Goal: Task Accomplishment & Management: Complete application form

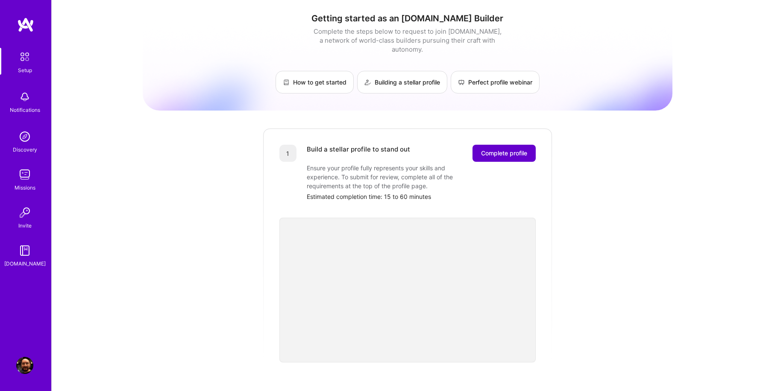
click at [512, 149] on span "Complete profile" at bounding box center [504, 153] width 46 height 9
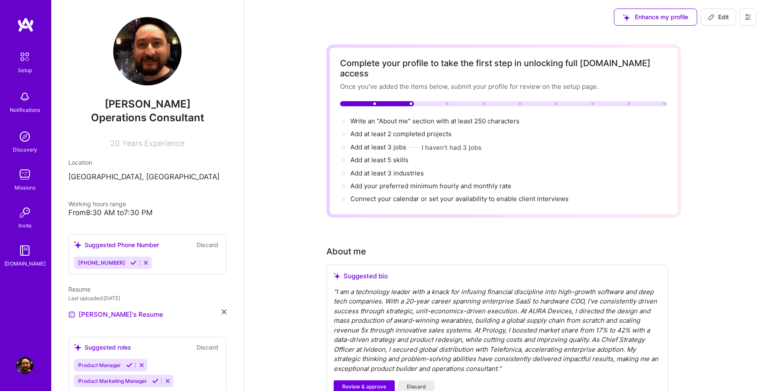
click at [494, 313] on div "" I am a technology leader with a knack for infusing financial discipline into …" at bounding box center [496, 330] width 327 height 87
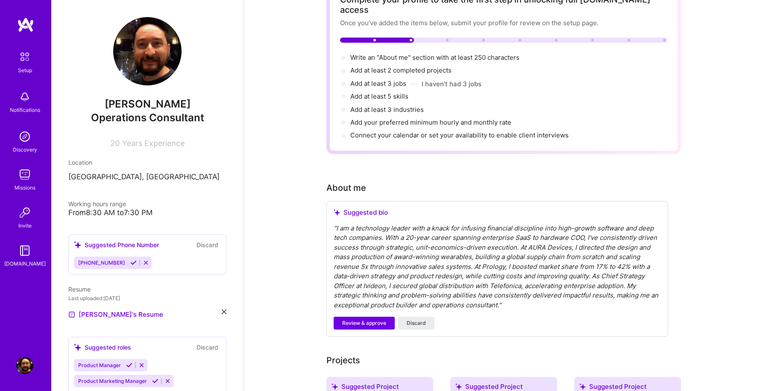
scroll to position [76, 0]
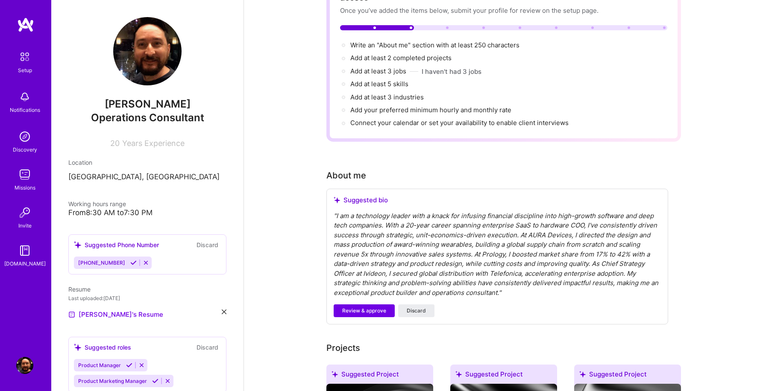
click at [502, 281] on div "" I am a technology leader with a knack for infusing financial discipline into …" at bounding box center [496, 254] width 327 height 87
click at [421, 307] on span "Discard" at bounding box center [416, 311] width 19 height 8
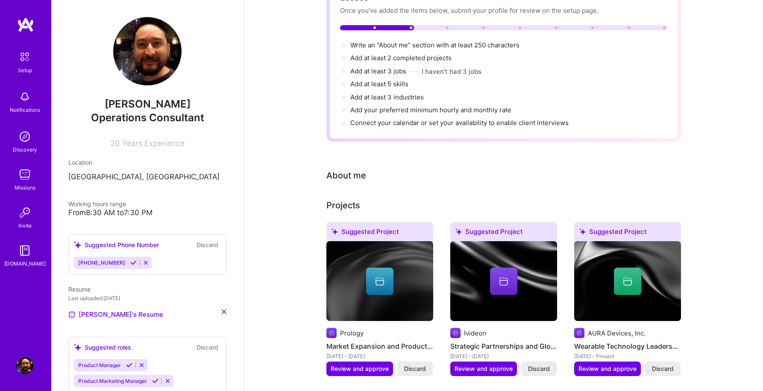
click at [357, 169] on div "About me" at bounding box center [346, 175] width 40 height 13
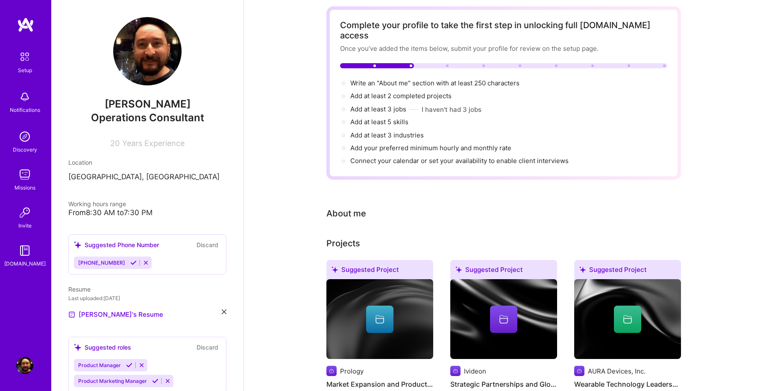
scroll to position [0, 0]
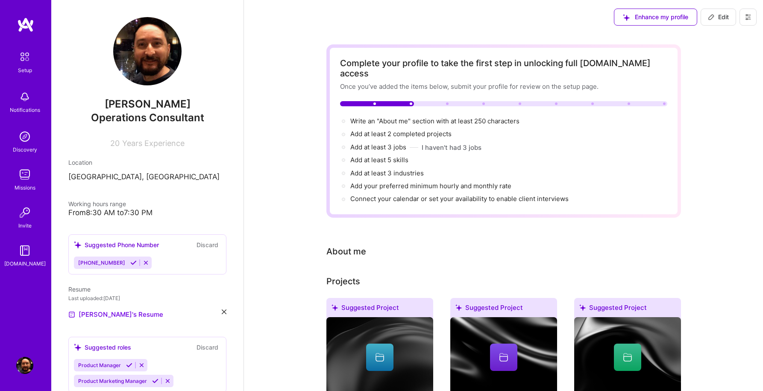
click at [724, 15] on span "Edit" at bounding box center [718, 17] width 21 height 9
select select "US"
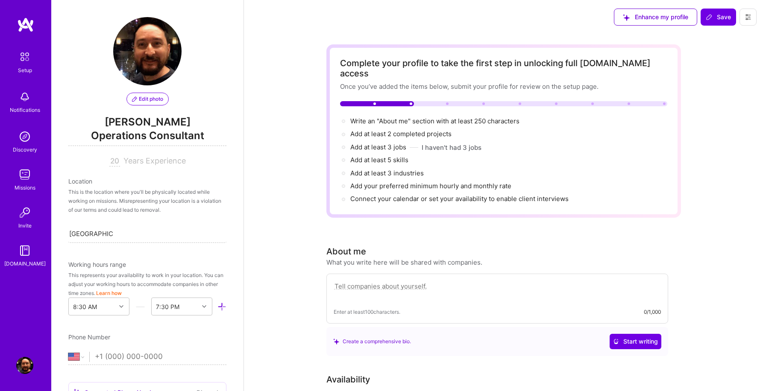
scroll to position [354, 0]
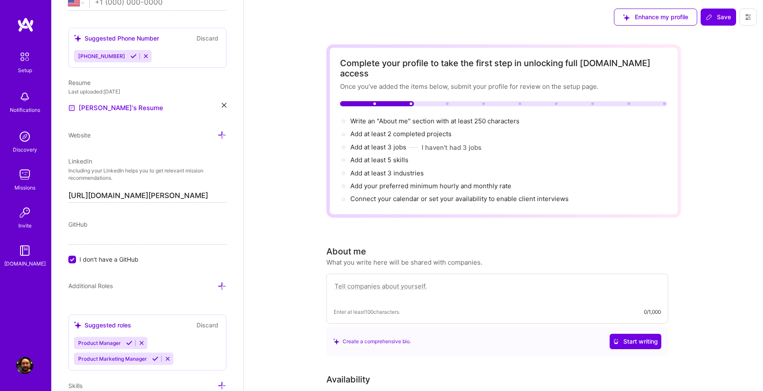
paste textarea "Hey, I'm [PERSON_NAME], a wartime COO & growth operator with a dual-stack backg…"
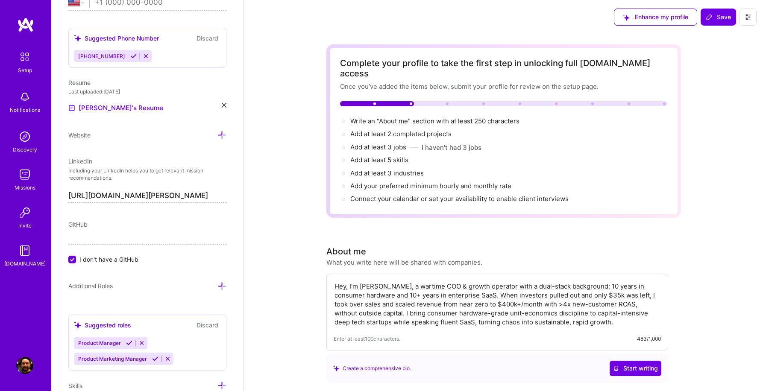
type textarea "Hey, I'm [PERSON_NAME], a wartime COO & growth operator with a dual-stack backg…"
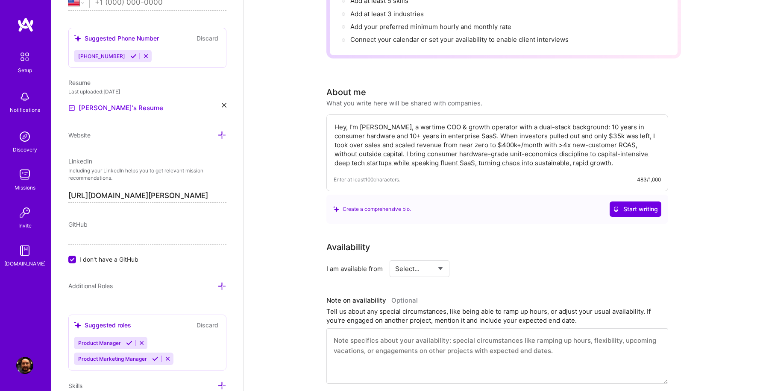
scroll to position [181, 0]
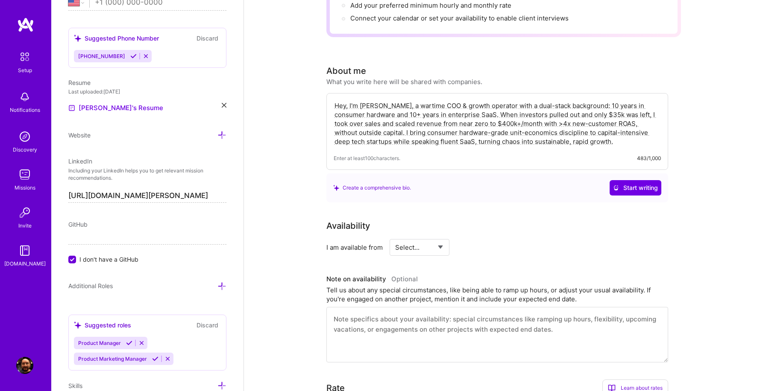
click at [417, 237] on select "Select... Right Now Future Date Not Available" at bounding box center [419, 248] width 49 height 22
select select "Right Now"
click at [395, 237] on select "Select... Right Now Future Date Not Available" at bounding box center [419, 248] width 49 height 22
click at [494, 239] on input at bounding box center [496, 247] width 51 height 17
type input "20"
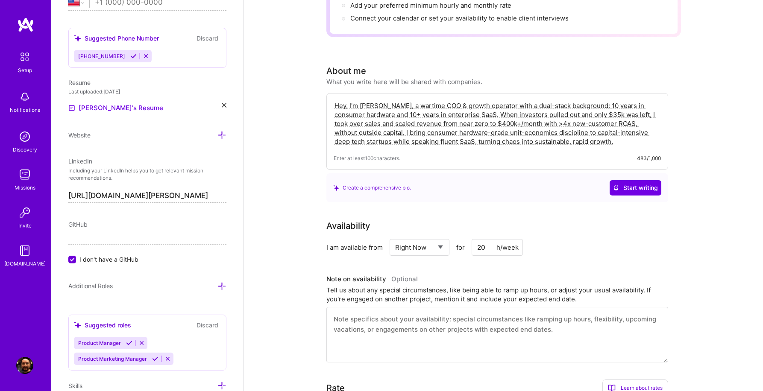
click at [593, 260] on div "Availability I am available from Select... Right Now Future Date Not Available …" at bounding box center [503, 290] width 354 height 143
click at [523, 324] on textarea at bounding box center [497, 335] width 342 height 56
click at [542, 310] on textarea "As the mission requires, my available hours can be increased to accomodate the" at bounding box center [497, 335] width 342 height 56
type textarea "As the mission requires, my available hours can be increased to accommodate the…"
click at [141, 342] on icon at bounding box center [141, 343] width 6 height 6
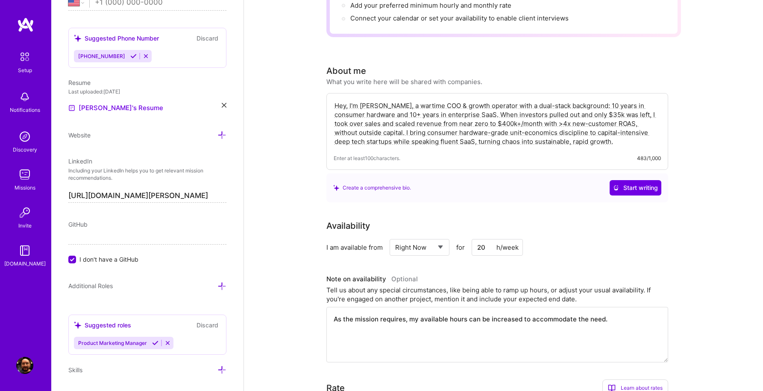
click at [170, 342] on button at bounding box center [168, 342] width 12 height 7
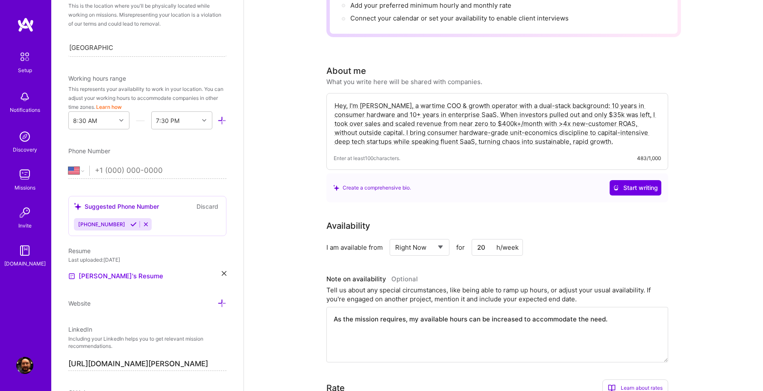
scroll to position [170, 0]
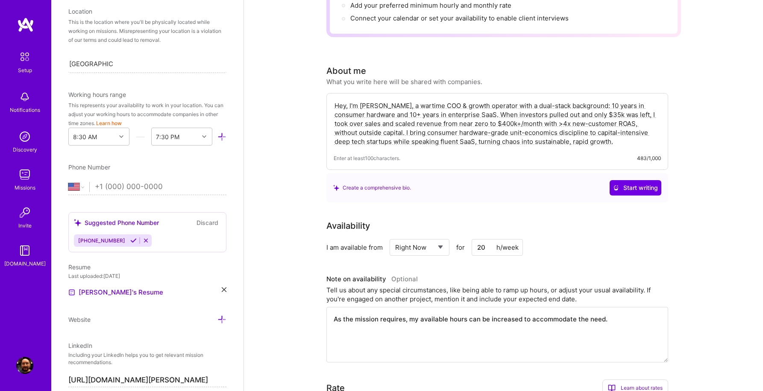
click at [130, 240] on icon at bounding box center [133, 240] width 6 height 6
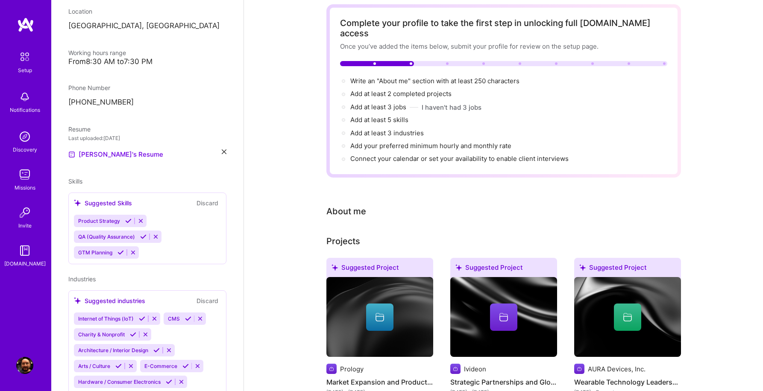
scroll to position [0, 0]
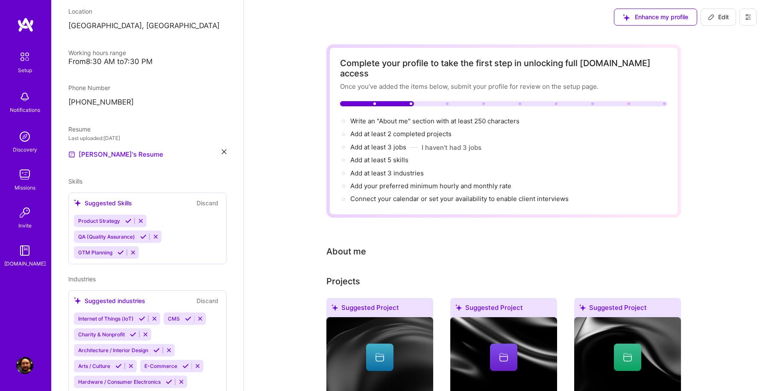
click at [724, 16] on span "Edit" at bounding box center [718, 17] width 21 height 9
select select "TW"
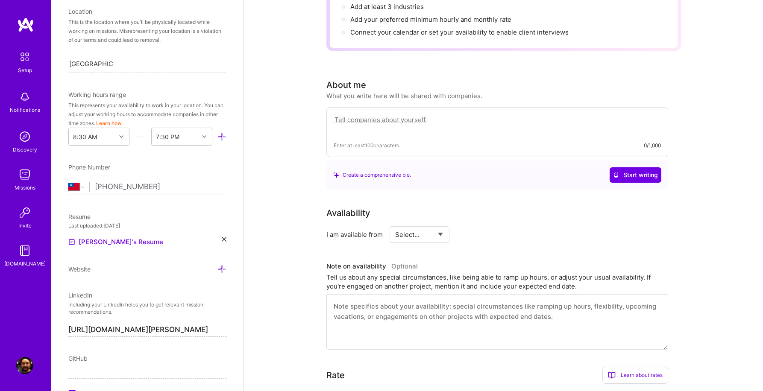
scroll to position [160, 0]
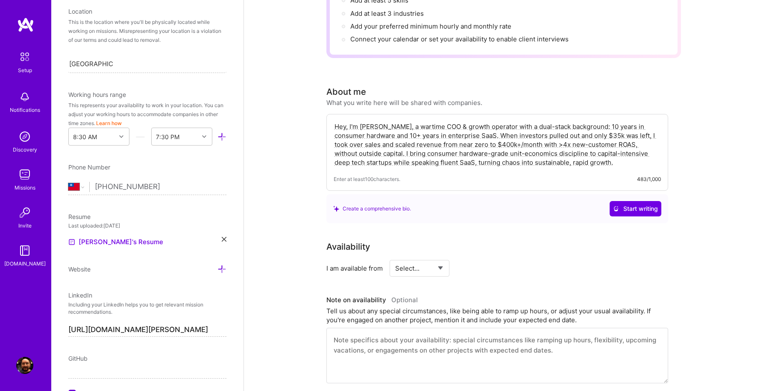
type textarea "Hey, I'm [PERSON_NAME], a wartime COO & growth operator with a dual-stack backg…"
click at [427, 257] on select "Select... Right Now Future Date Not Available" at bounding box center [419, 268] width 49 height 22
select select "Right Now"
click at [395, 257] on select "Select... Right Now Future Date Not Available" at bounding box center [419, 268] width 49 height 22
click at [483, 260] on input at bounding box center [496, 268] width 51 height 17
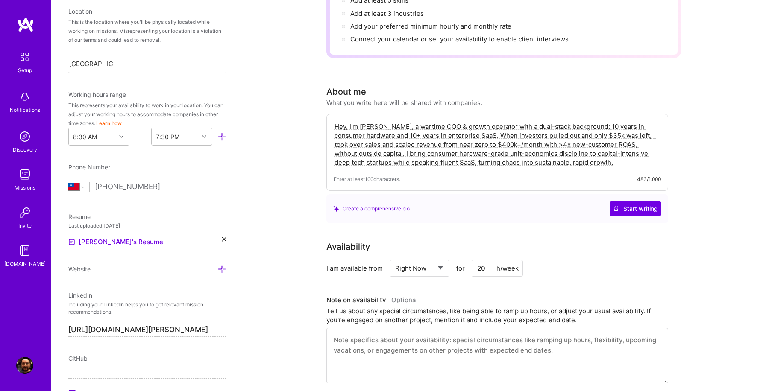
type input "20"
click at [449, 340] on textarea at bounding box center [497, 356] width 342 height 56
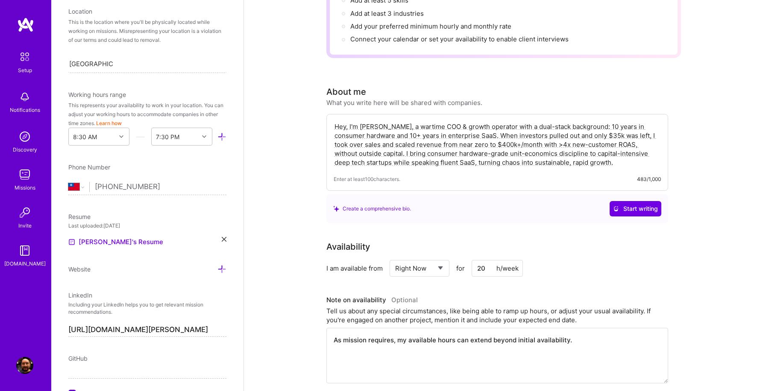
paste textarea "Can flex beyond baseline hours as mission requires, including off-hours/weekend…"
type textarea "Can flex beyond baseline hours as mission requires, including off-hours/weekend…"
click at [655, 265] on div "I am available from Select... Right Now Future Date Not Available for 20 h/week" at bounding box center [497, 268] width 342 height 17
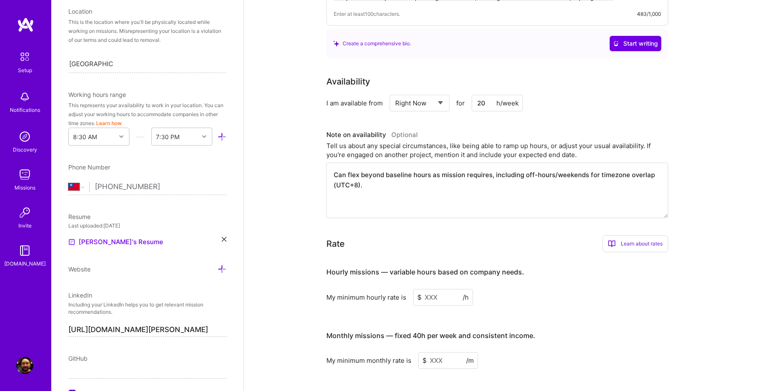
scroll to position [335, 0]
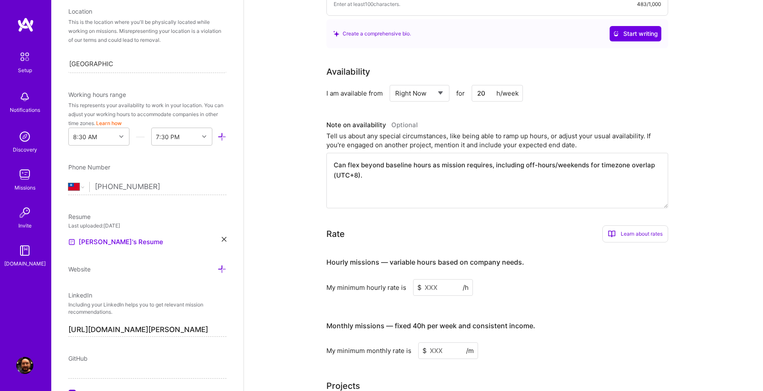
click at [440, 279] on input at bounding box center [443, 287] width 60 height 17
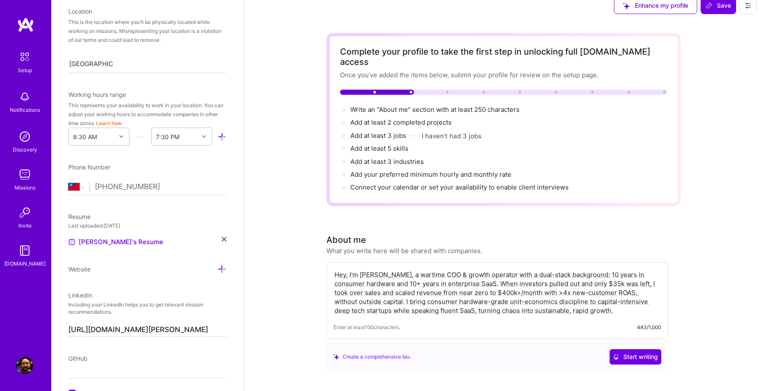
scroll to position [0, 0]
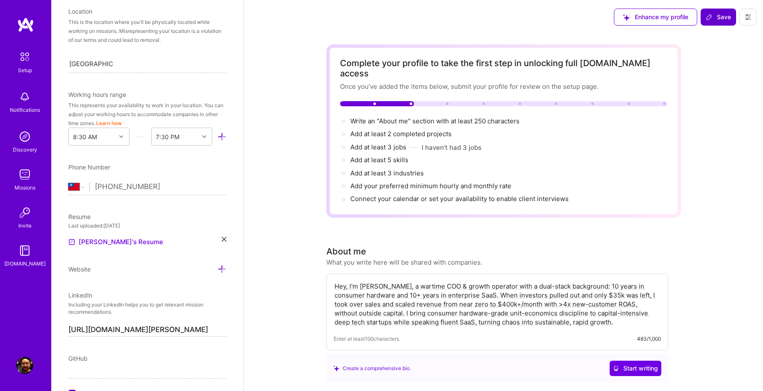
type input "200"
click at [719, 17] on span "Save" at bounding box center [717, 17] width 25 height 9
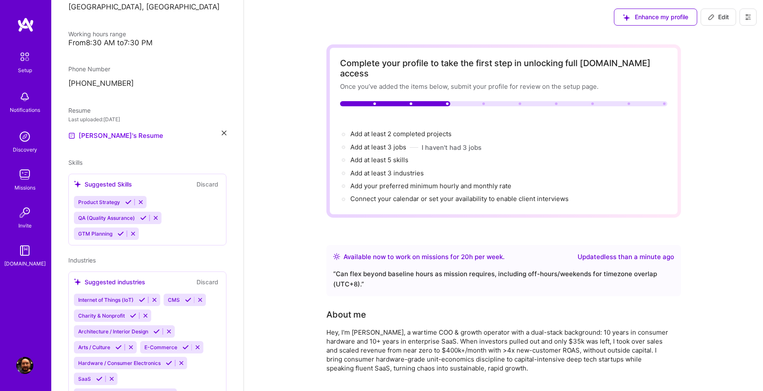
scroll to position [151, 0]
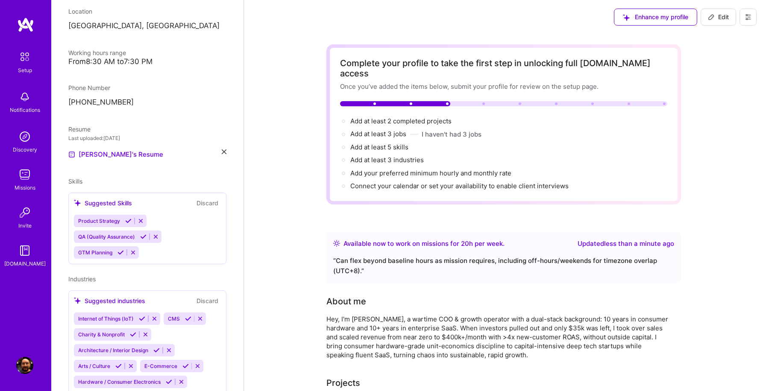
click at [721, 17] on span "Edit" at bounding box center [718, 17] width 21 height 9
select select "Right Now"
select select "TW"
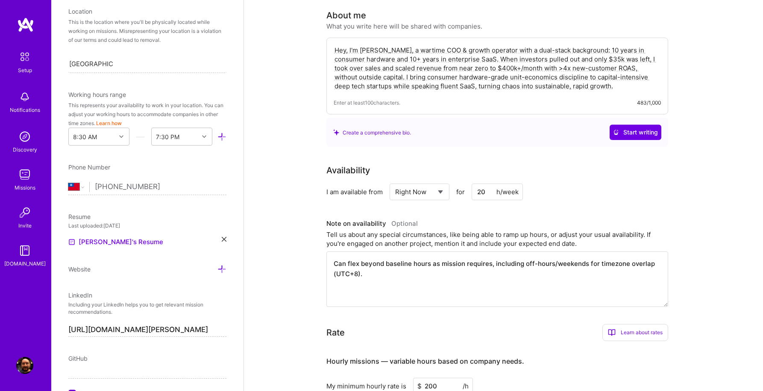
scroll to position [252, 0]
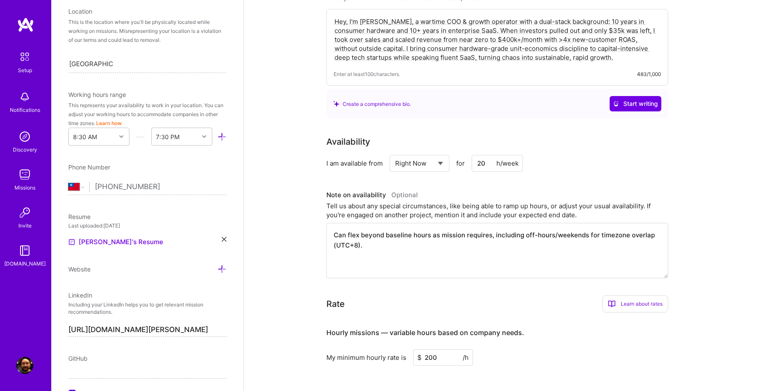
click at [639, 295] on div "Learn about rates" at bounding box center [635, 303] width 66 height 17
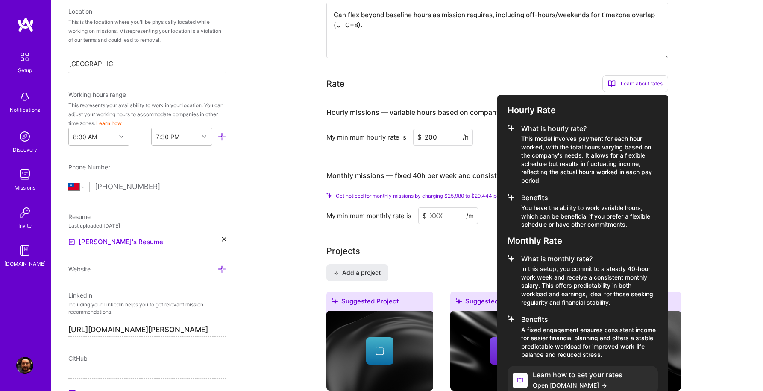
scroll to position [474, 0]
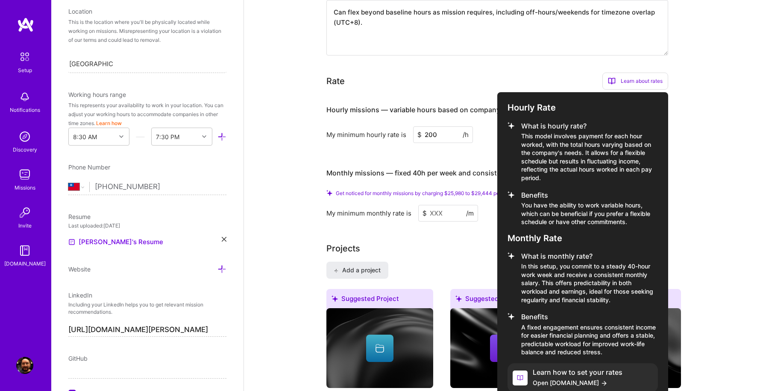
click at [577, 369] on h4 "Learn how to set your rates" at bounding box center [577, 373] width 90 height 8
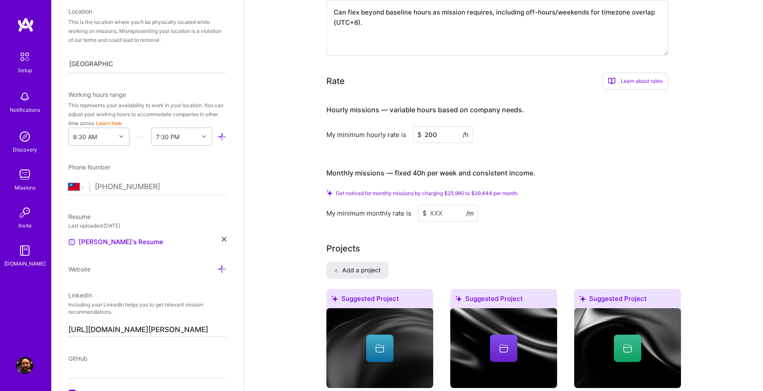
click at [436, 205] on input at bounding box center [448, 213] width 60 height 17
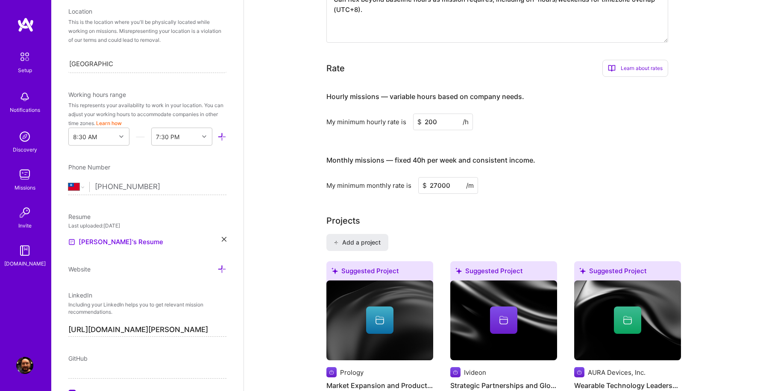
click at [526, 184] on div "Complete your profile to take the first step in unlocking full [DOMAIN_NAME] ac…" at bounding box center [503, 147] width 354 height 1155
click at [457, 177] on input "27000" at bounding box center [448, 185] width 60 height 17
type input "2"
type input "27000"
click at [560, 184] on div "Complete your profile to take the first step in unlocking full [DOMAIN_NAME] ac…" at bounding box center [503, 147] width 354 height 1155
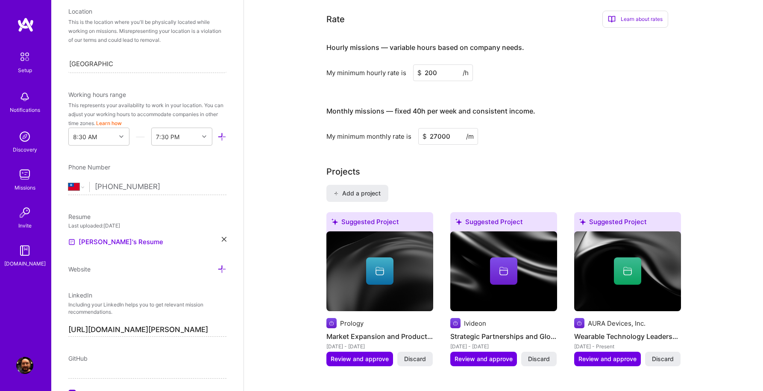
scroll to position [526, 0]
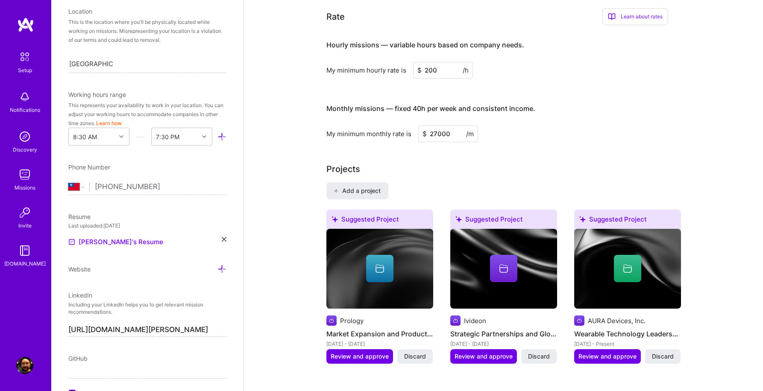
click at [448, 65] on input "200" at bounding box center [443, 70] width 60 height 17
type input "2"
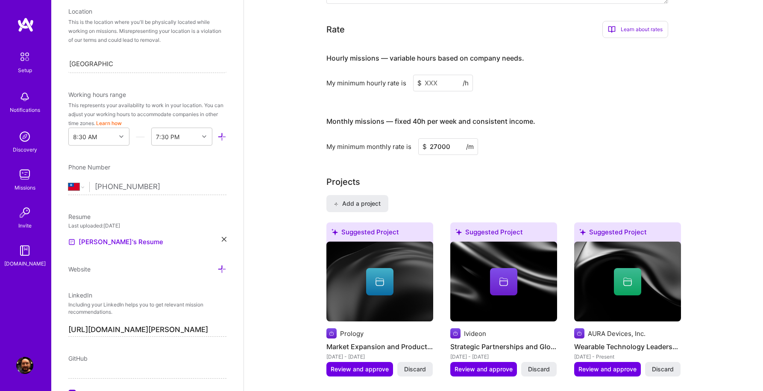
click at [502, 75] on div "My minimum hourly rate is $ /h" at bounding box center [497, 83] width 342 height 17
click at [438, 75] on input at bounding box center [443, 83] width 60 height 17
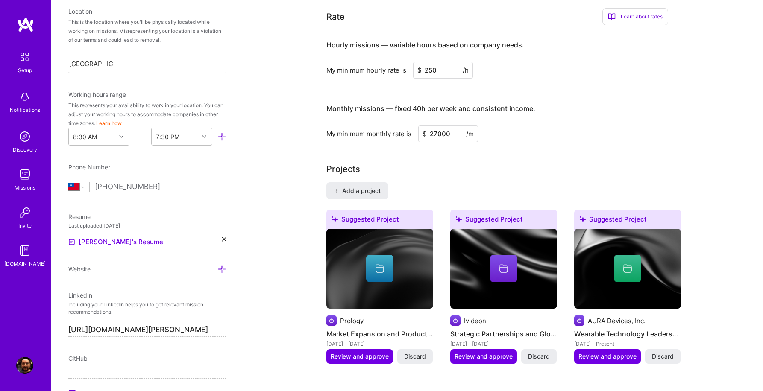
type input "250"
click at [597, 96] on h3 "Monthly missions — fixed 40h per week and consistent income." at bounding box center [497, 109] width 342 height 26
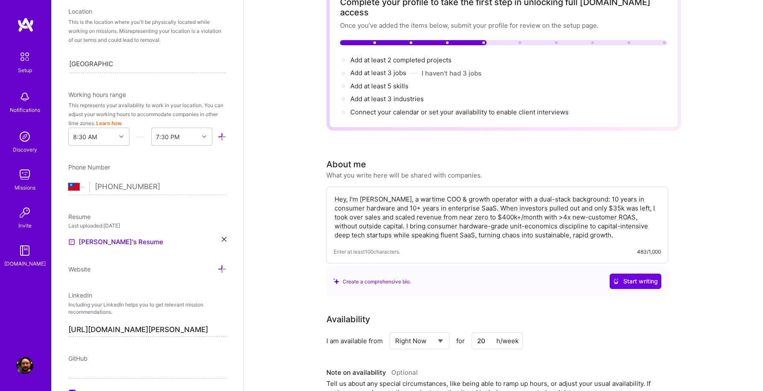
scroll to position [0, 0]
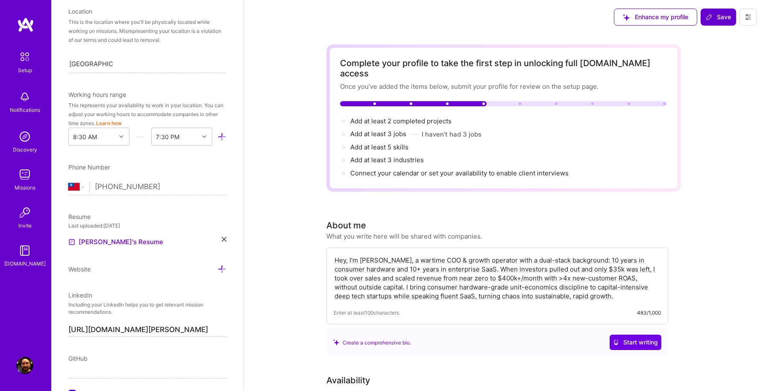
click at [710, 16] on icon at bounding box center [708, 17] width 7 height 7
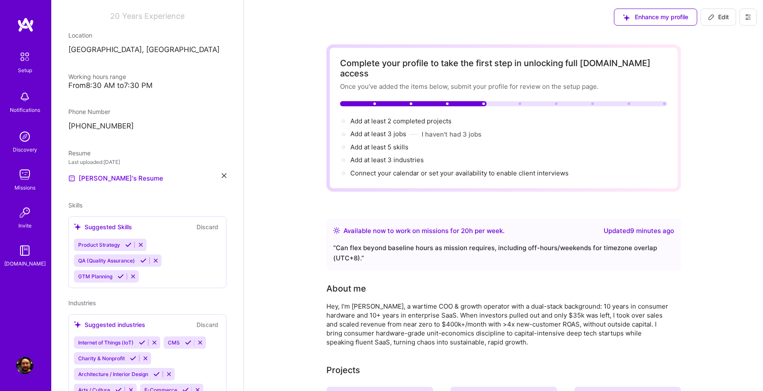
scroll to position [89, 0]
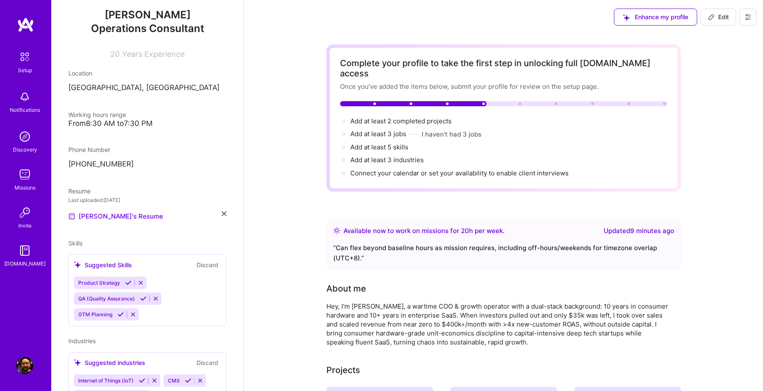
click at [715, 16] on span "Edit" at bounding box center [718, 17] width 21 height 9
select select "Right Now"
select select "TW"
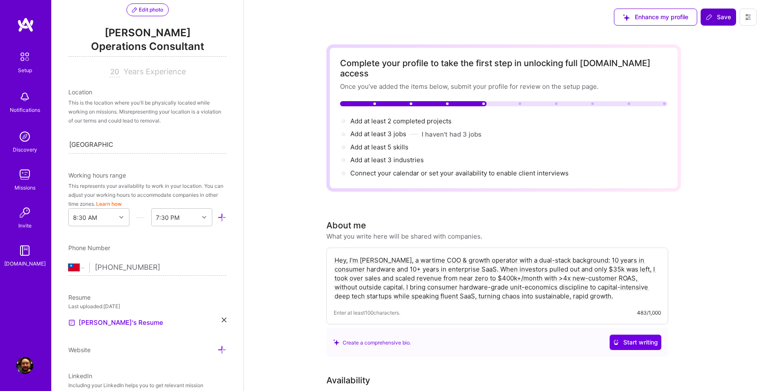
scroll to position [115, 0]
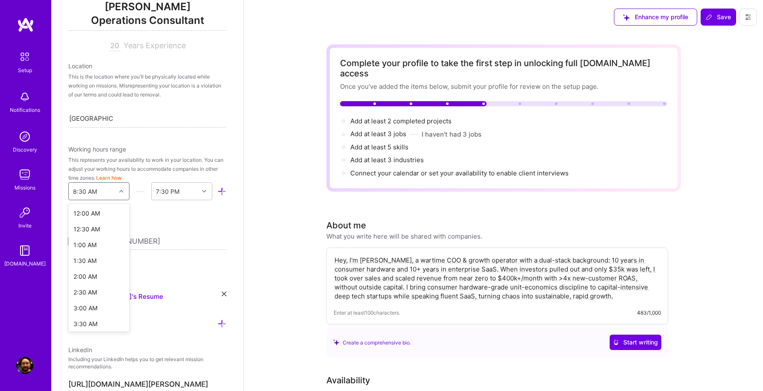
click at [121, 192] on icon at bounding box center [121, 191] width 4 height 4
click at [92, 304] on div "8:00 AM" at bounding box center [98, 303] width 61 height 16
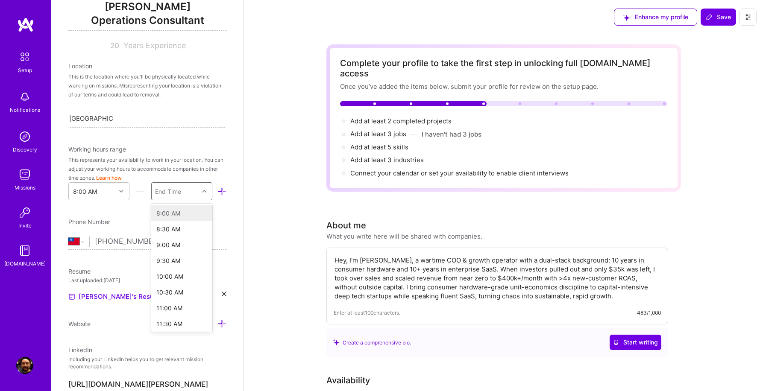
click at [203, 190] on icon at bounding box center [204, 191] width 4 height 4
click at [171, 323] on div "11:30 AM" at bounding box center [181, 324] width 61 height 16
click at [204, 189] on icon at bounding box center [204, 191] width 4 height 4
click at [175, 305] on div "11:30 PM" at bounding box center [181, 304] width 61 height 16
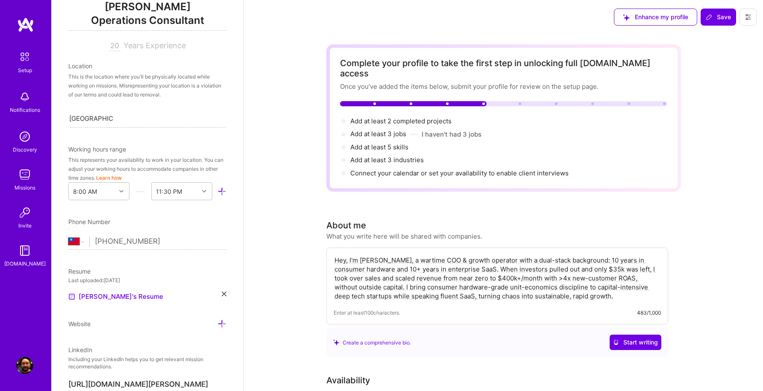
click at [226, 225] on div "Edit photo [PERSON_NAME] Operations Consultant 20 Years Experience Location Thi…" at bounding box center [147, 195] width 192 height 391
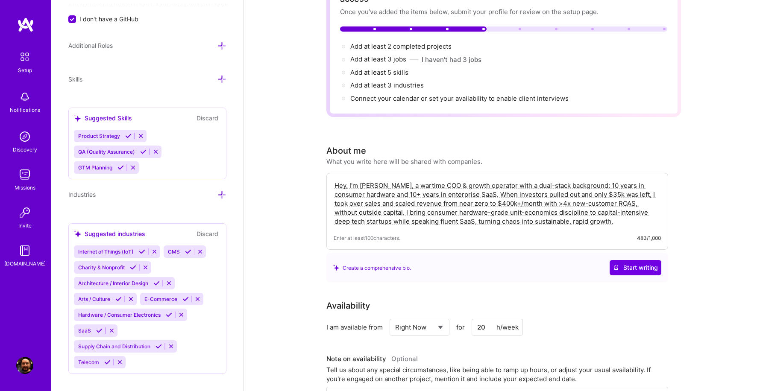
scroll to position [545, 0]
click at [167, 313] on icon at bounding box center [169, 314] width 6 height 6
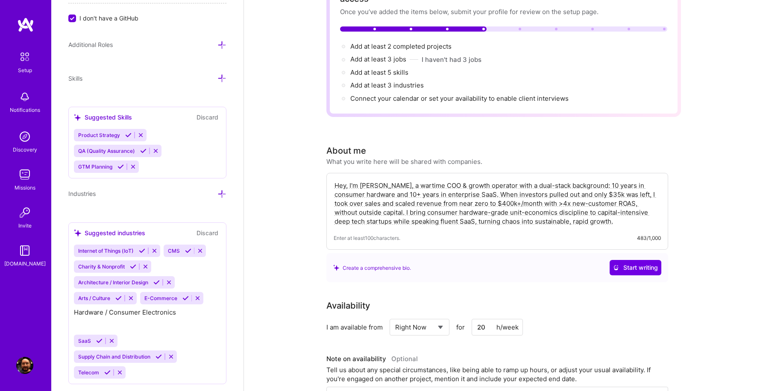
scroll to position [538, 0]
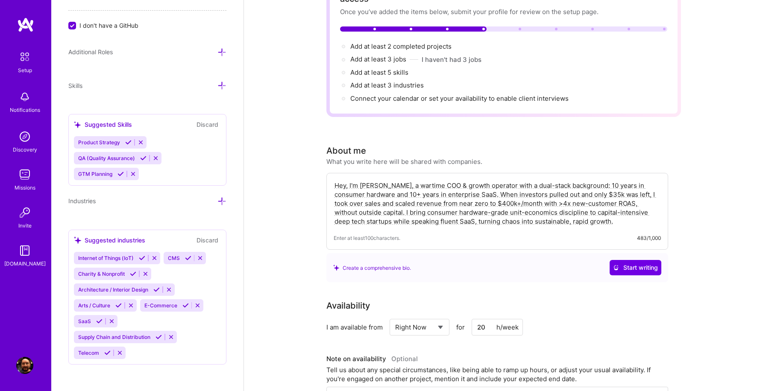
click at [183, 304] on icon at bounding box center [185, 305] width 6 height 6
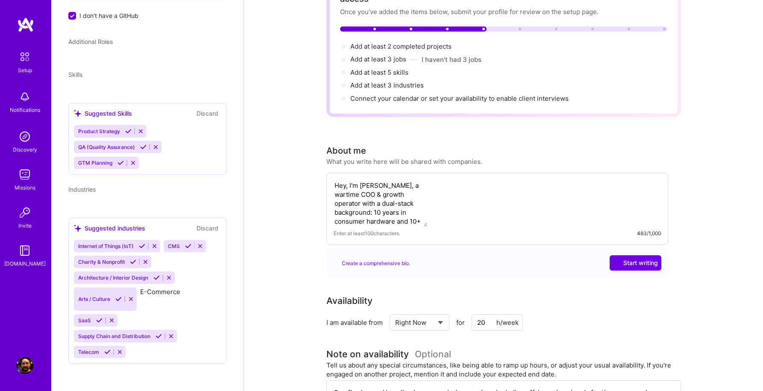
scroll to position [214, 0]
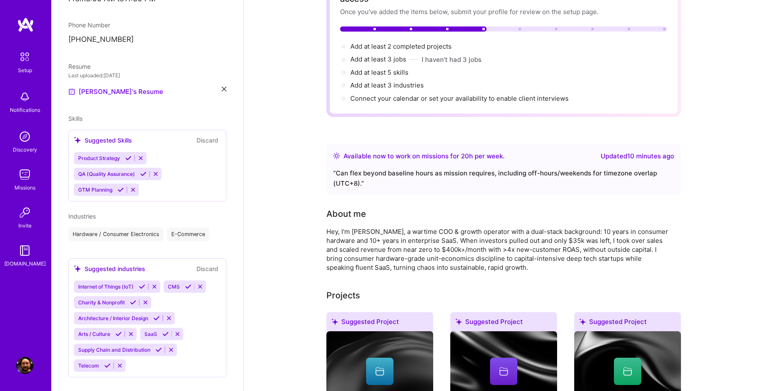
click at [157, 350] on icon at bounding box center [158, 350] width 6 height 6
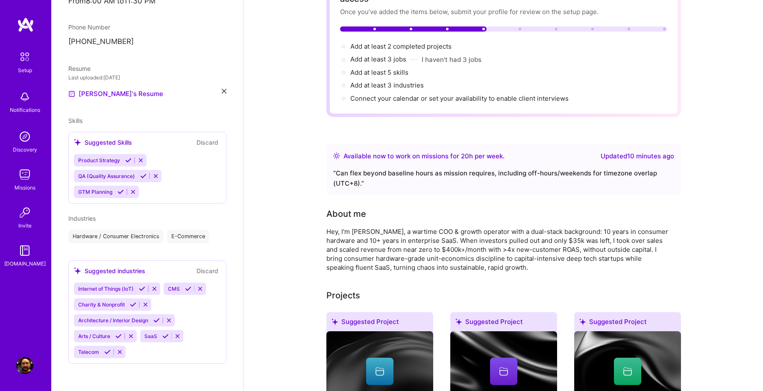
scroll to position [212, 0]
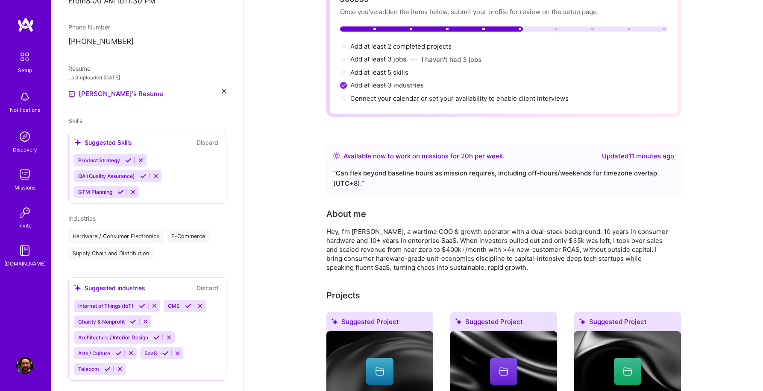
click at [164, 336] on button at bounding box center [169, 337] width 12 height 7
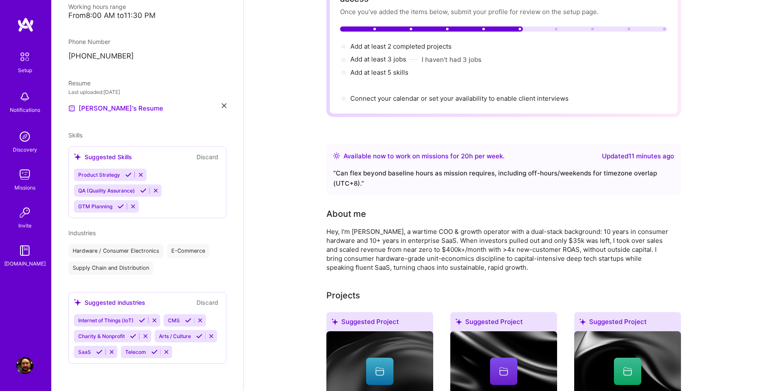
scroll to position [197, 0]
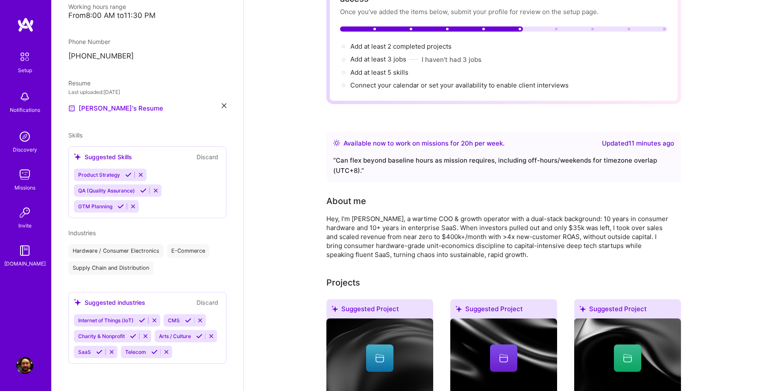
click at [153, 352] on icon at bounding box center [154, 352] width 6 height 6
click at [141, 322] on icon at bounding box center [142, 320] width 6 height 6
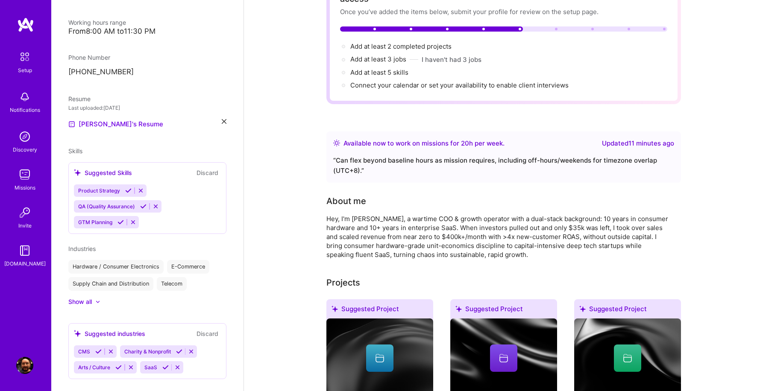
scroll to position [197, 0]
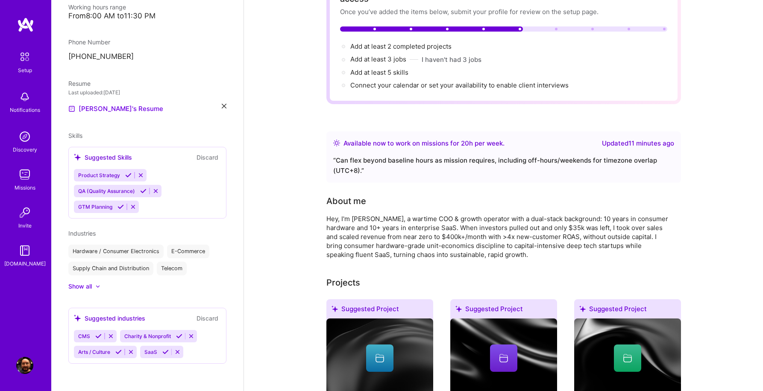
click at [164, 352] on icon at bounding box center [165, 352] width 6 height 6
click at [96, 287] on icon at bounding box center [98, 286] width 4 height 3
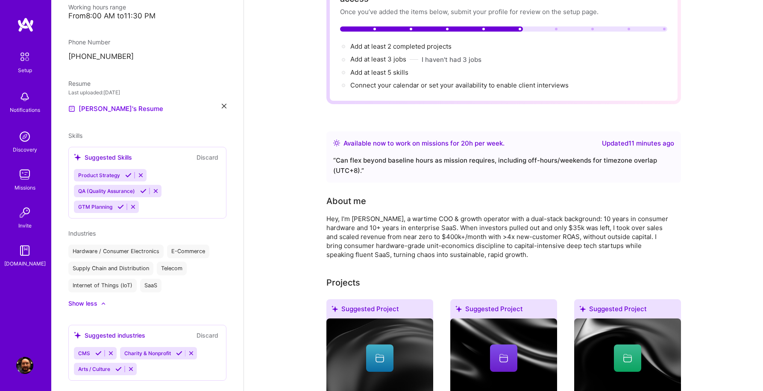
scroll to position [214, 0]
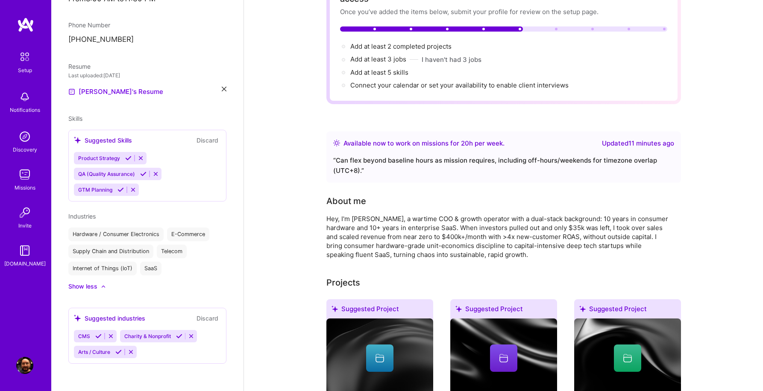
click at [208, 316] on button "Discard" at bounding box center [207, 318] width 27 height 10
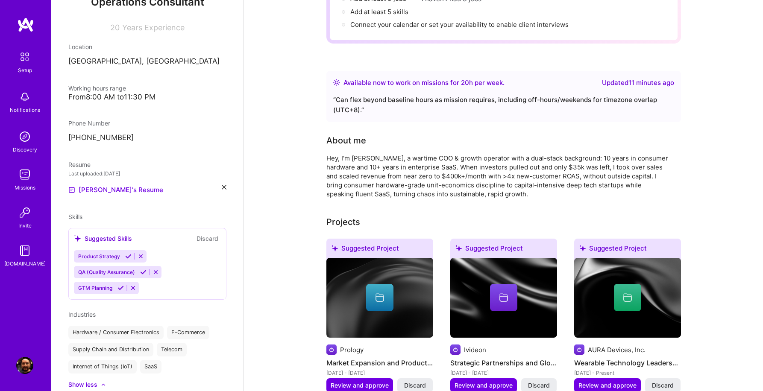
scroll to position [113, 0]
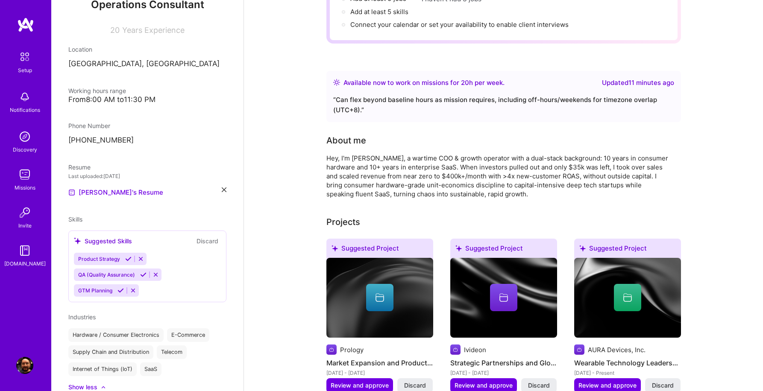
click at [127, 258] on icon at bounding box center [128, 259] width 6 height 6
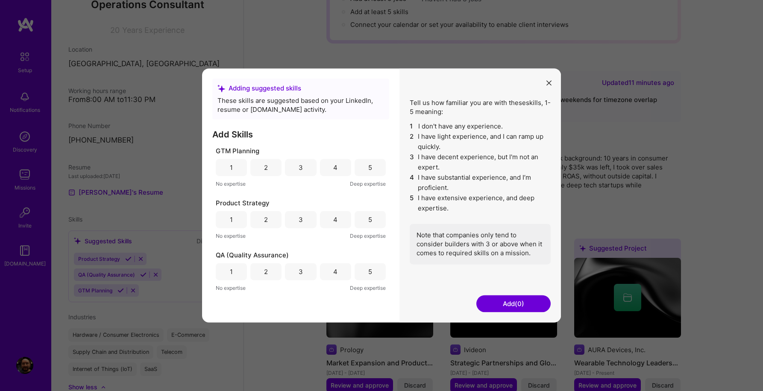
click at [375, 169] on div "5" at bounding box center [369, 167] width 31 height 17
click at [374, 221] on div "5" at bounding box center [369, 219] width 31 height 17
click at [373, 272] on div "5" at bounding box center [369, 271] width 31 height 17
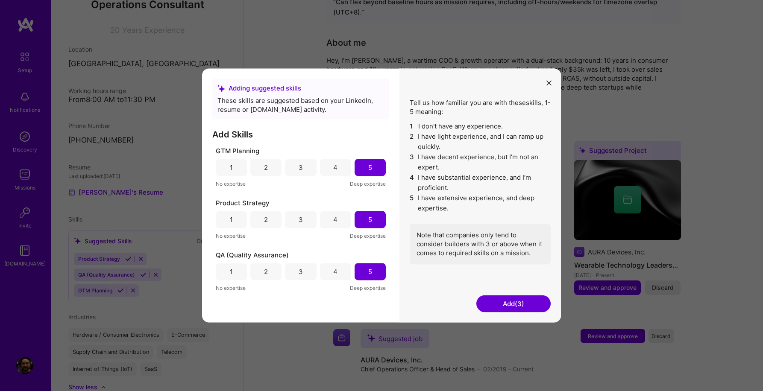
scroll to position [242, 0]
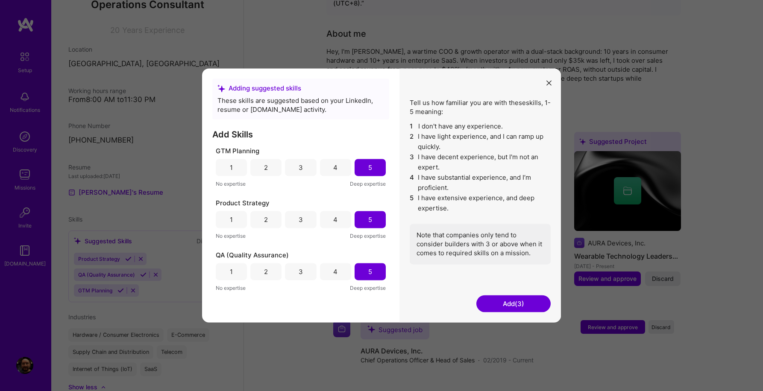
click at [523, 304] on button "Add (3)" at bounding box center [513, 303] width 74 height 17
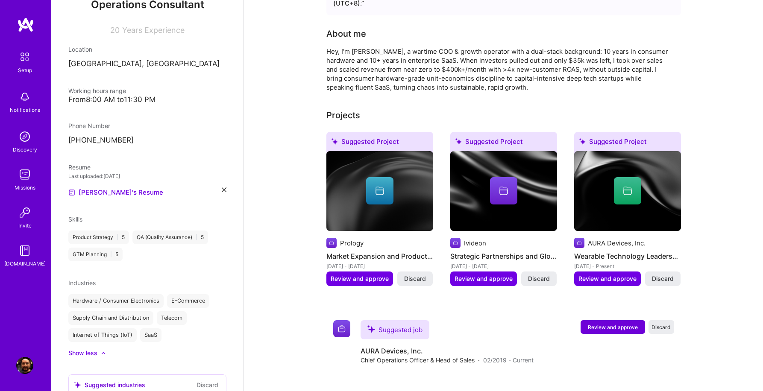
click at [159, 262] on div "[PERSON_NAME] Operations Consultant 20 Years Experience Location [GEOGRAPHIC_DA…" at bounding box center [147, 195] width 192 height 391
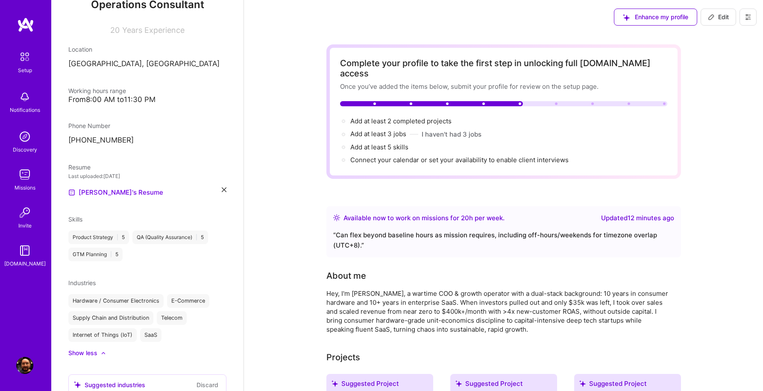
click at [715, 18] on span "Edit" at bounding box center [718, 17] width 21 height 9
select select "Right Now"
select select "TW"
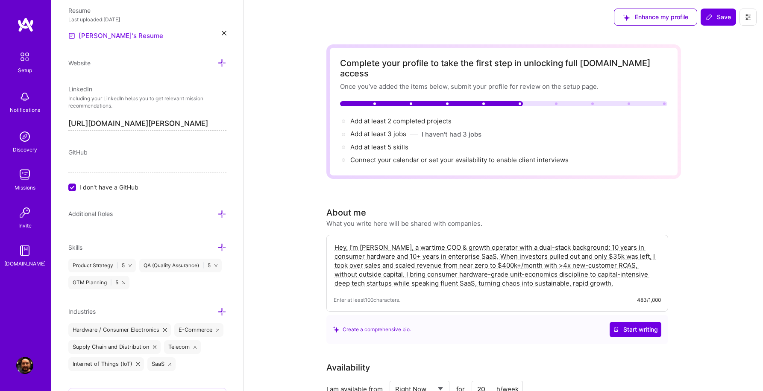
scroll to position [405, 0]
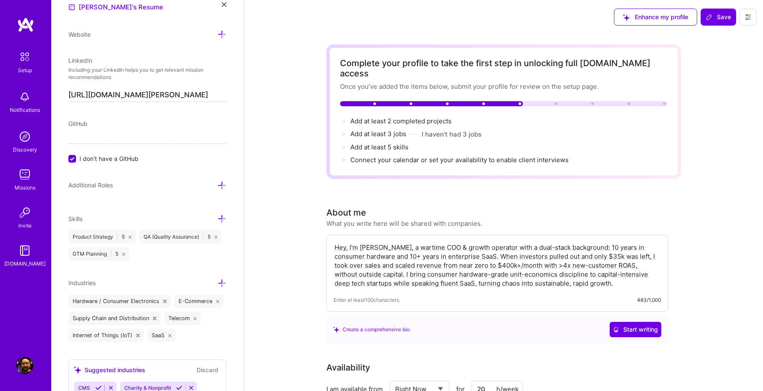
click at [222, 218] on icon at bounding box center [221, 218] width 9 height 9
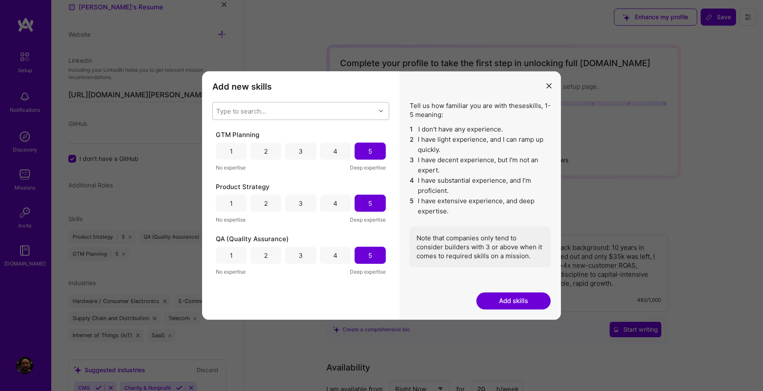
click at [261, 116] on div "Type to search..." at bounding box center [294, 110] width 163 height 17
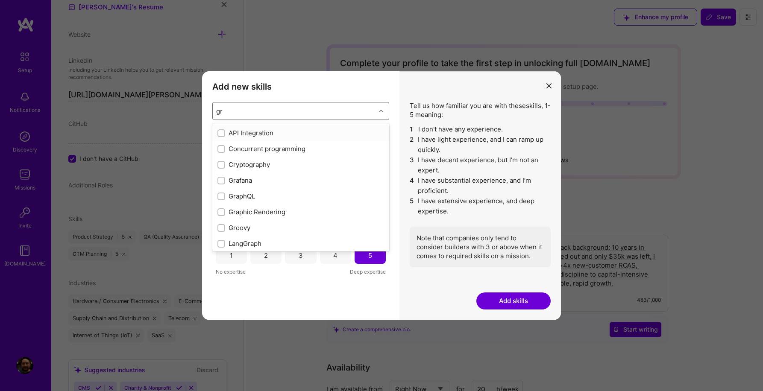
type input "g"
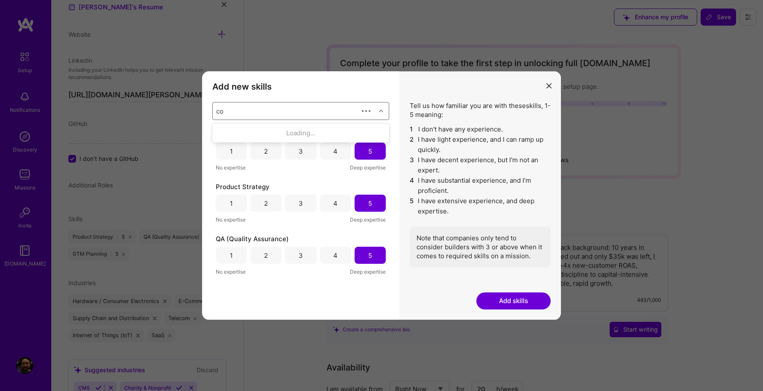
type input "c"
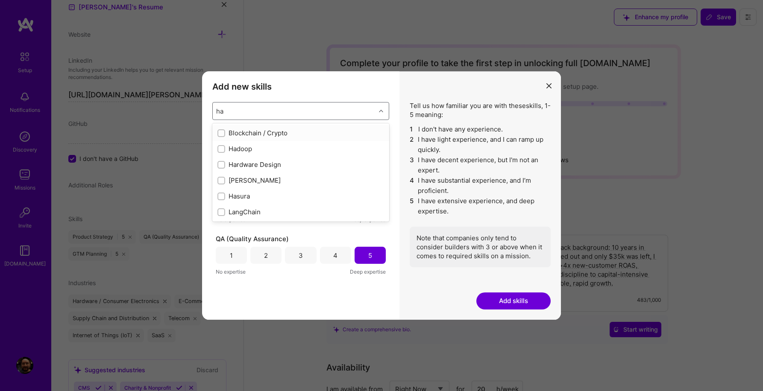
type input "h"
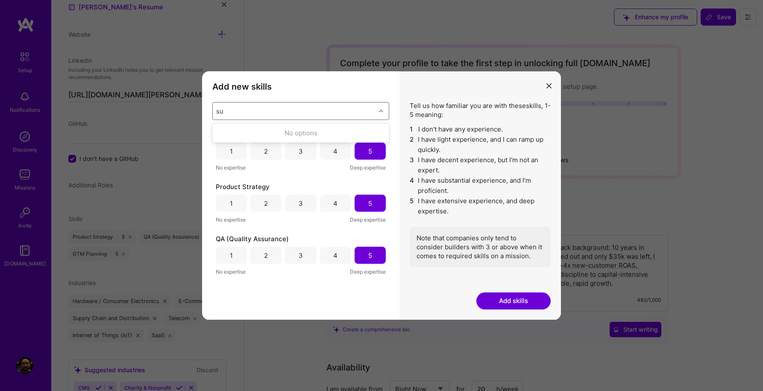
type input "s"
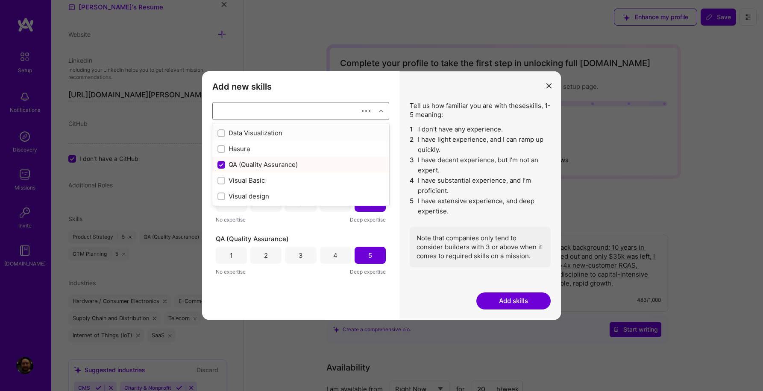
checkbox input "false"
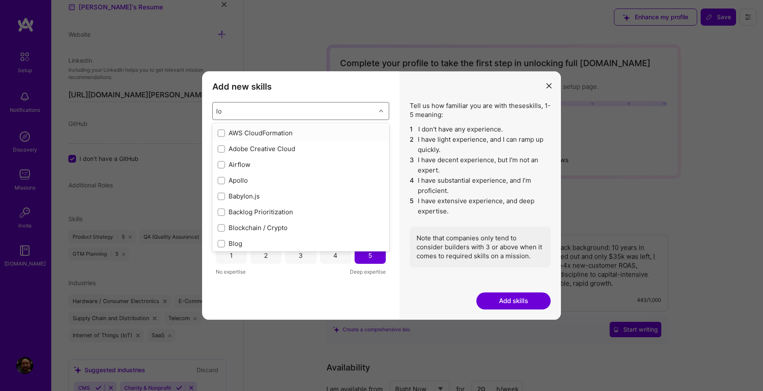
type input "l"
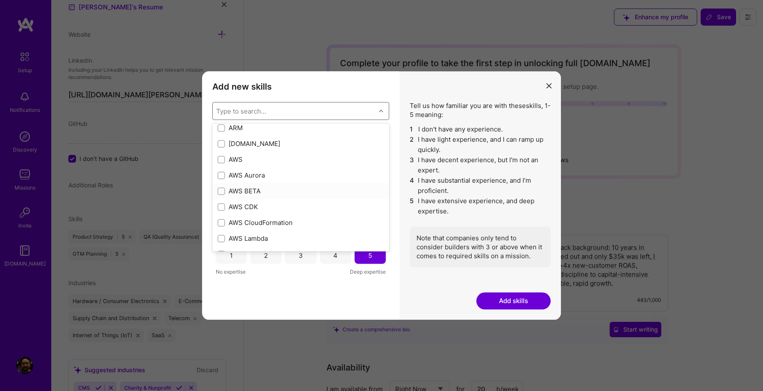
scroll to position [97, 0]
click at [221, 161] on input "modal" at bounding box center [222, 163] width 6 height 6
checkbox input "true"
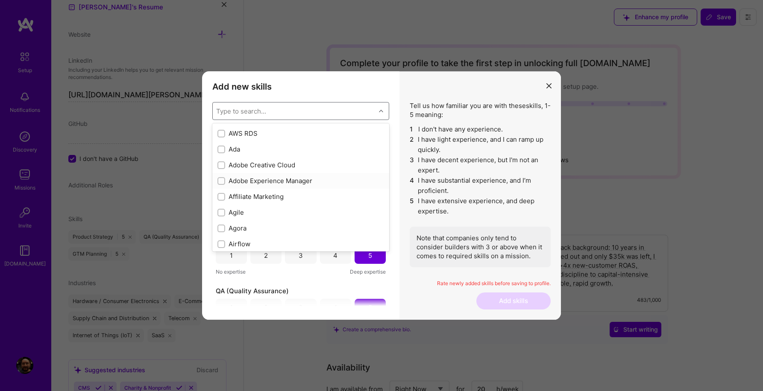
scroll to position [238, 0]
click at [223, 194] on input "modal" at bounding box center [222, 196] width 6 height 6
checkbox input "true"
click at [219, 134] on input "modal" at bounding box center [222, 136] width 6 height 6
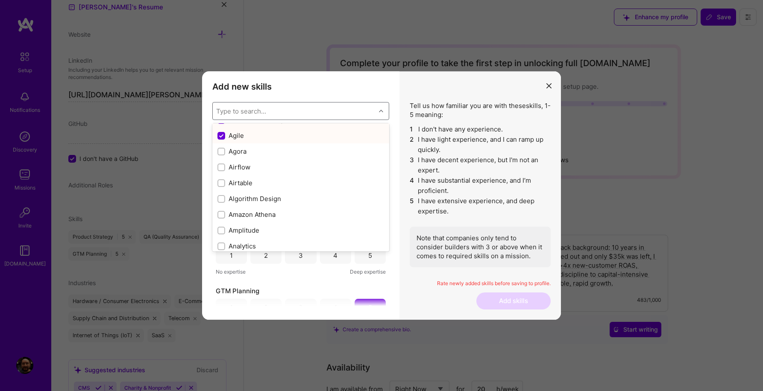
click at [220, 135] on input "modal" at bounding box center [222, 136] width 8 height 8
checkbox input "false"
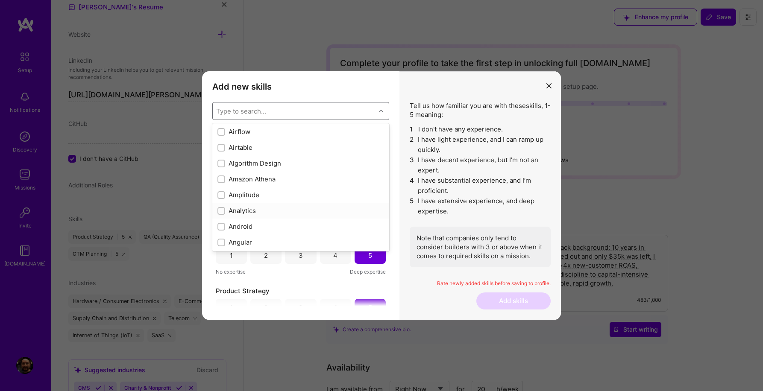
click at [219, 212] on input "modal" at bounding box center [222, 211] width 6 height 6
checkbox input "true"
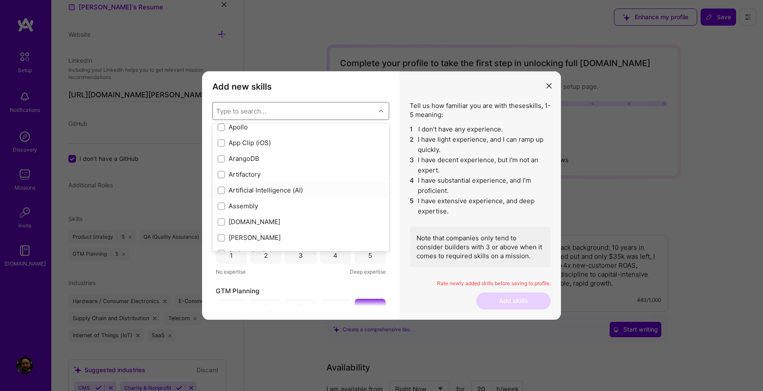
scroll to position [545, 0]
click at [221, 189] on input "modal" at bounding box center [222, 189] width 6 height 6
checkbox input "true"
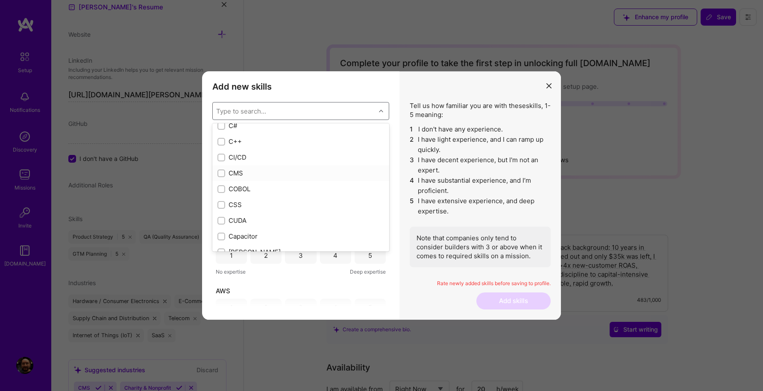
scroll to position [936, 0]
click at [220, 175] on input "modal" at bounding box center [222, 177] width 6 height 6
checkbox input "true"
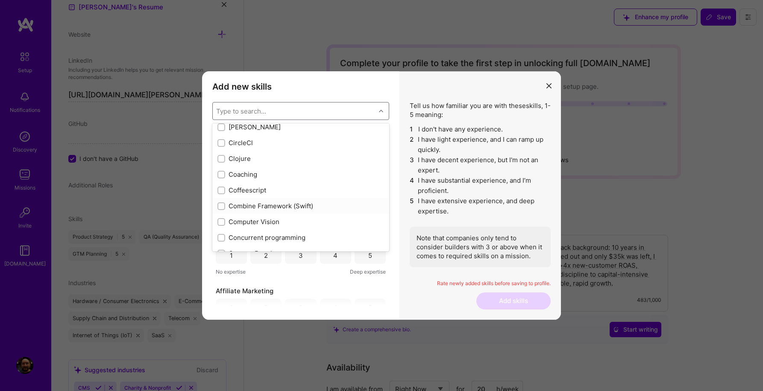
scroll to position [1037, 0]
click at [221, 214] on div "modal" at bounding box center [221, 218] width 8 height 8
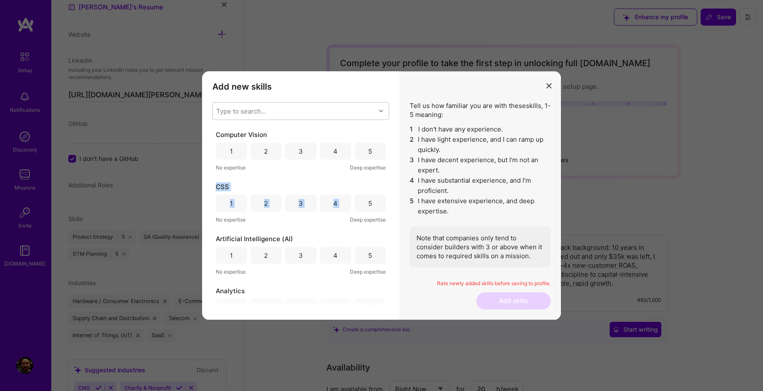
drag, startPoint x: 385, startPoint y: 163, endPoint x: 385, endPoint y: 192, distance: 28.6
click at [385, 192] on div "Computer Vision 1 2 3 4 5 No expertise Deep expertise CSS 1 2 3 4 5 No expertis…" at bounding box center [300, 218] width 177 height 176
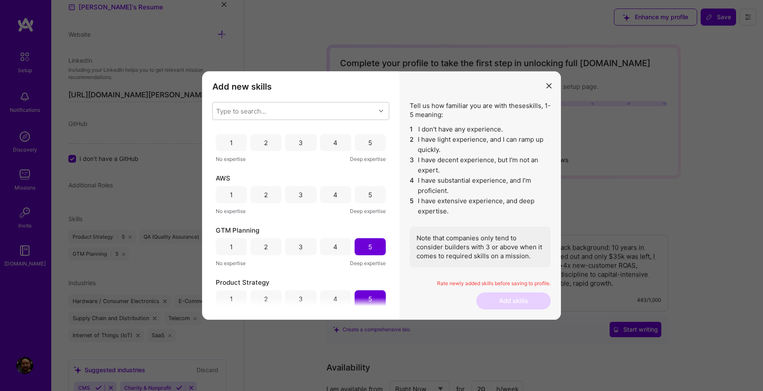
scroll to position [208, 0]
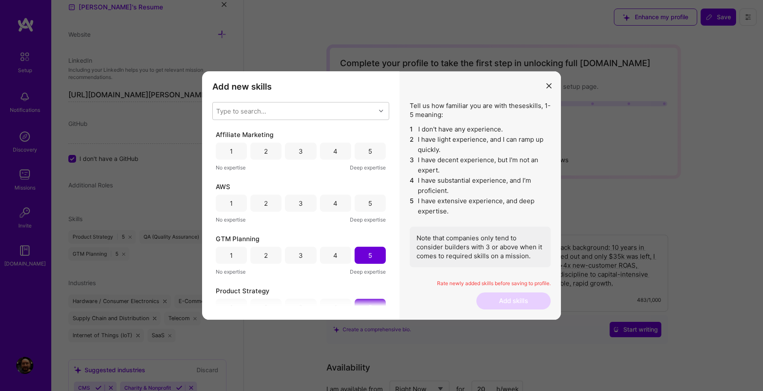
click at [550, 88] on button "modal" at bounding box center [549, 85] width 10 height 14
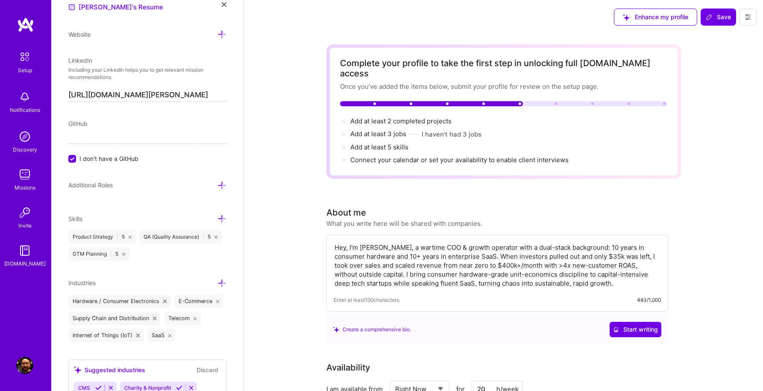
click at [222, 218] on icon at bounding box center [221, 218] width 9 height 9
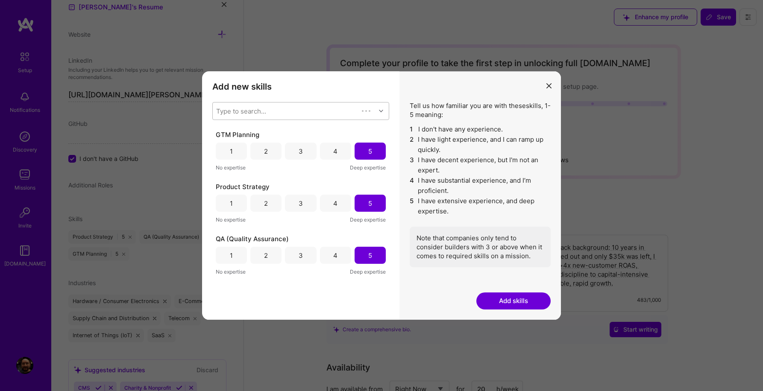
click at [323, 117] on div "Type to search..." at bounding box center [286, 110] width 146 height 17
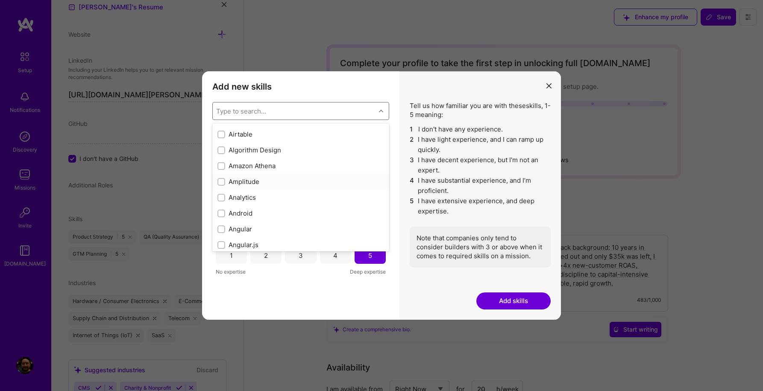
scroll to position [363, 0]
click at [222, 196] on input "modal" at bounding box center [222, 197] width 6 height 6
checkbox input "true"
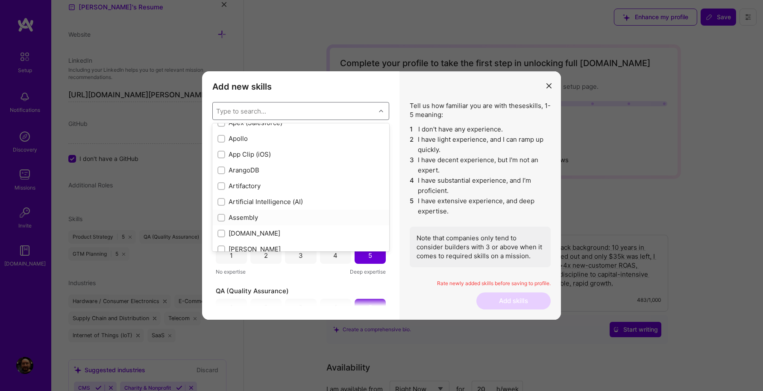
scroll to position [538, 0]
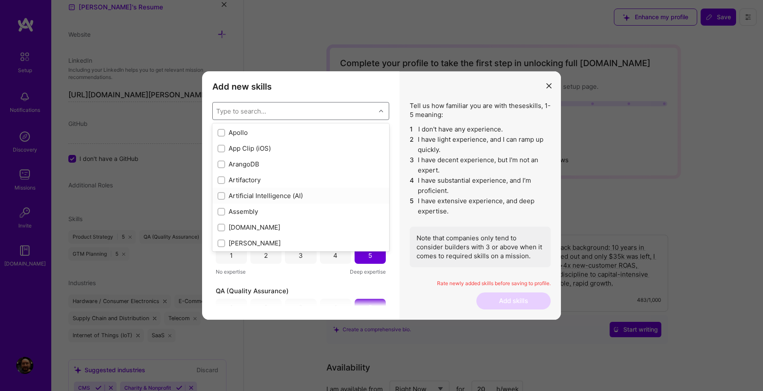
click at [222, 195] on input "modal" at bounding box center [222, 196] width 6 height 6
checkbox input "true"
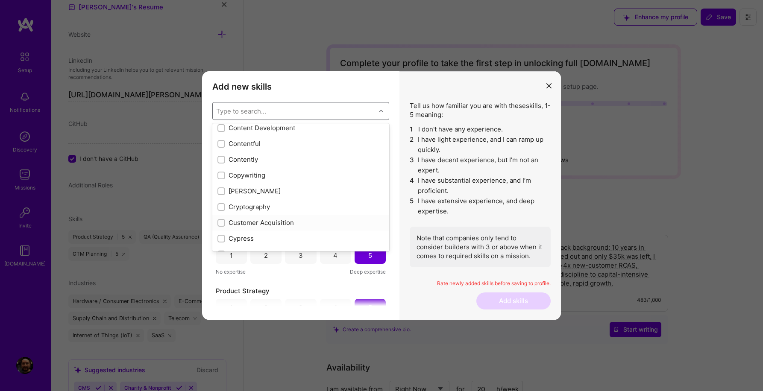
scroll to position [1162, 0]
click at [221, 216] on input "modal" at bounding box center [222, 219] width 6 height 6
checkbox input "true"
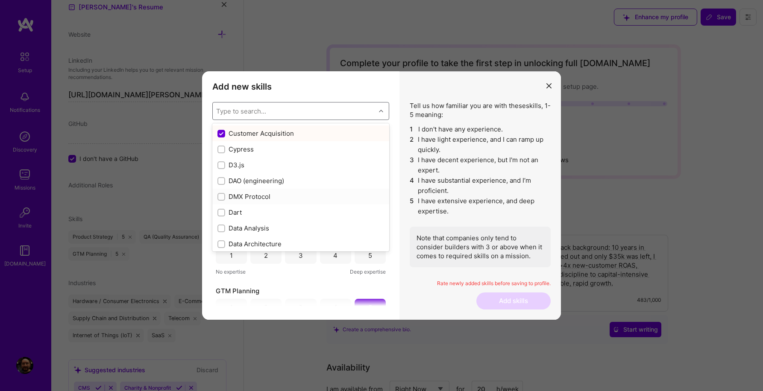
scroll to position [1254, 0]
click at [221, 222] on input "modal" at bounding box center [222, 223] width 6 height 6
checkbox input "true"
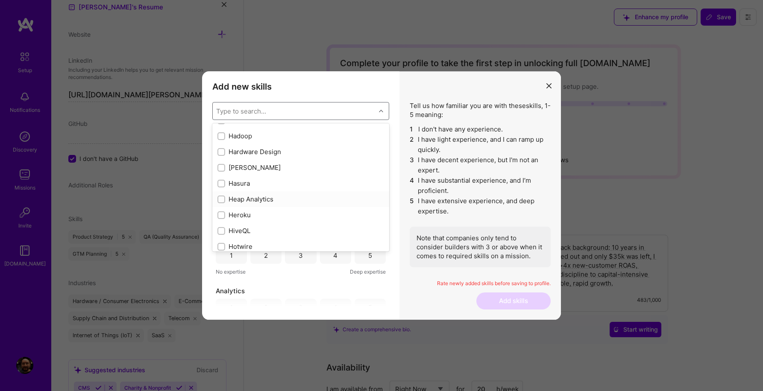
scroll to position [2457, 0]
click at [222, 173] on input "modal" at bounding box center [222, 173] width 6 height 6
checkbox input "true"
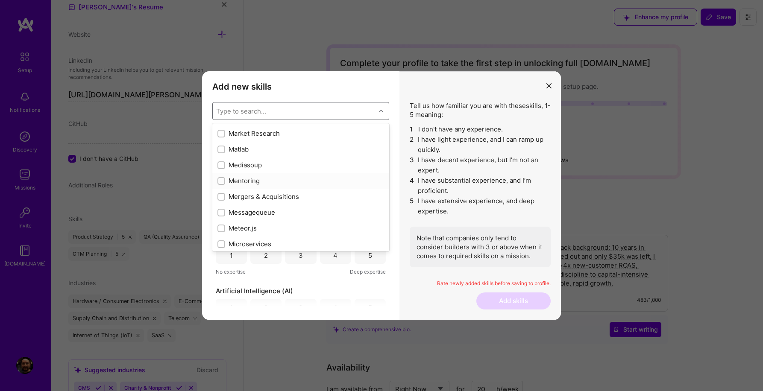
click at [224, 179] on input "modal" at bounding box center [222, 181] width 6 height 6
checkbox input "true"
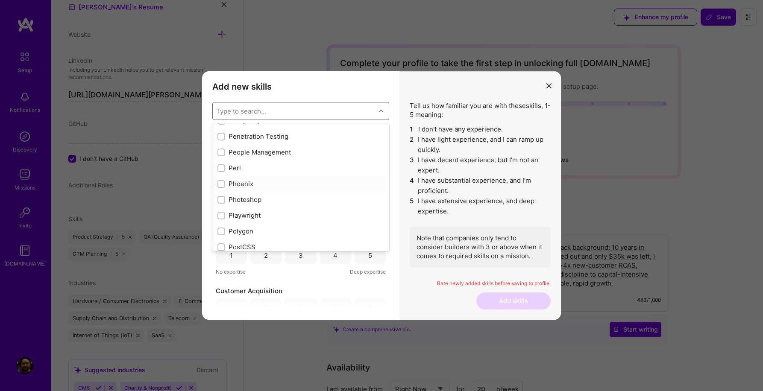
scroll to position [3710, 0]
click at [223, 150] on input "modal" at bounding box center [222, 152] width 6 height 6
checkbox input "true"
click at [222, 202] on input "modal" at bounding box center [222, 203] width 6 height 6
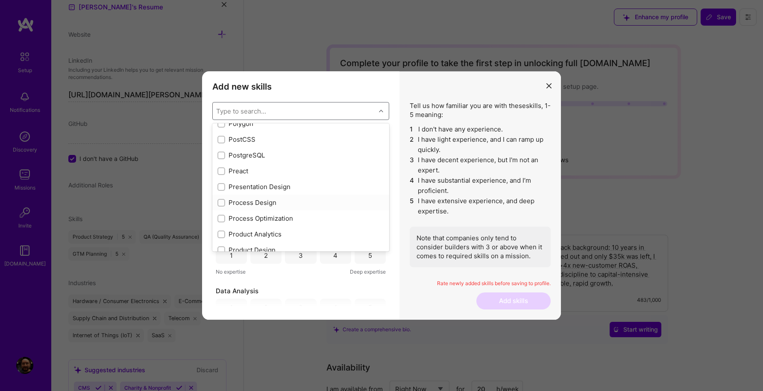
checkbox input "true"
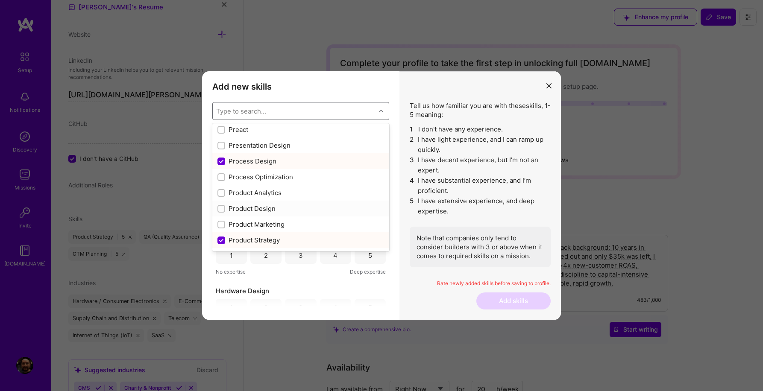
scroll to position [3860, 0]
click at [222, 208] on input "modal" at bounding box center [222, 208] width 6 height 6
checkbox input "true"
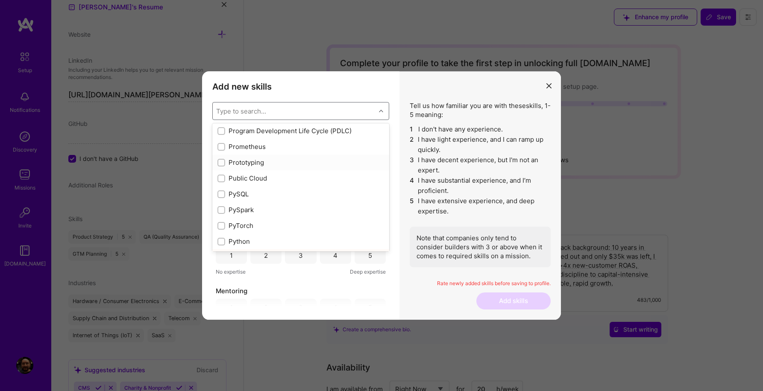
click at [221, 162] on input "modal" at bounding box center [222, 163] width 6 height 6
checkbox input "true"
click at [222, 178] on input "modal" at bounding box center [222, 178] width 6 height 6
checkbox input "true"
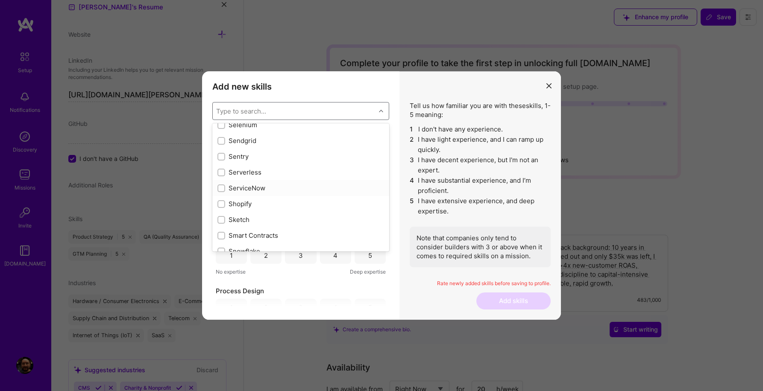
scroll to position [4703, 0]
click at [221, 202] on input "modal" at bounding box center [222, 202] width 6 height 6
checkbox input "true"
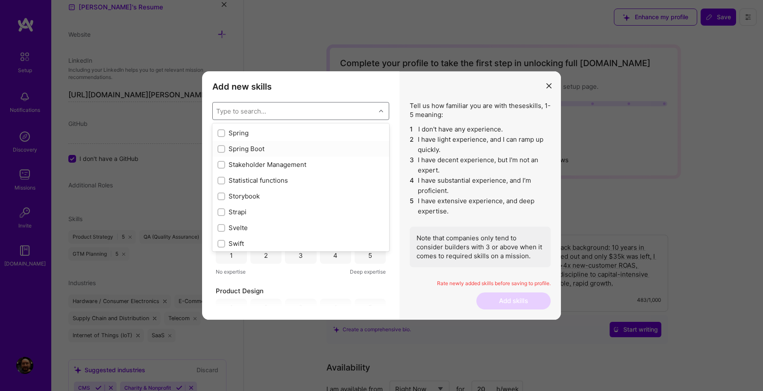
scroll to position [4993, 0]
click at [221, 162] on input "modal" at bounding box center [222, 164] width 6 height 6
checkbox input "true"
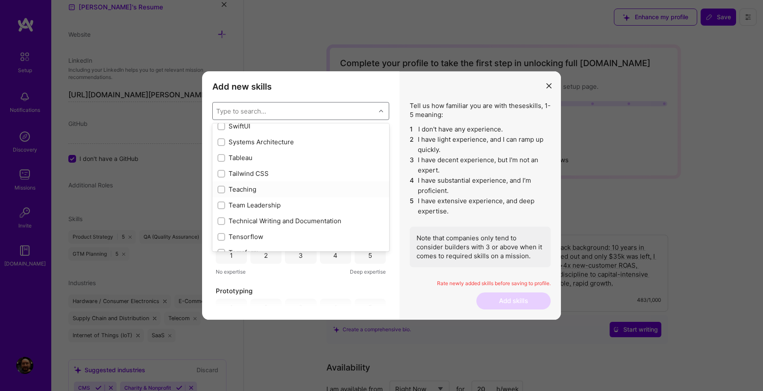
scroll to position [5126, 0]
click at [223, 204] on input "modal" at bounding box center [222, 205] width 6 height 6
checkbox input "true"
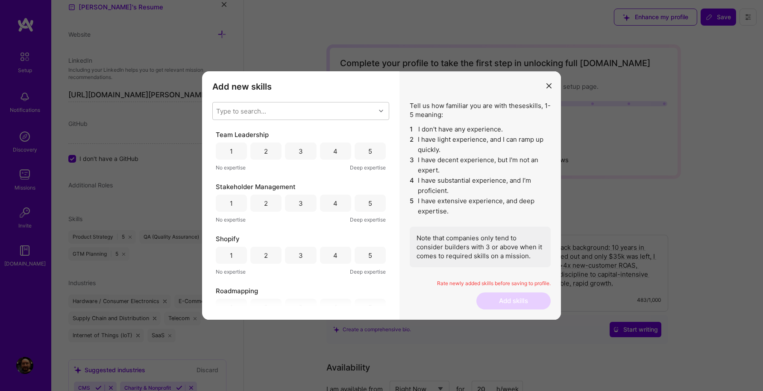
click at [402, 215] on div "Tell us how familiar you are with these skills , 1-5 meaning: 1 I don't have an…" at bounding box center [479, 195] width 161 height 249
click at [370, 152] on div "5" at bounding box center [369, 151] width 31 height 17
click at [368, 205] on div "5" at bounding box center [370, 203] width 4 height 9
click at [368, 257] on div "5" at bounding box center [370, 255] width 4 height 9
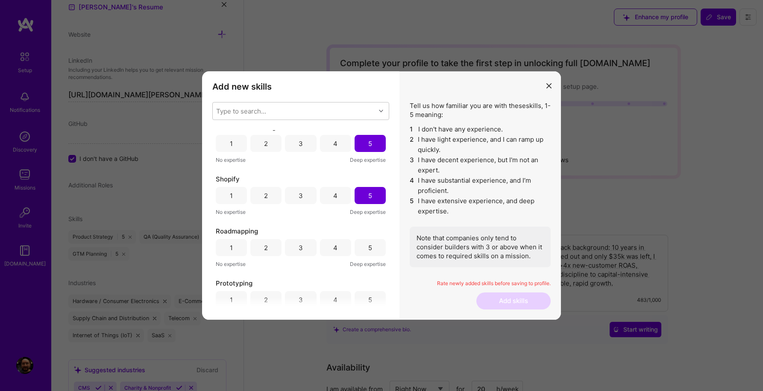
scroll to position [63, 0]
click at [333, 244] on div "4" at bounding box center [335, 244] width 4 height 9
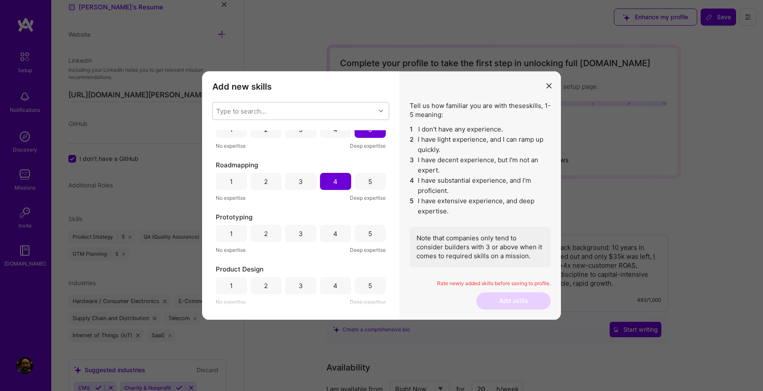
scroll to position [139, 0]
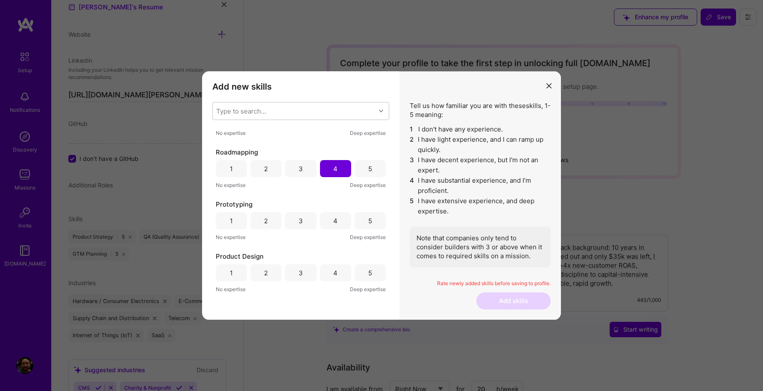
click at [333, 220] on div "4" at bounding box center [335, 220] width 4 height 9
click at [333, 275] on div "4" at bounding box center [335, 273] width 4 height 9
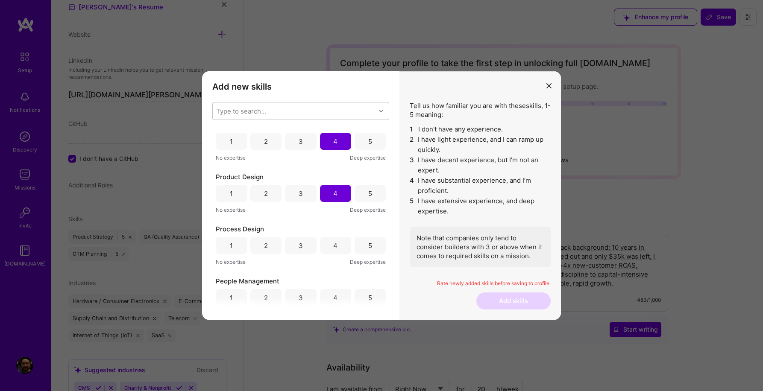
scroll to position [228, 0]
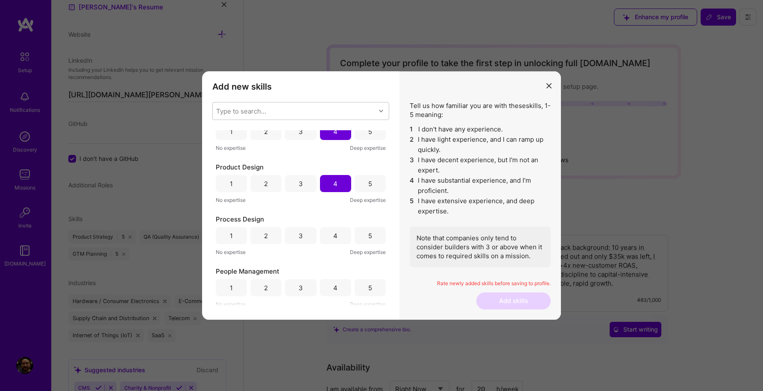
click at [330, 238] on div "4" at bounding box center [335, 235] width 31 height 17
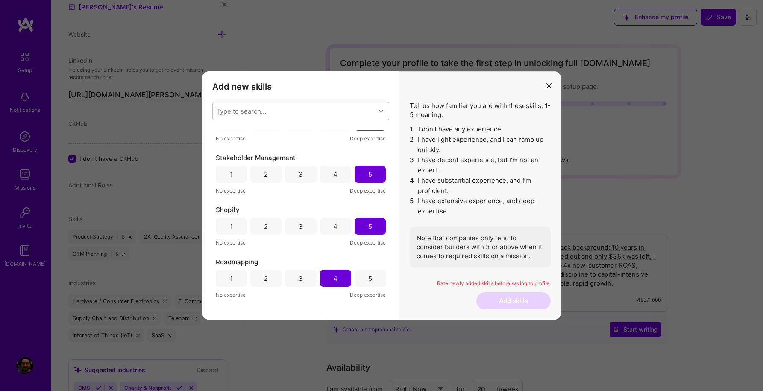
scroll to position [15, 0]
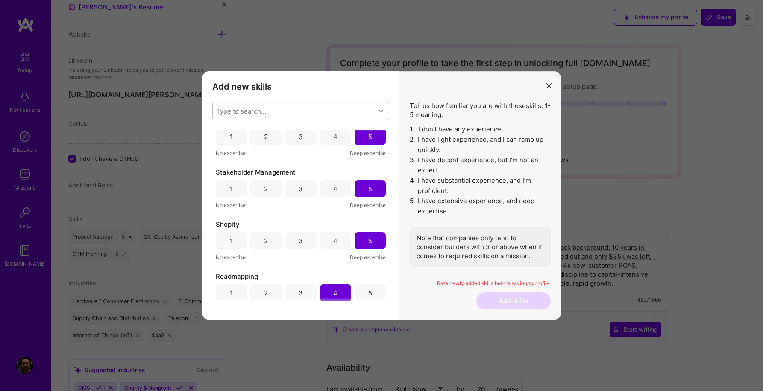
click at [333, 195] on div "4" at bounding box center [335, 188] width 31 height 17
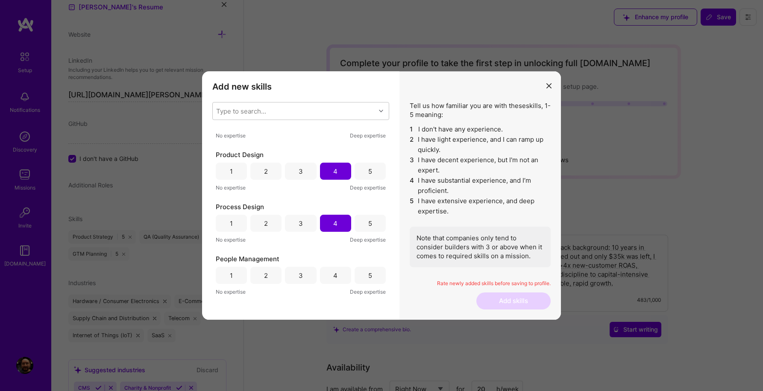
scroll to position [278, 0]
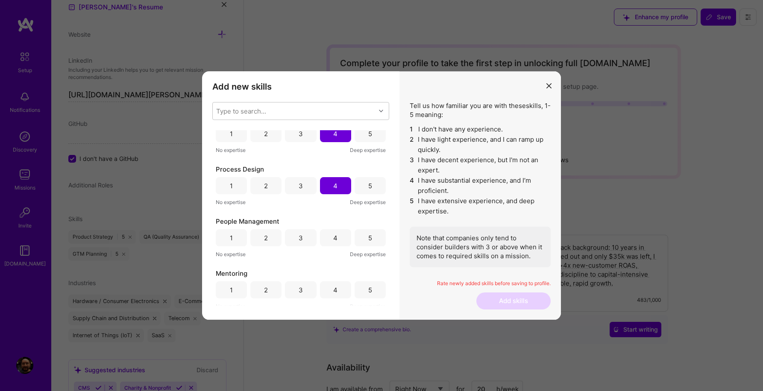
click at [364, 239] on div "5" at bounding box center [369, 237] width 31 height 17
click at [368, 295] on div "5" at bounding box center [369, 289] width 31 height 17
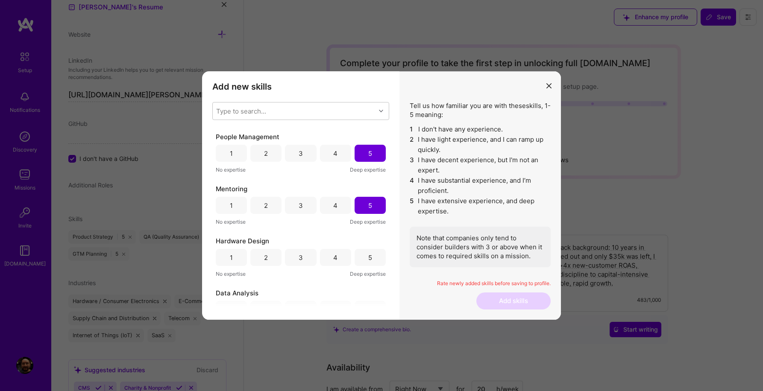
scroll to position [368, 0]
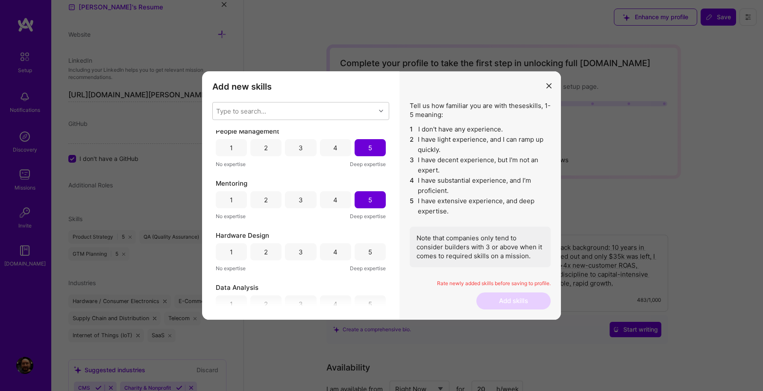
click at [300, 254] on div "3" at bounding box center [300, 252] width 4 height 9
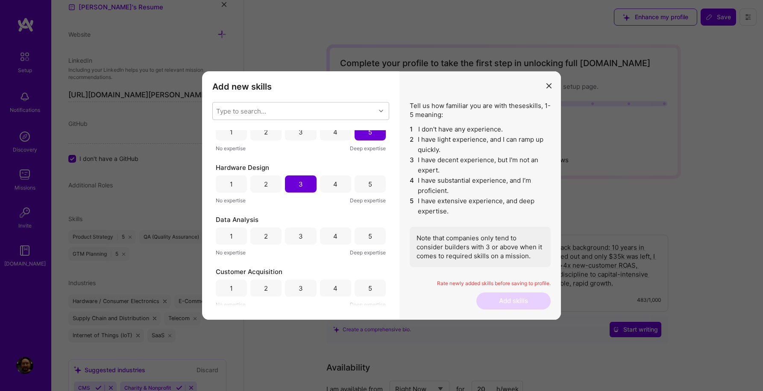
scroll to position [438, 0]
click at [368, 235] on div "5" at bounding box center [370, 234] width 4 height 9
click at [335, 288] on div "4" at bounding box center [335, 286] width 31 height 17
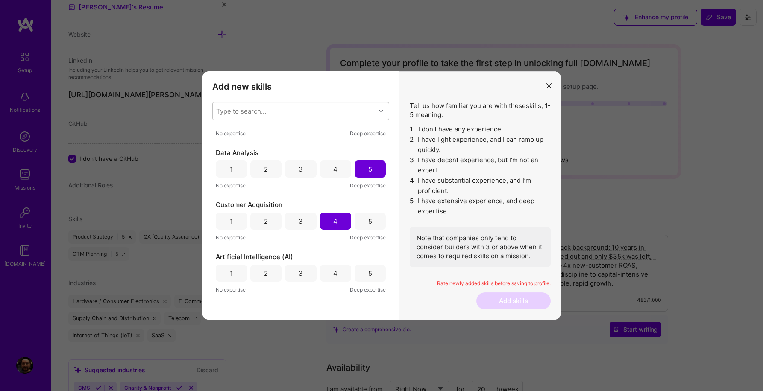
scroll to position [542, 0]
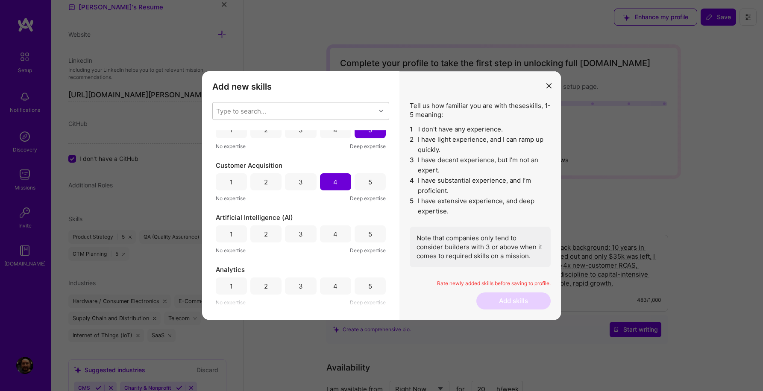
click at [266, 236] on div "2" at bounding box center [266, 234] width 4 height 9
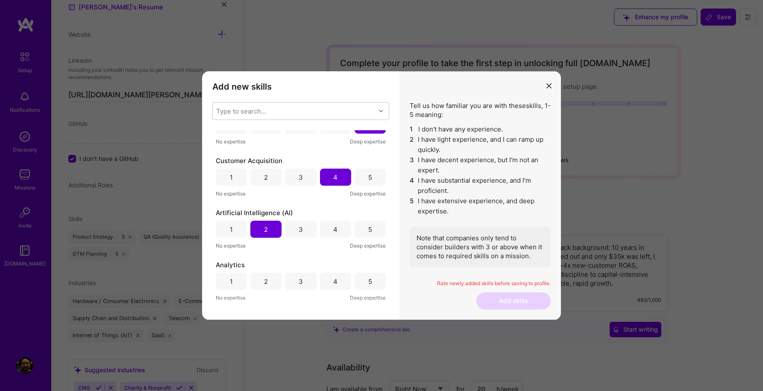
click at [372, 281] on div "5" at bounding box center [369, 281] width 31 height 17
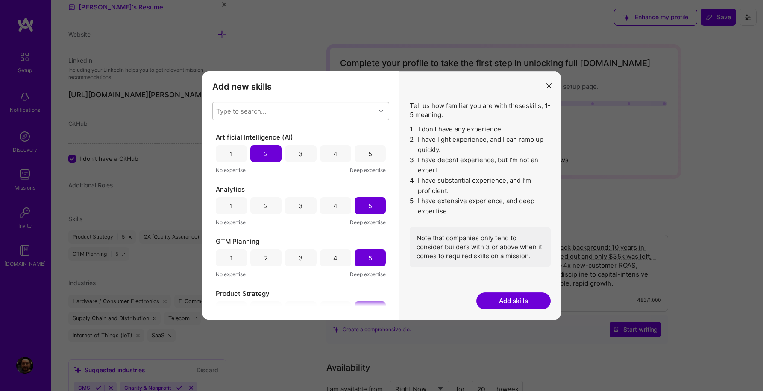
scroll to position [664, 0]
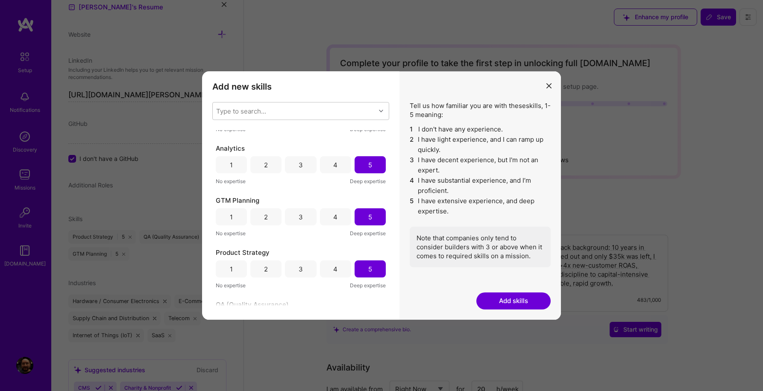
click at [499, 304] on button "Add skills" at bounding box center [513, 300] width 74 height 17
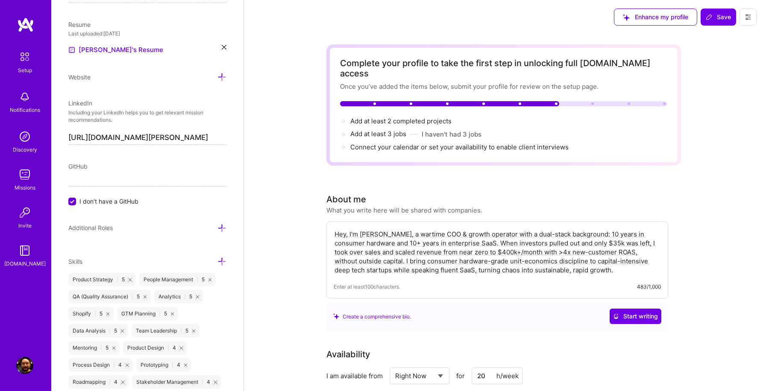
scroll to position [376, 0]
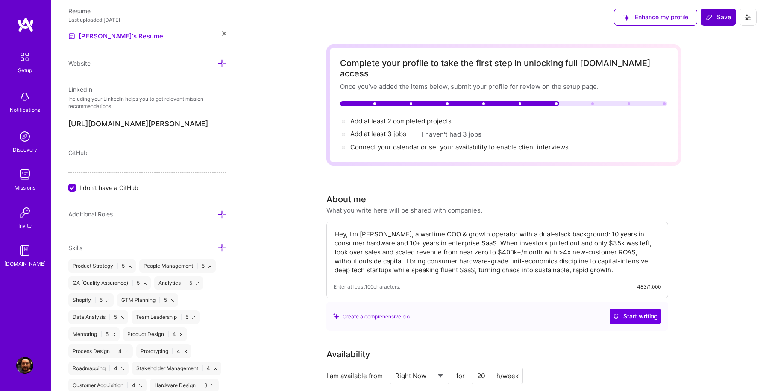
click at [715, 17] on span "Save" at bounding box center [717, 17] width 25 height 9
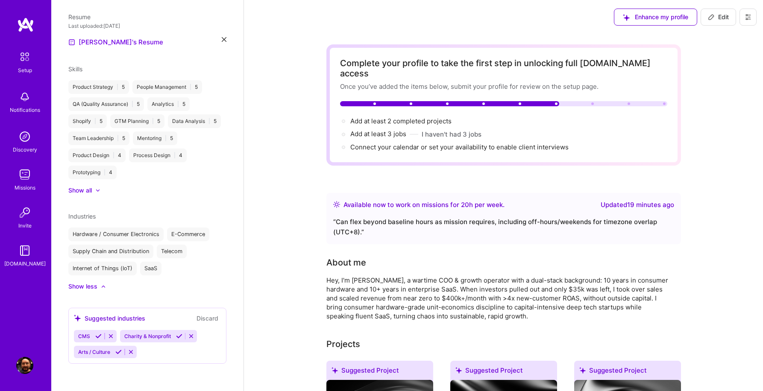
scroll to position [263, 0]
click at [714, 17] on span "Edit" at bounding box center [718, 17] width 21 height 9
select select "Right Now"
select select "TW"
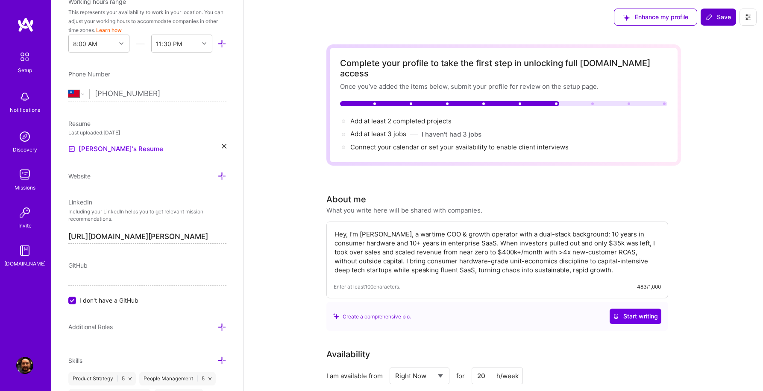
scroll to position [376, 0]
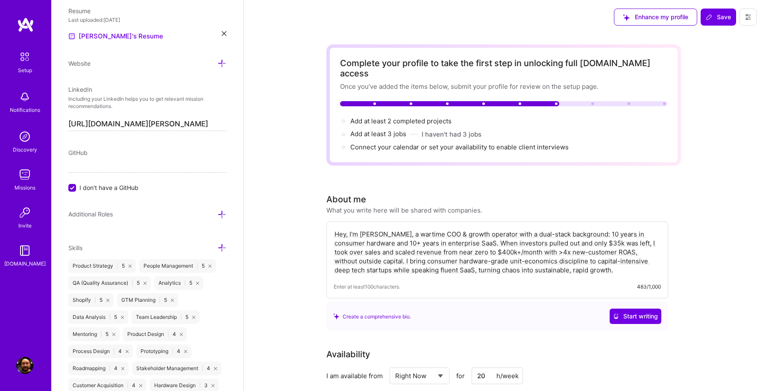
click at [222, 216] on icon at bounding box center [221, 214] width 9 height 9
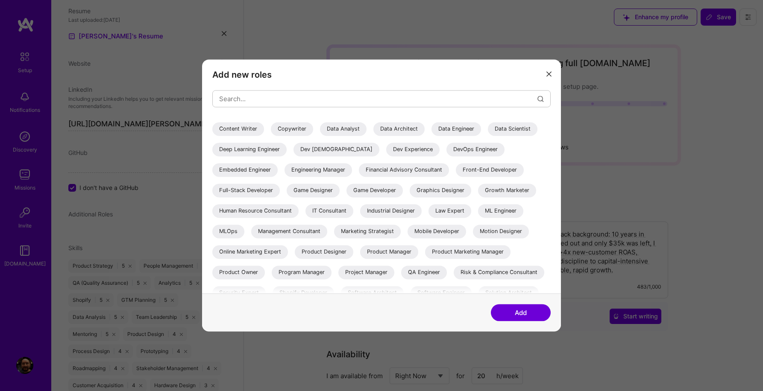
scroll to position [78, 0]
click at [327, 230] on div "Management Consultant" at bounding box center [289, 231] width 76 height 14
click at [334, 238] on div "Marketing Strategist" at bounding box center [367, 231] width 67 height 14
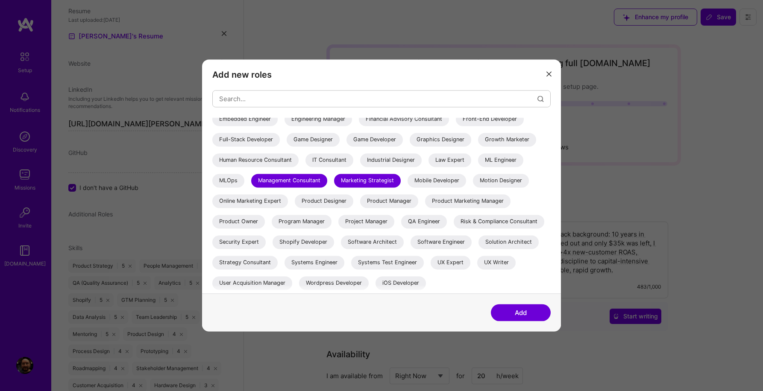
scroll to position [144, 0]
click at [237, 263] on div "Strategy Consultant" at bounding box center [244, 263] width 65 height 14
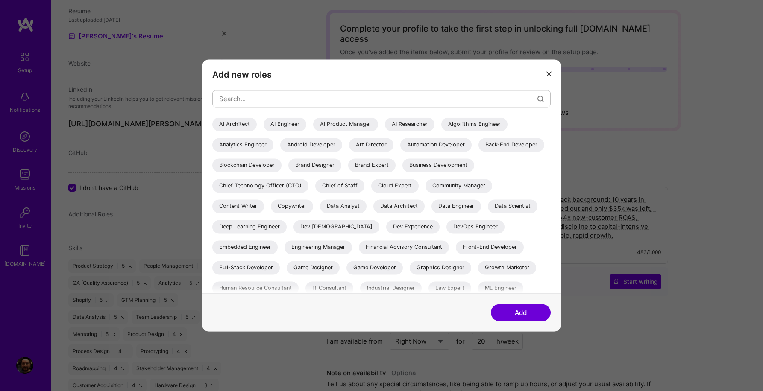
scroll to position [33, 0]
click at [521, 316] on button "Add" at bounding box center [521, 312] width 60 height 17
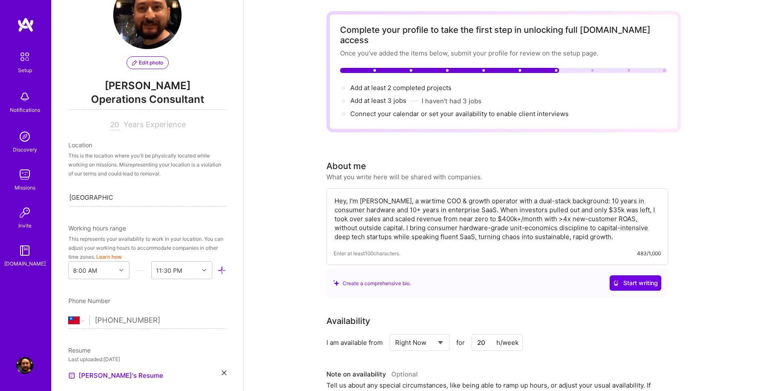
scroll to position [35, 0]
click at [115, 127] on input "20" at bounding box center [114, 126] width 11 height 10
click at [134, 164] on div "This is the location where you'll be physically located while working on missio…" at bounding box center [147, 165] width 158 height 27
click at [119, 126] on input "20" at bounding box center [114, 126] width 11 height 10
type input "2"
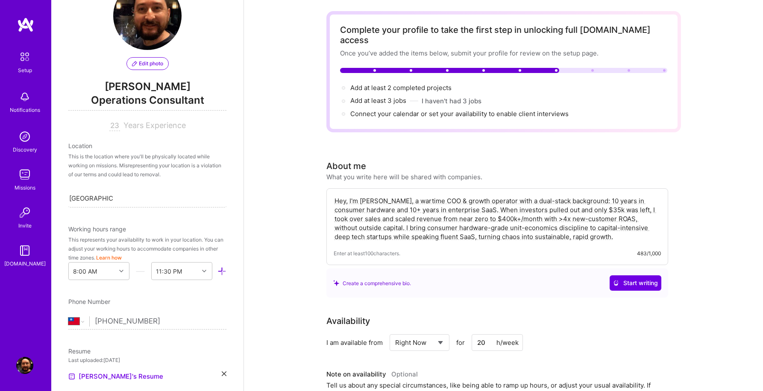
type input "23"
click at [161, 150] on div "Location This is the location where you'll be physically located while working …" at bounding box center [147, 174] width 158 height 66
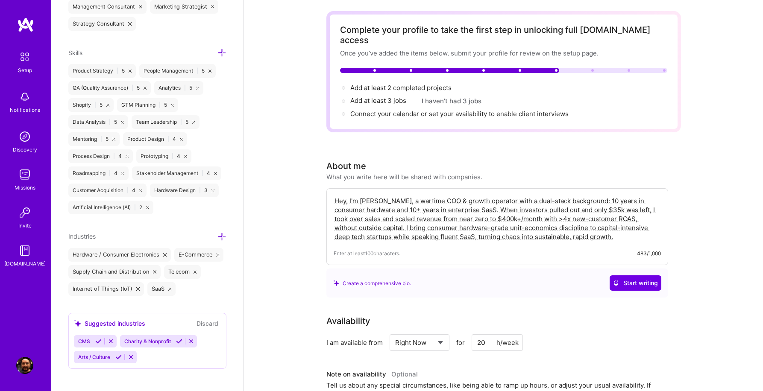
scroll to position [606, 0]
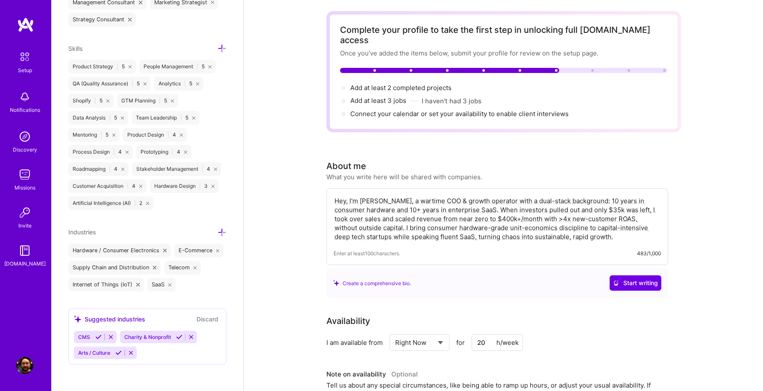
click at [109, 336] on icon at bounding box center [111, 337] width 6 height 6
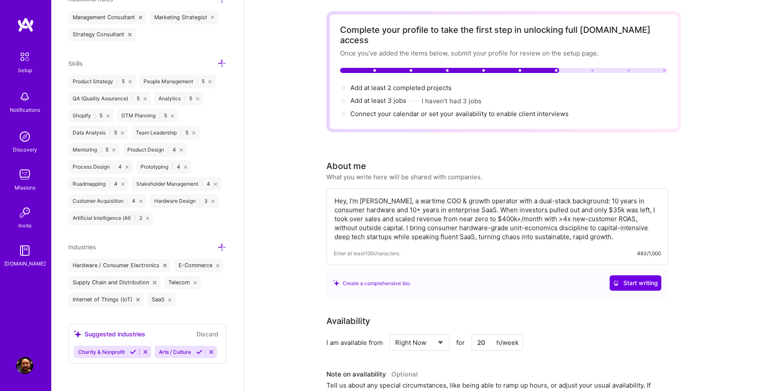
scroll to position [590, 0]
click at [214, 351] on icon at bounding box center [211, 353] width 6 height 6
click at [145, 353] on icon at bounding box center [145, 353] width 6 height 6
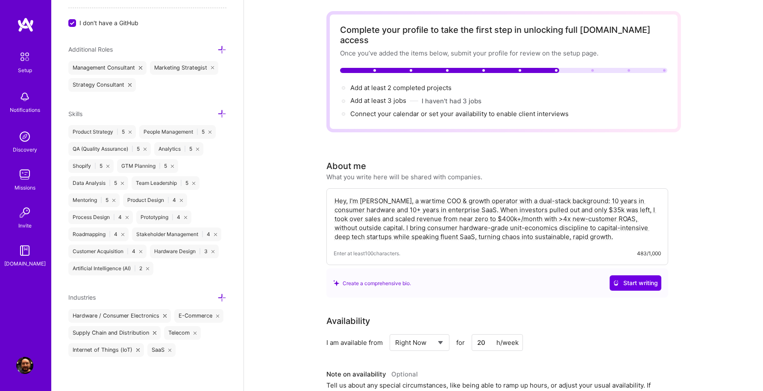
scroll to position [540, 0]
click at [222, 296] on icon at bounding box center [221, 298] width 9 height 9
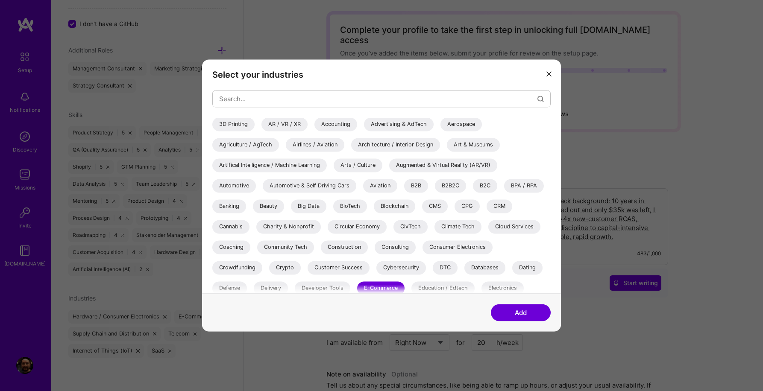
click at [294, 165] on div "Artifical Intelligence / Machine Learning" at bounding box center [269, 165] width 114 height 14
click at [238, 186] on div "Automotive" at bounding box center [234, 186] width 44 height 14
click at [421, 189] on div "B2B" at bounding box center [416, 186] width 24 height 14
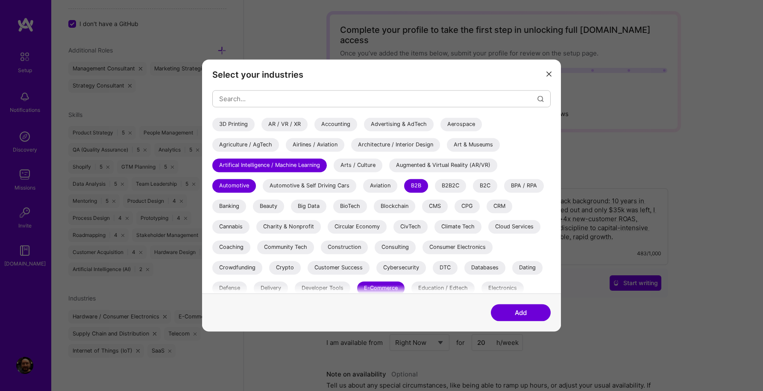
click at [490, 187] on div "B2C" at bounding box center [485, 186] width 24 height 14
click at [235, 208] on div "Banking" at bounding box center [229, 206] width 34 height 14
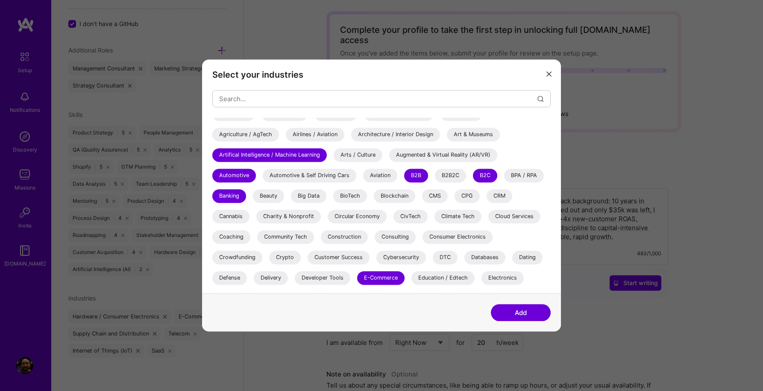
scroll to position [12, 0]
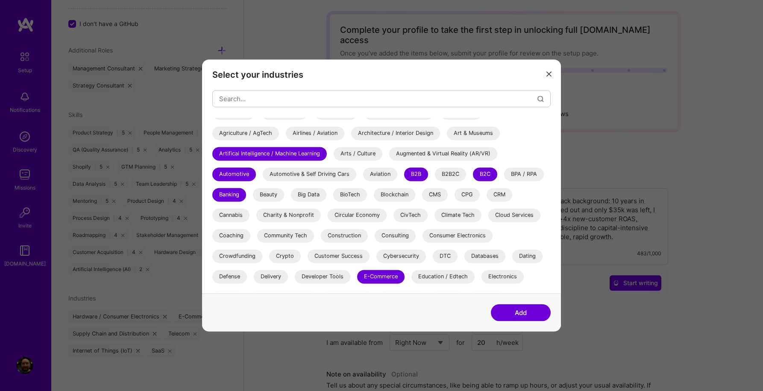
click at [438, 234] on div "Consumer Electronics" at bounding box center [457, 236] width 70 height 14
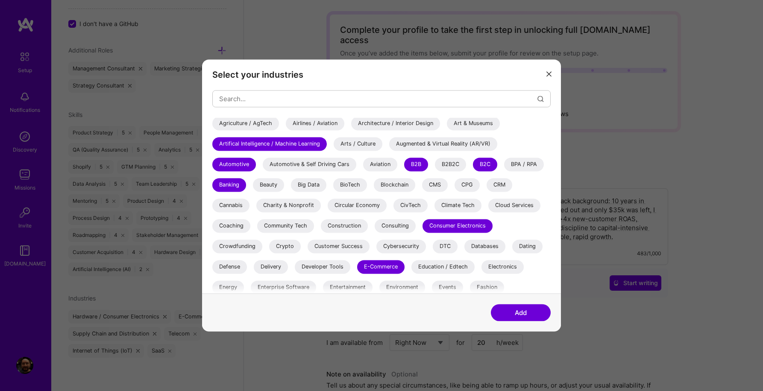
click at [444, 246] on div "DTC" at bounding box center [445, 247] width 25 height 14
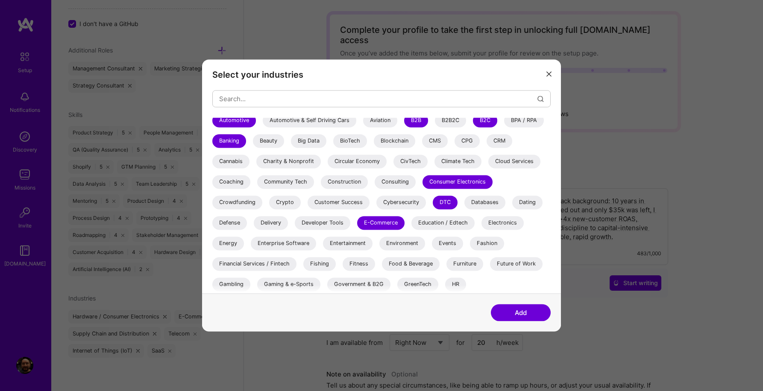
scroll to position [67, 0]
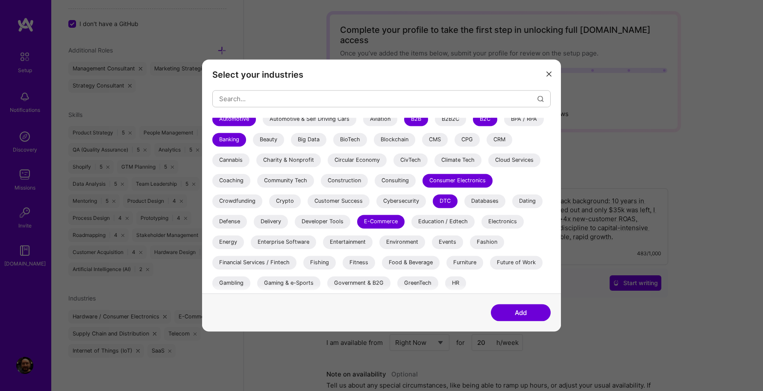
click at [503, 223] on div "Electronics" at bounding box center [502, 222] width 42 height 14
click at [286, 240] on div "Enterprise Software" at bounding box center [283, 242] width 65 height 14
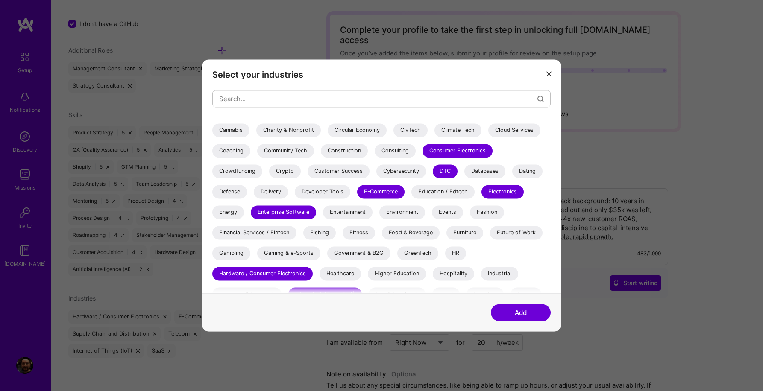
scroll to position [98, 0]
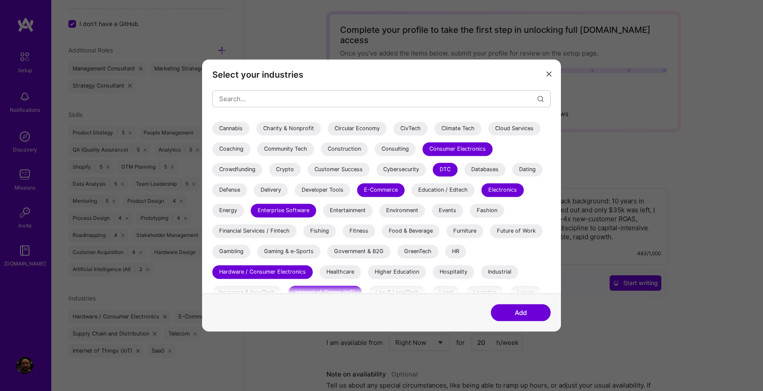
click at [363, 233] on div "Fitness" at bounding box center [358, 231] width 32 height 14
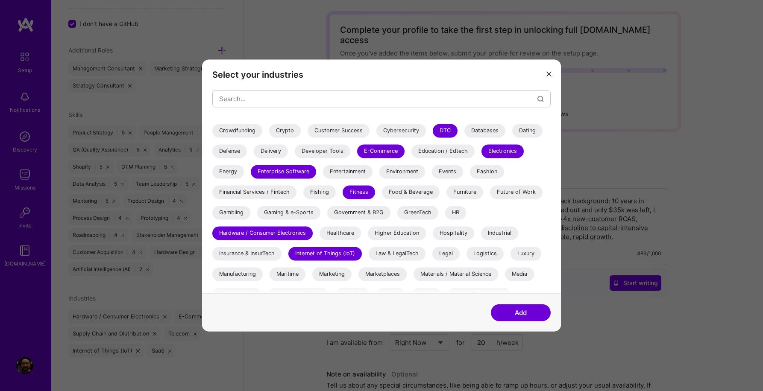
scroll to position [140, 0]
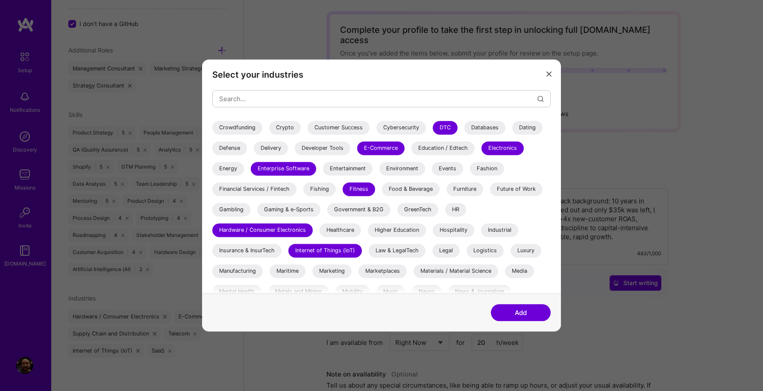
click at [498, 230] on div "Industrial" at bounding box center [499, 230] width 37 height 14
click at [487, 250] on div "Logistics" at bounding box center [484, 251] width 37 height 14
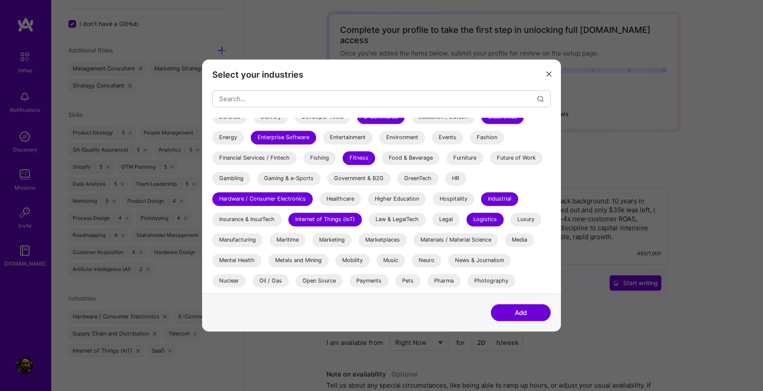
scroll to position [186, 0]
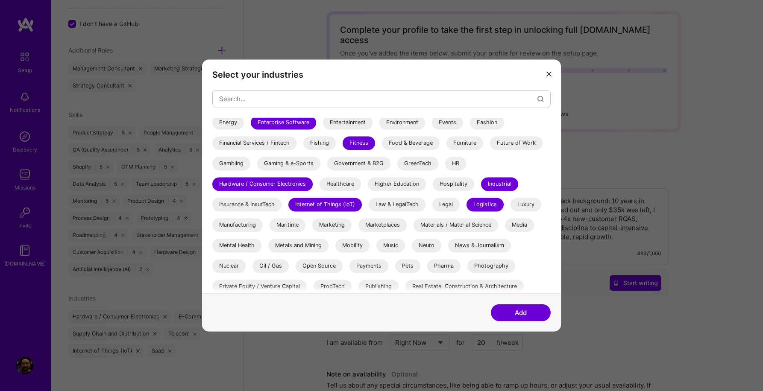
click at [246, 225] on div "Manufacturing" at bounding box center [237, 225] width 50 height 14
click at [357, 247] on div "Mobility" at bounding box center [352, 246] width 34 height 14
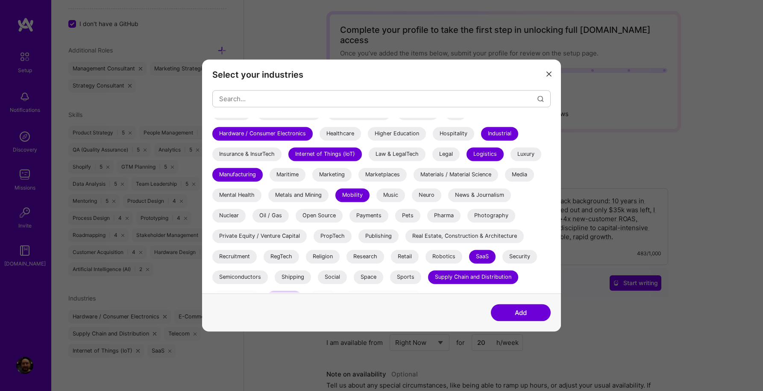
scroll to position [242, 0]
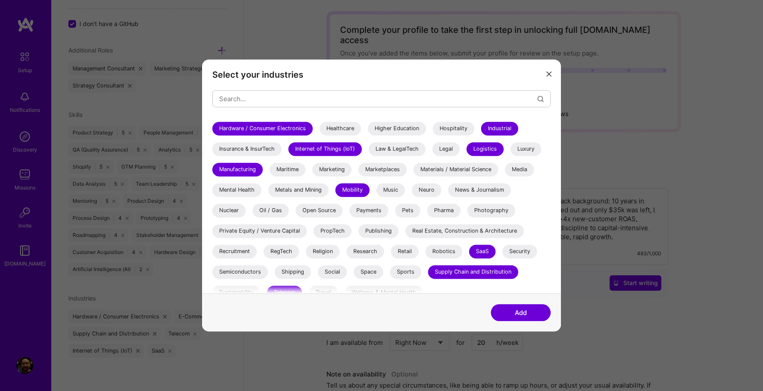
click at [401, 251] on div "Retail" at bounding box center [405, 252] width 28 height 14
click at [295, 271] on div "Shipping" at bounding box center [293, 272] width 36 height 14
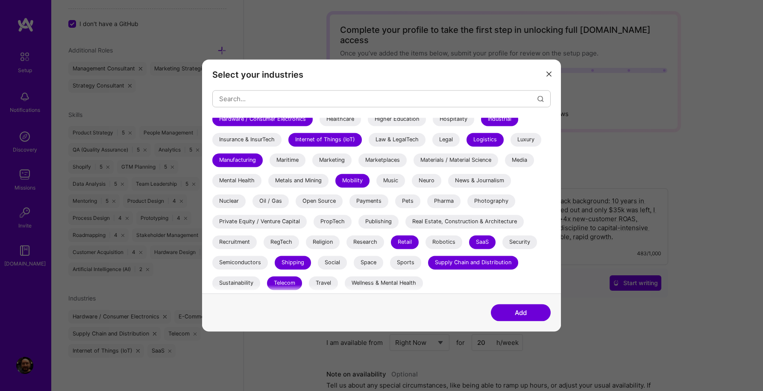
click at [512, 312] on button "Add" at bounding box center [521, 312] width 60 height 17
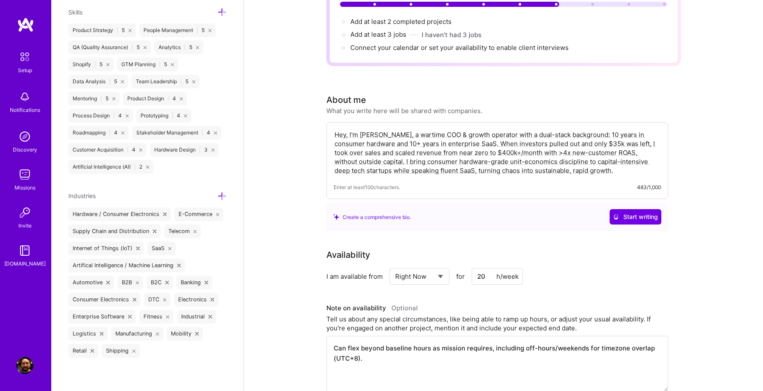
scroll to position [0, 0]
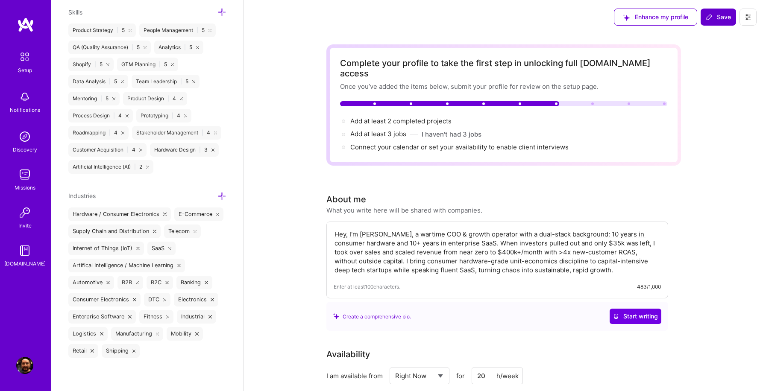
click at [716, 19] on span "Save" at bounding box center [717, 17] width 25 height 9
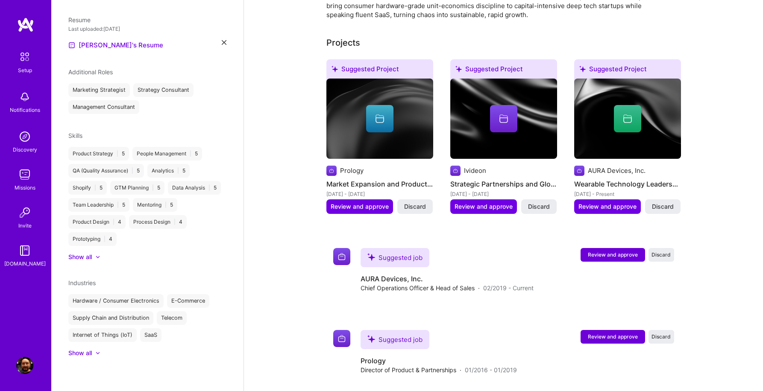
scroll to position [302, 0]
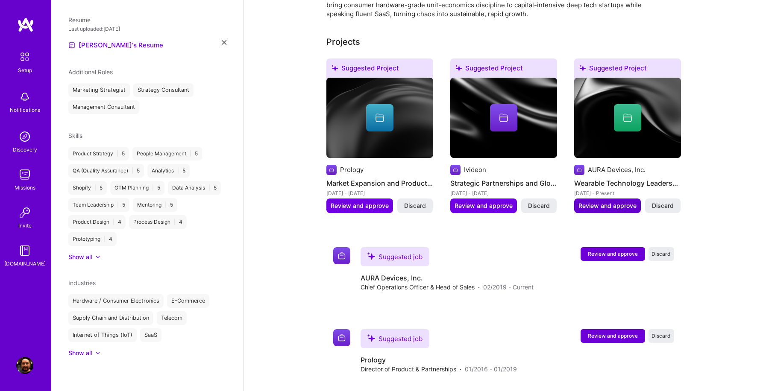
click at [619, 202] on span "Review and approve" at bounding box center [607, 206] width 58 height 9
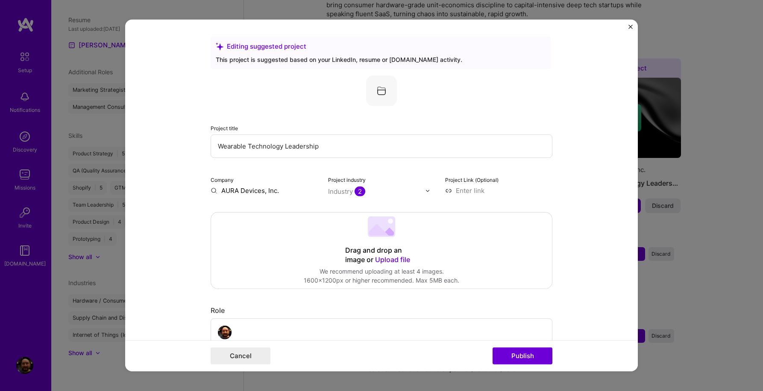
click at [359, 191] on span "2" at bounding box center [359, 192] width 11 height 10
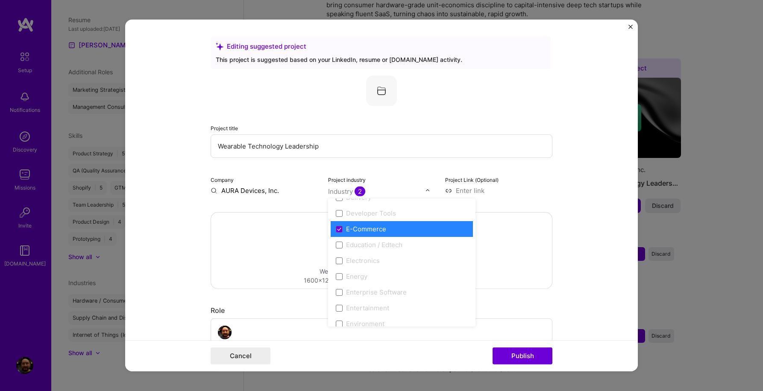
scroll to position [776, 0]
click at [559, 197] on form "Editing suggested project This project is suggested based on your LinkedIn, res…" at bounding box center [381, 196] width 512 height 352
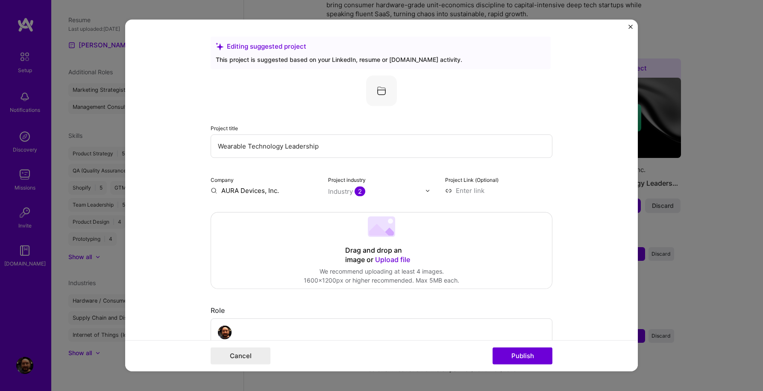
click at [477, 191] on input at bounding box center [498, 190] width 107 height 9
type input "[URL][DOMAIN_NAME]"
click at [581, 180] on form "Editing suggested project This project is suggested based on your LinkedIn, res…" at bounding box center [381, 196] width 512 height 352
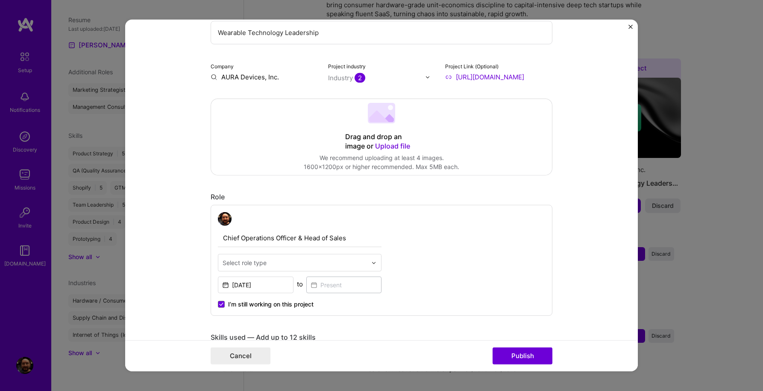
scroll to position [114, 0]
click at [371, 263] on div "Select role type" at bounding box center [294, 262] width 153 height 17
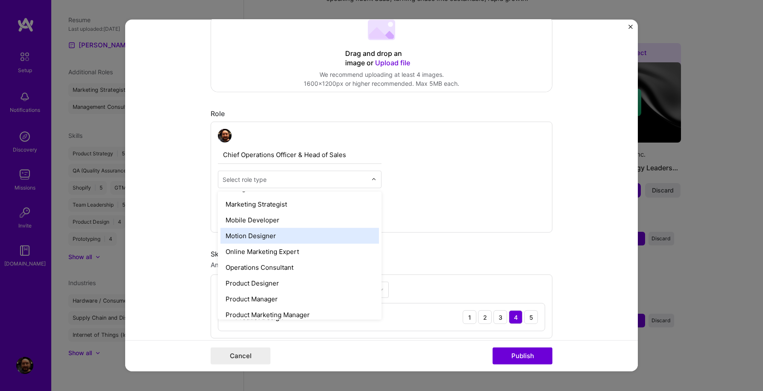
scroll to position [697, 0]
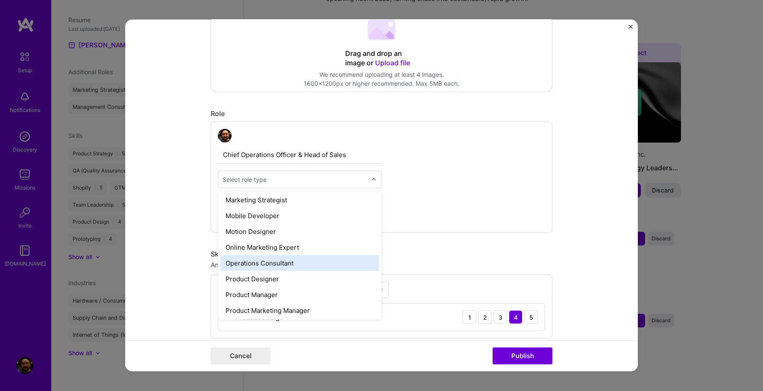
click at [336, 262] on div "Operations Consultant" at bounding box center [299, 263] width 158 height 16
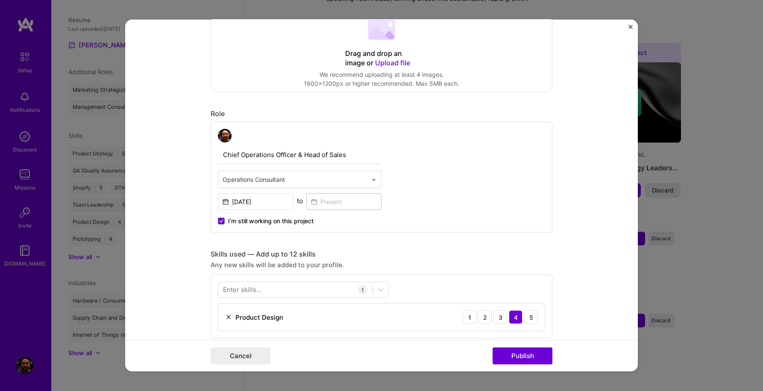
click at [452, 216] on div "Chief Operations Officer & Head of Sales option Operations Consultant, selected…" at bounding box center [382, 177] width 342 height 111
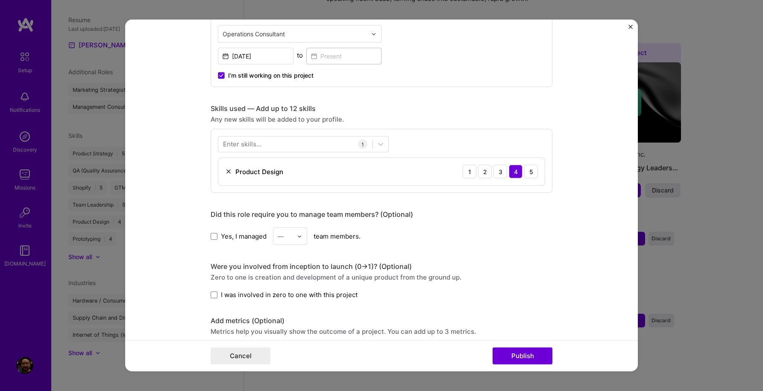
scroll to position [356, 0]
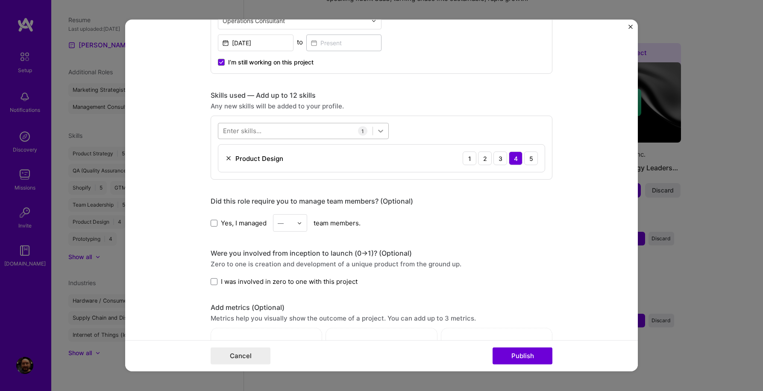
click at [380, 133] on icon at bounding box center [380, 131] width 9 height 9
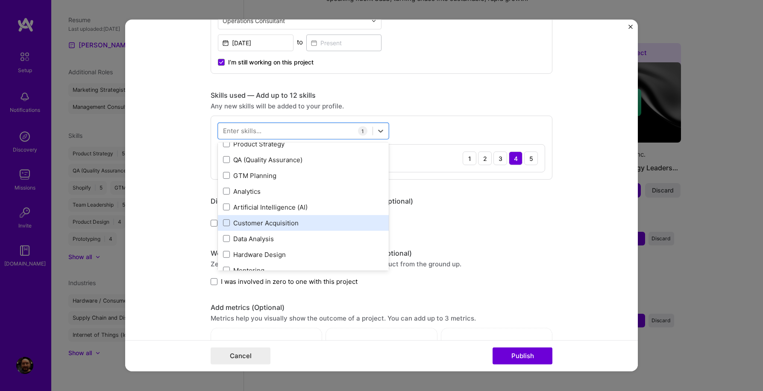
scroll to position [0, 0]
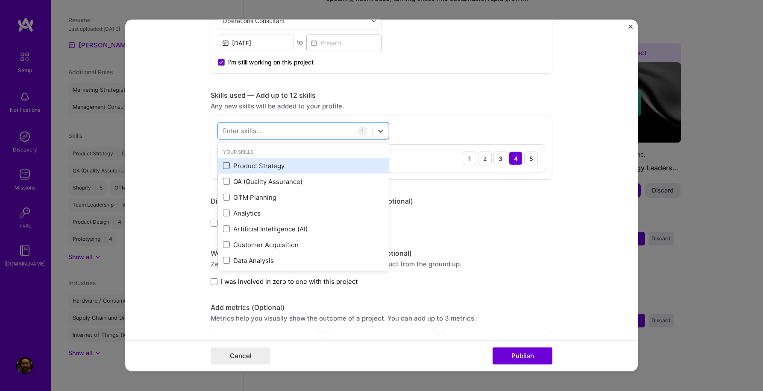
click at [227, 164] on span at bounding box center [226, 165] width 7 height 7
click at [0, 0] on input "checkbox" at bounding box center [0, 0] width 0 height 0
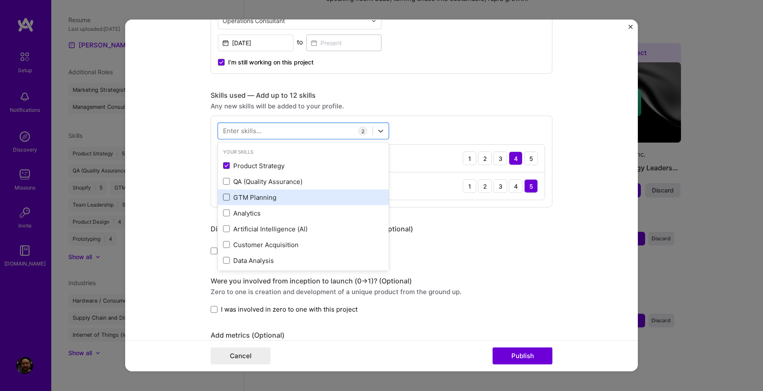
click at [226, 199] on span at bounding box center [226, 197] width 7 height 7
click at [0, 0] on input "checkbox" at bounding box center [0, 0] width 0 height 0
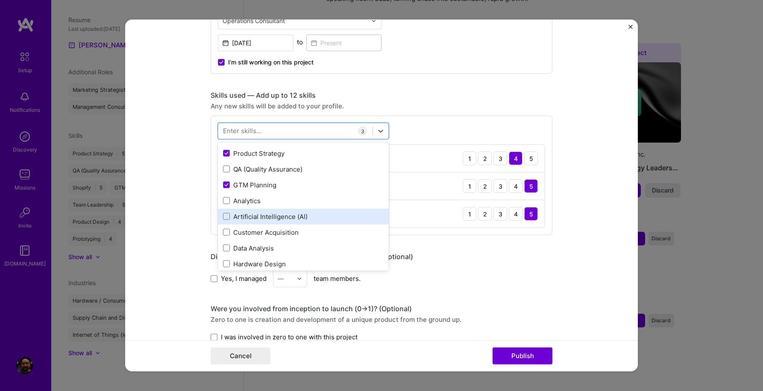
scroll to position [25, 0]
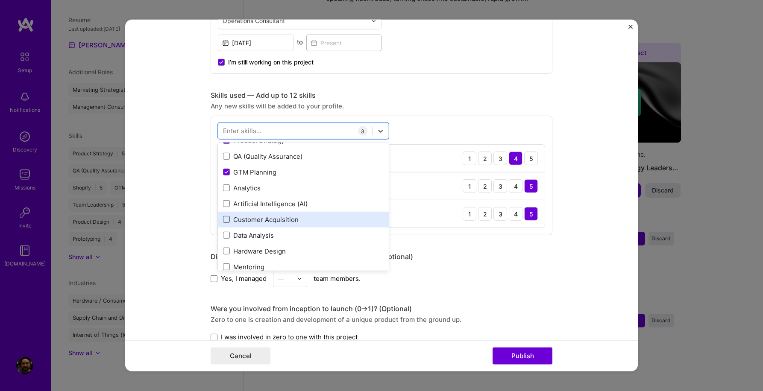
click at [227, 222] on span at bounding box center [226, 219] width 7 height 7
click at [0, 0] on input "checkbox" at bounding box center [0, 0] width 0 height 0
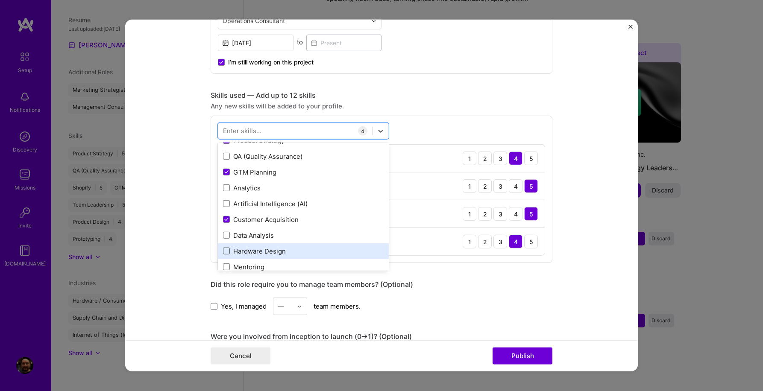
click at [225, 250] on span at bounding box center [226, 251] width 7 height 7
click at [0, 0] on input "checkbox" at bounding box center [0, 0] width 0 height 0
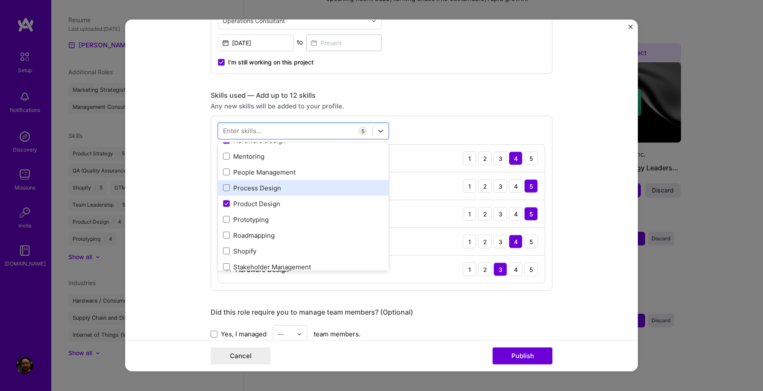
scroll to position [148, 0]
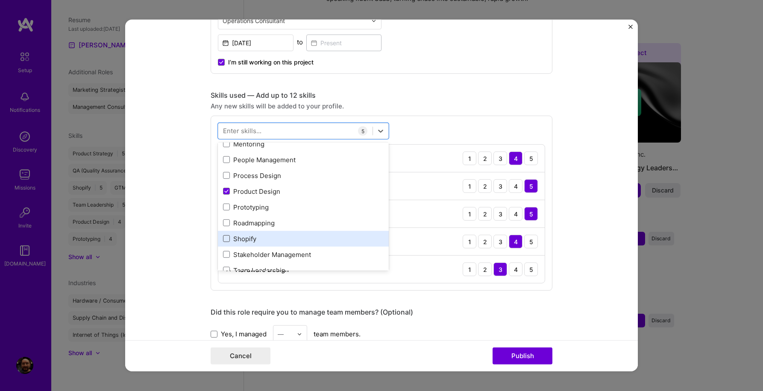
click at [227, 239] on span at bounding box center [226, 238] width 7 height 7
click at [0, 0] on input "checkbox" at bounding box center [0, 0] width 0 height 0
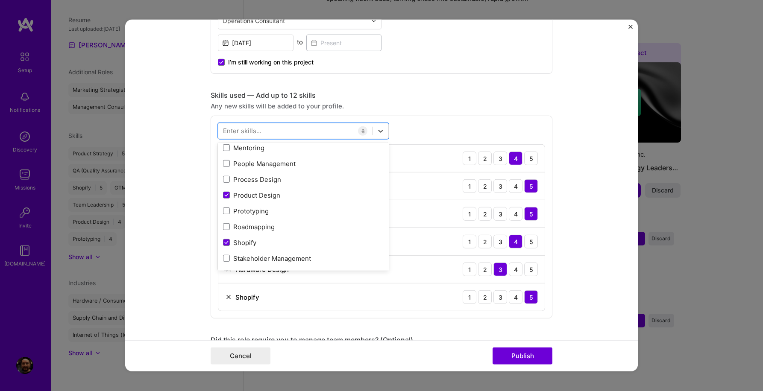
scroll to position [132, 0]
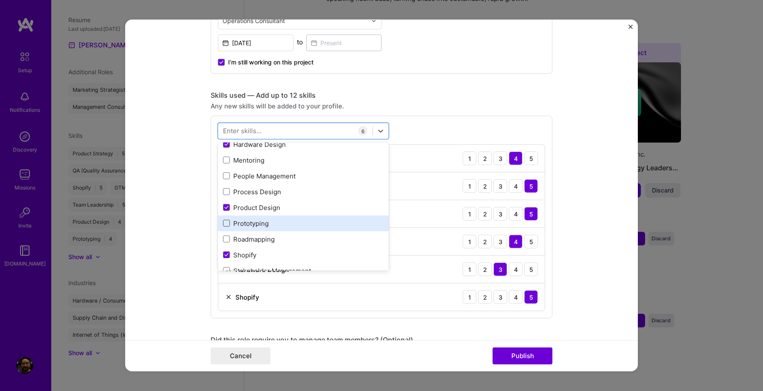
click at [225, 225] on span at bounding box center [226, 223] width 7 height 7
click at [0, 0] on input "checkbox" at bounding box center [0, 0] width 0 height 0
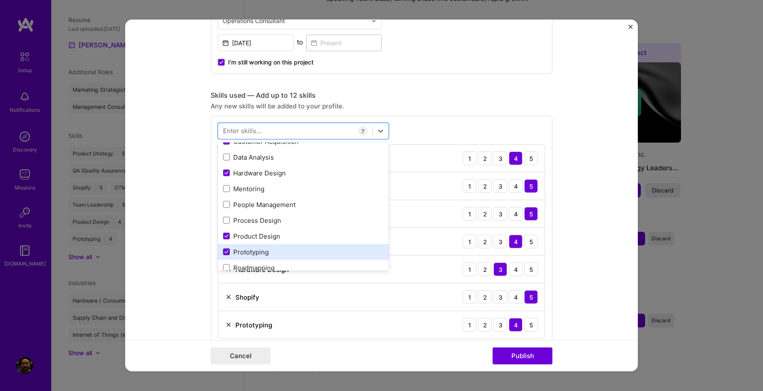
scroll to position [99, 0]
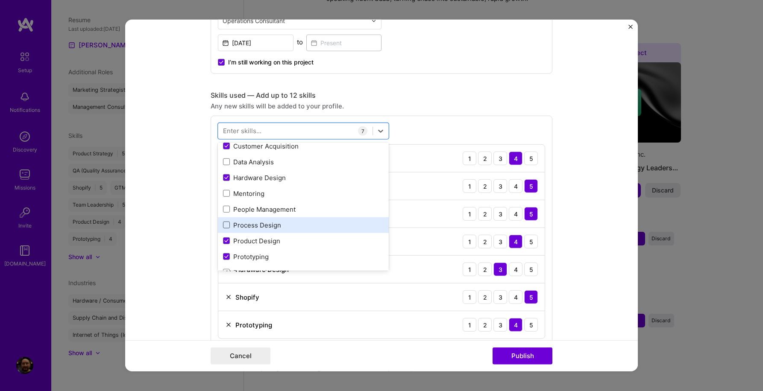
click at [227, 225] on span at bounding box center [226, 225] width 7 height 7
click at [0, 0] on input "checkbox" at bounding box center [0, 0] width 0 height 0
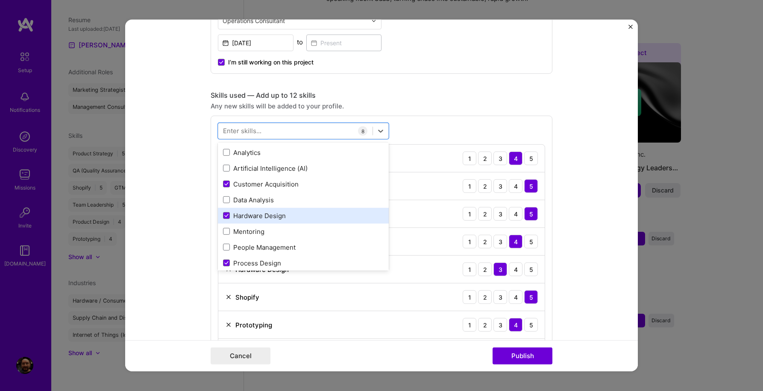
scroll to position [58, 0]
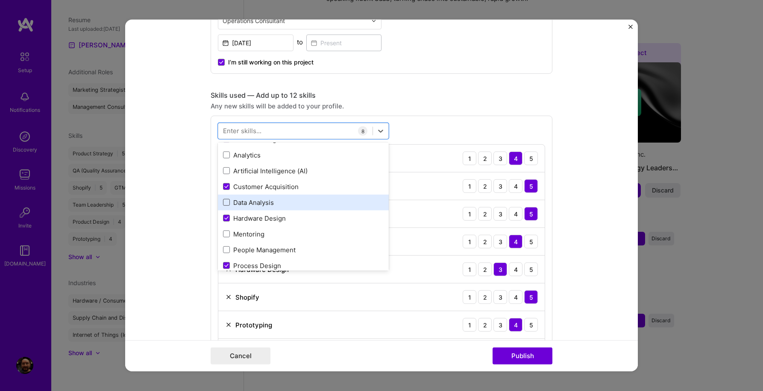
click at [228, 202] on span at bounding box center [226, 202] width 7 height 7
click at [0, 0] on input "checkbox" at bounding box center [0, 0] width 0 height 0
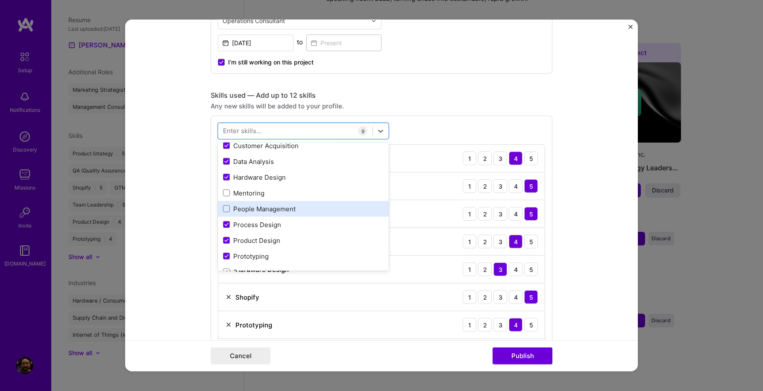
scroll to position [143, 0]
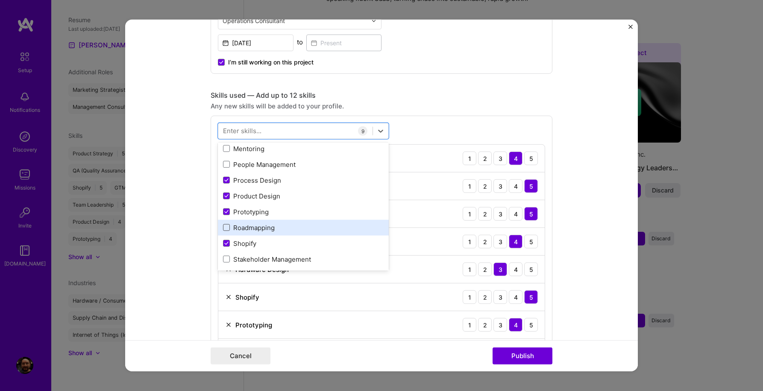
click at [226, 229] on span at bounding box center [226, 227] width 7 height 7
click at [0, 0] on input "checkbox" at bounding box center [0, 0] width 0 height 0
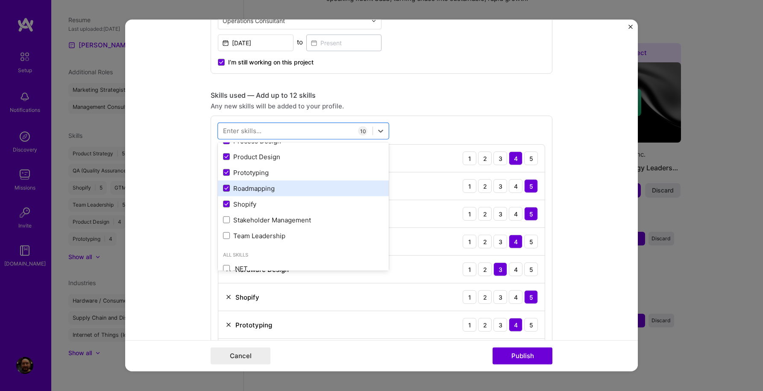
scroll to position [190, 0]
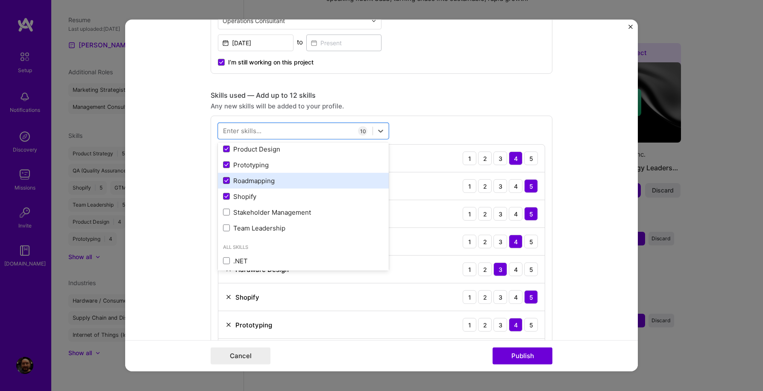
click at [226, 229] on span at bounding box center [226, 228] width 7 height 7
click at [0, 0] on input "checkbox" at bounding box center [0, 0] width 0 height 0
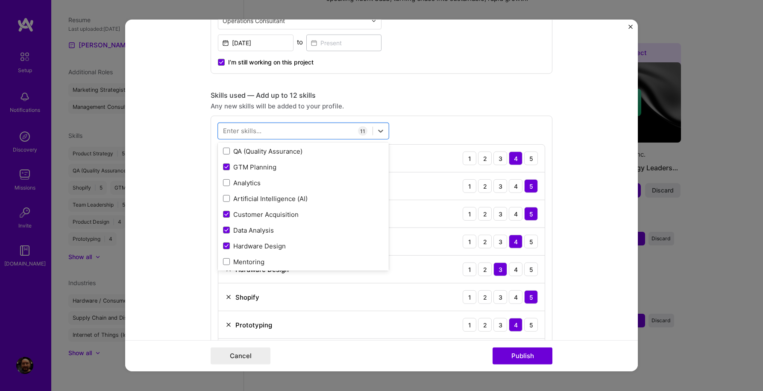
scroll to position [0, 0]
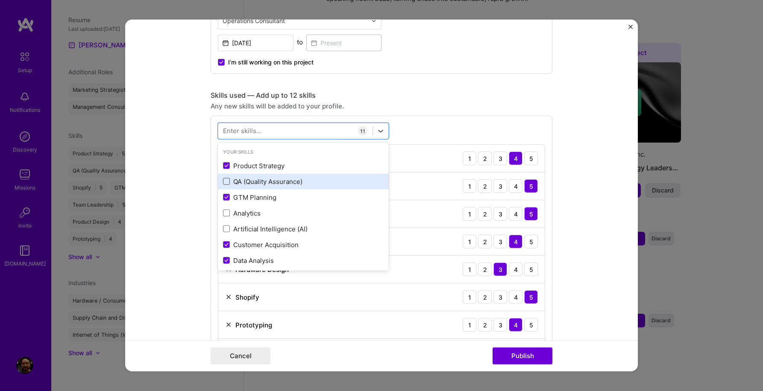
click at [228, 180] on span at bounding box center [226, 181] width 7 height 7
click at [0, 0] on input "checkbox" at bounding box center [0, 0] width 0 height 0
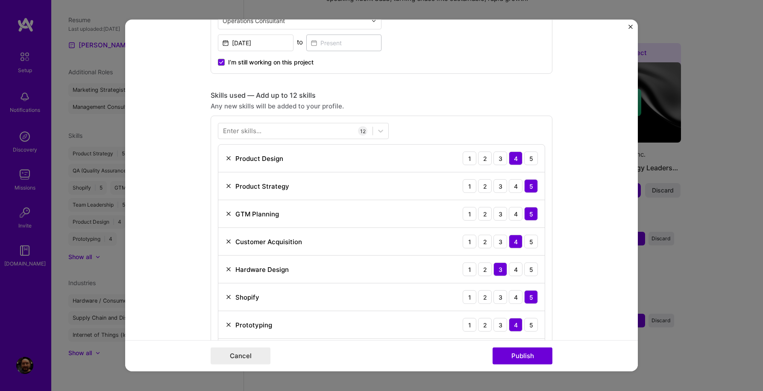
click at [591, 257] on form "Editing suggested project This project is suggested based on your LinkedIn, res…" at bounding box center [381, 196] width 512 height 352
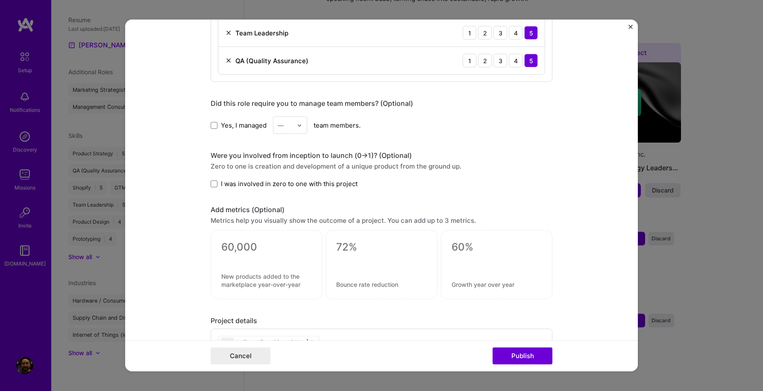
scroll to position [760, 0]
click at [278, 255] on div at bounding box center [266, 257] width 90 height 9
click at [255, 247] on textarea at bounding box center [266, 246] width 90 height 13
click at [384, 286] on textarea at bounding box center [381, 284] width 90 height 8
click at [252, 277] on textarea at bounding box center [266, 280] width 90 height 16
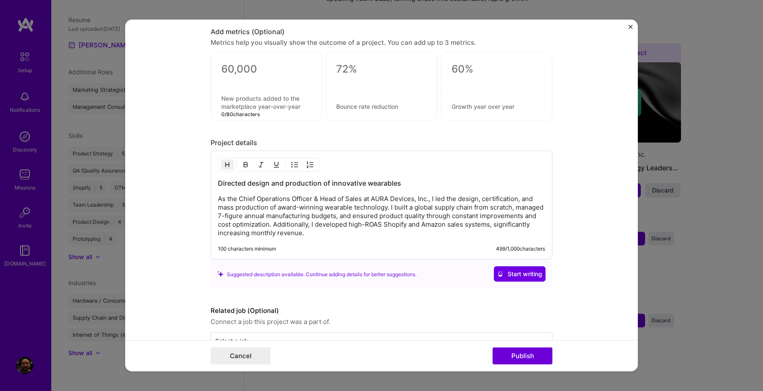
scroll to position [962, 0]
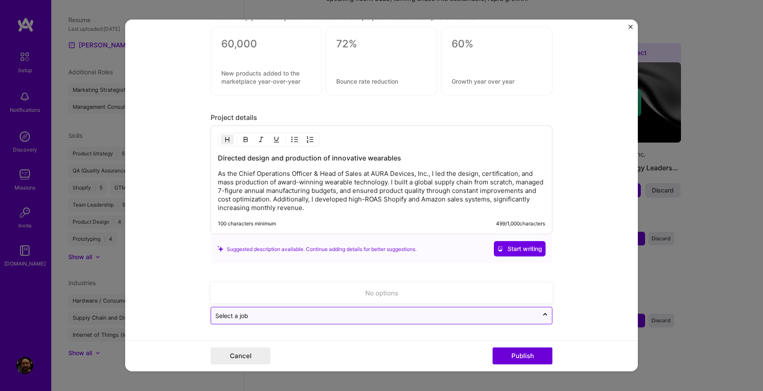
click at [264, 320] on input "text" at bounding box center [374, 315] width 319 height 9
click at [544, 316] on icon at bounding box center [544, 315] width 7 height 9
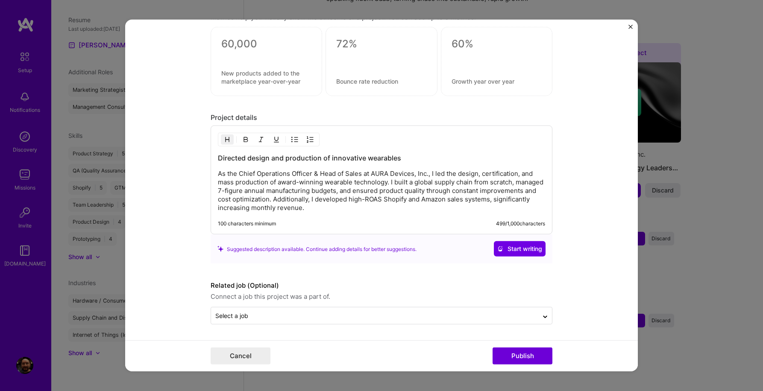
click at [516, 301] on span "Connect a job this project was a part of." at bounding box center [382, 297] width 342 height 10
click at [602, 294] on form "Editing suggested project This project is suggested based on your LinkedIn, res…" at bounding box center [381, 196] width 512 height 352
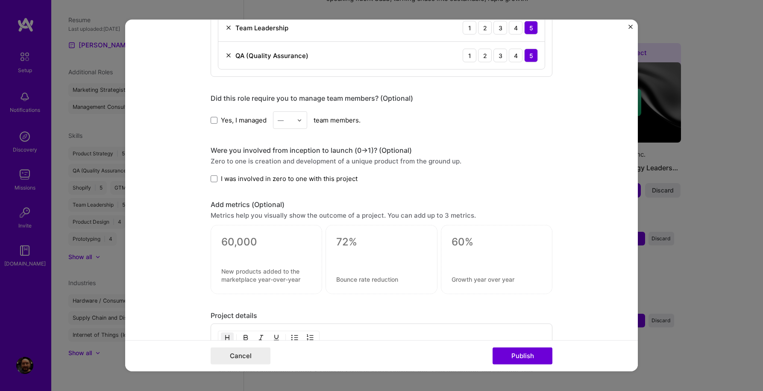
scroll to position [768, 0]
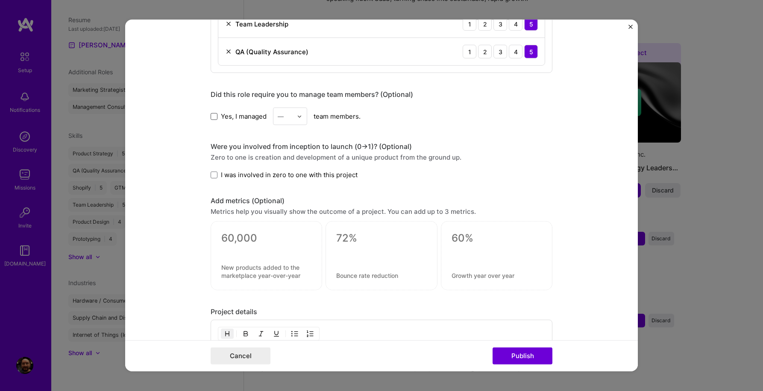
click at [214, 118] on span at bounding box center [214, 116] width 7 height 7
click at [0, 0] on input "Yes, I managed" at bounding box center [0, 0] width 0 height 0
click at [300, 116] on img at bounding box center [299, 116] width 5 height 5
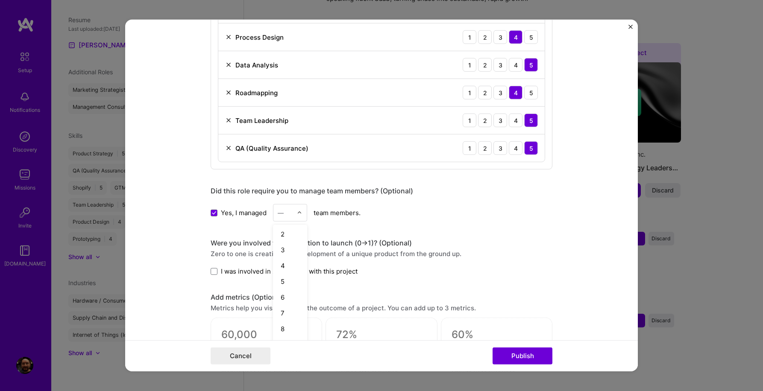
scroll to position [0, 0]
click at [295, 301] on div "5" at bounding box center [289, 299] width 29 height 16
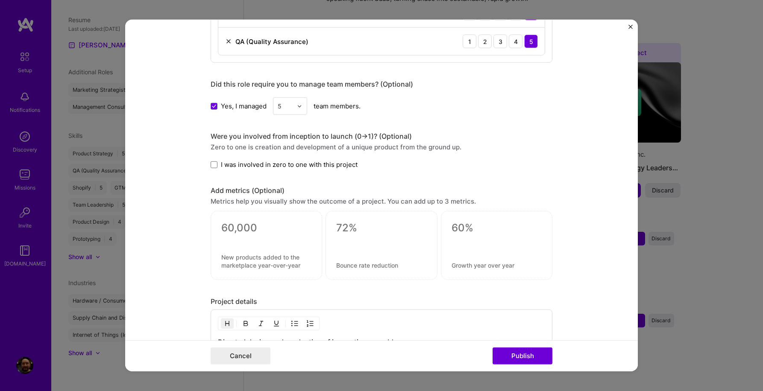
scroll to position [785, 0]
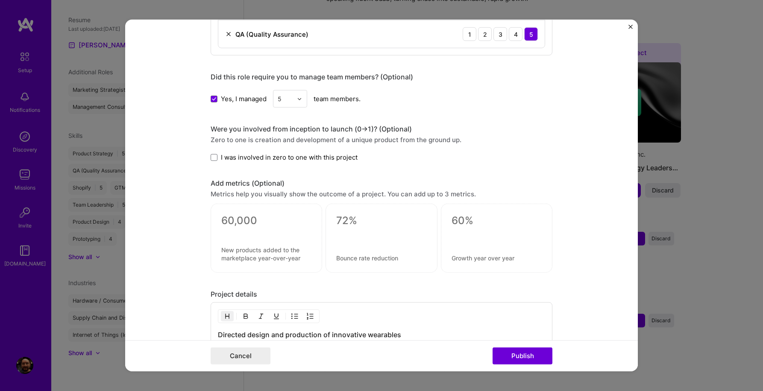
click at [471, 214] on textarea at bounding box center [496, 220] width 90 height 13
click at [225, 226] on textarea at bounding box center [266, 220] width 90 height 13
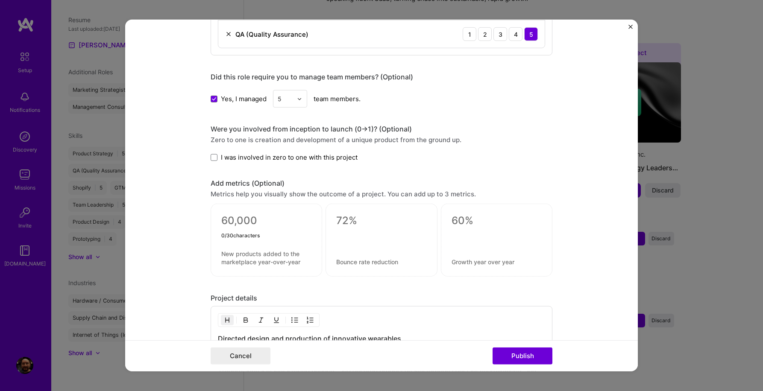
type textarea "0"
type textarea "50000+"
click at [234, 256] on textarea at bounding box center [266, 258] width 90 height 16
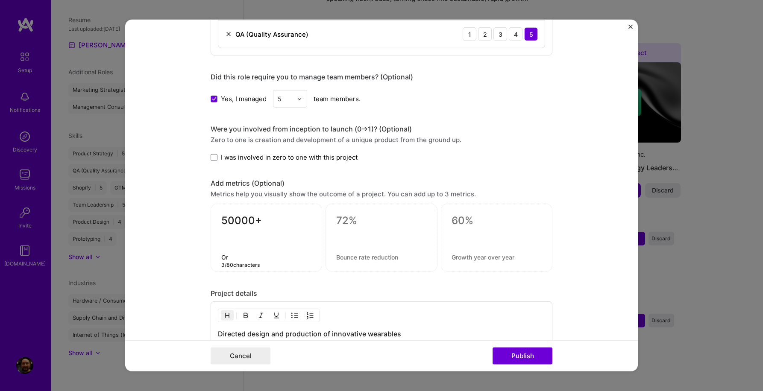
type textarea "O"
drag, startPoint x: 298, startPoint y: 259, endPoint x: 186, endPoint y: 253, distance: 112.9
click at [186, 253] on form "Editing suggested project This project is suggested based on your LinkedIn, res…" at bounding box center [381, 196] width 512 height 352
type textarea "Units shipped"
click at [339, 222] on textarea at bounding box center [381, 220] width 90 height 13
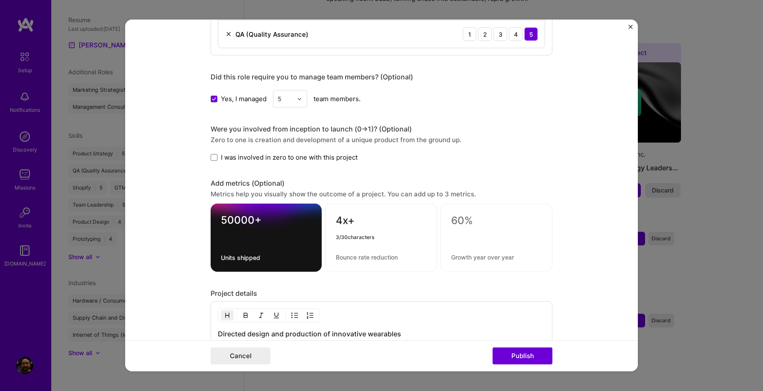
type textarea "4x+"
click at [349, 257] on textarea at bounding box center [381, 257] width 91 height 8
type textarea "New-customer ROAS"
click at [462, 216] on textarea at bounding box center [496, 220] width 91 height 13
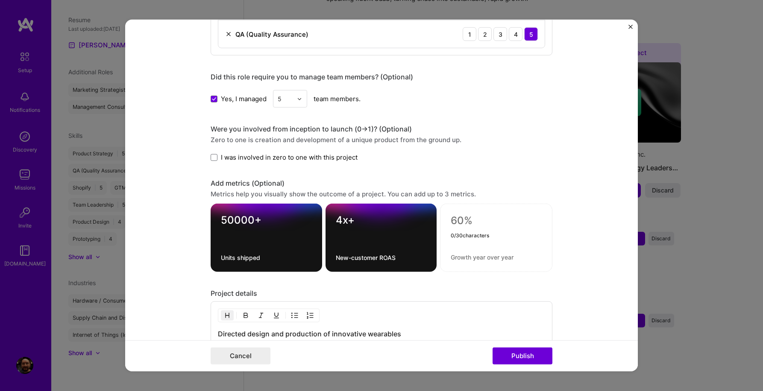
type textarea "4"
type textarea "$400K+"
click at [458, 258] on textarea at bounding box center [495, 257] width 91 height 8
type textarea "Monthly sales"
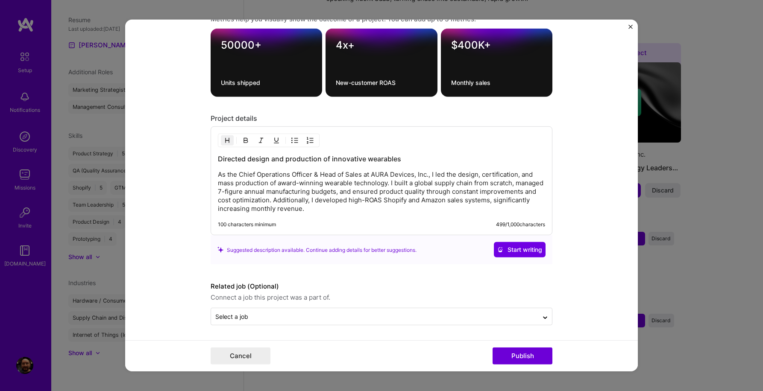
scroll to position [962, 0]
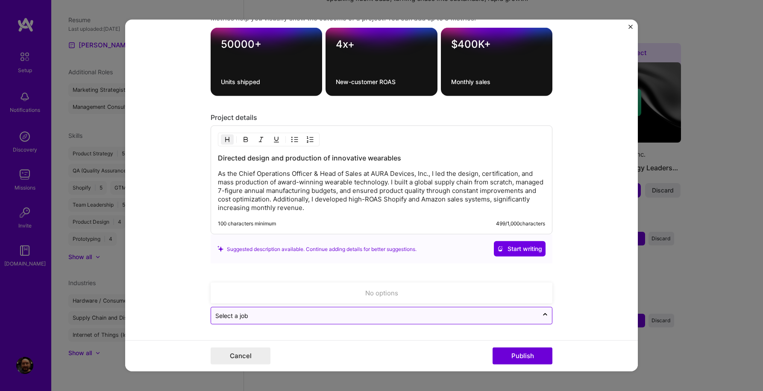
click at [426, 322] on div "Select a job" at bounding box center [374, 315] width 327 height 17
click at [546, 316] on icon at bounding box center [544, 317] width 7 height 9
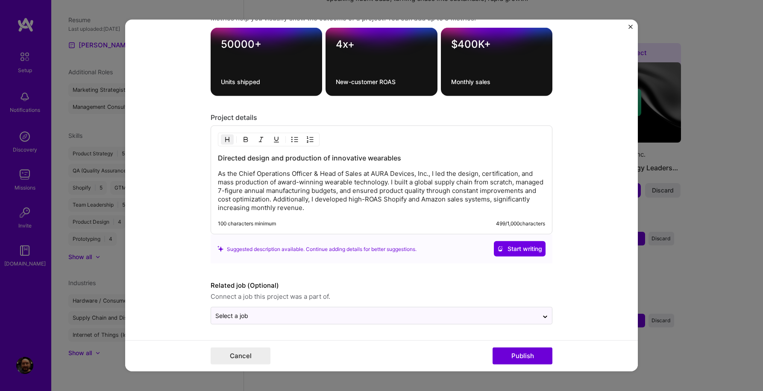
click at [568, 305] on form "Editing suggested project This project is suggested based on your LinkedIn, res…" at bounding box center [381, 196] width 512 height 352
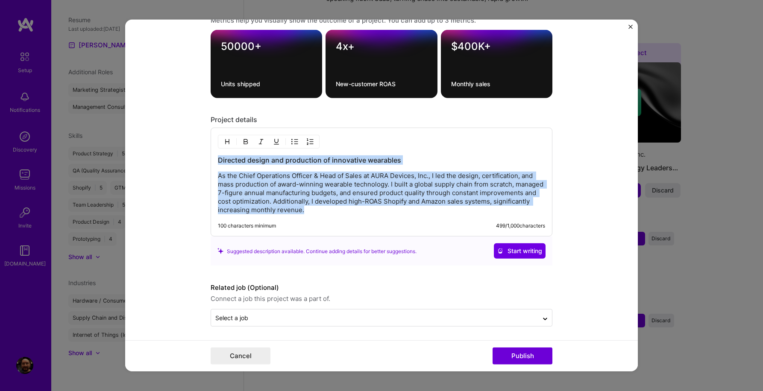
drag, startPoint x: 373, startPoint y: 211, endPoint x: 190, endPoint y: 161, distance: 190.4
click at [190, 161] on form "Editing suggested project This project is suggested based on your LinkedIn, res…" at bounding box center [381, 196] width 512 height 352
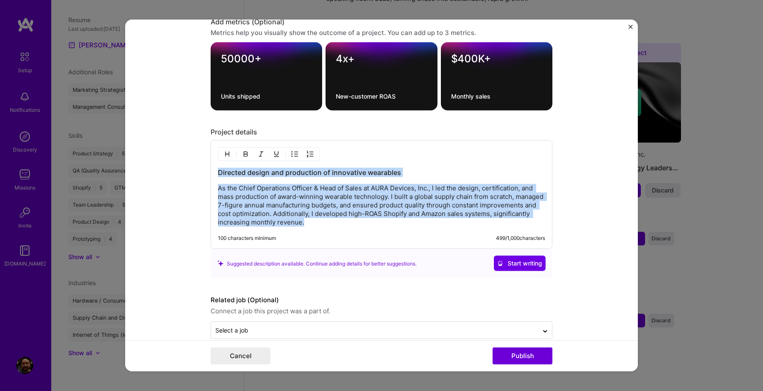
scroll to position [945, 0]
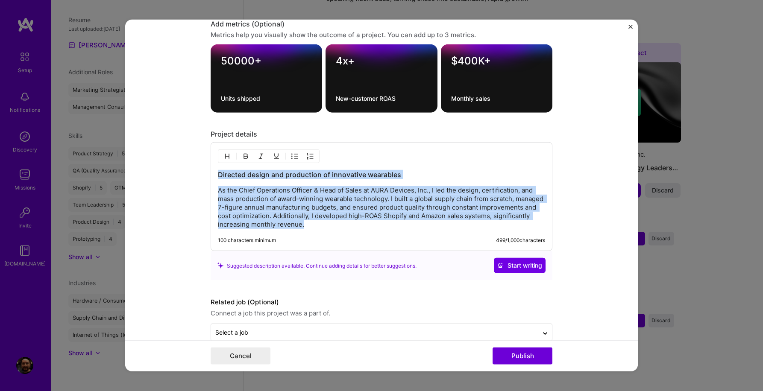
copy div "Directed design and production of innovative wearables As the Chief Operations …"
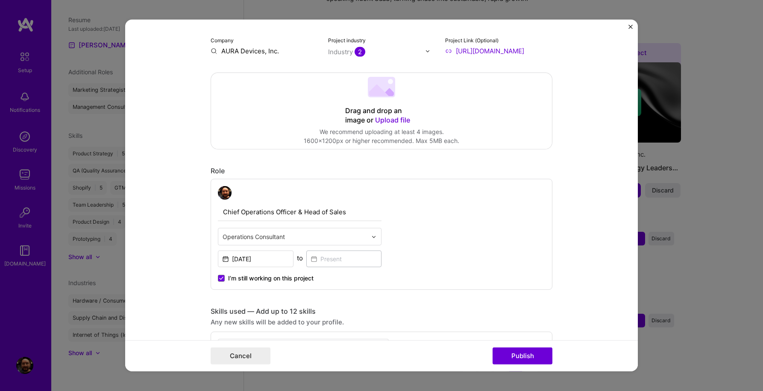
scroll to position [129, 0]
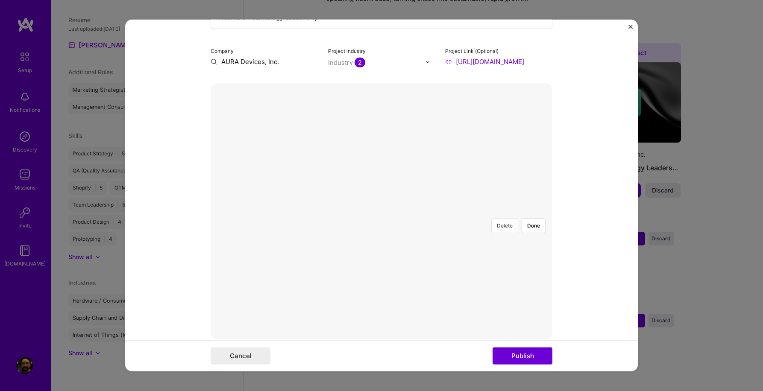
click at [502, 218] on button "Delete" at bounding box center [504, 225] width 27 height 15
click at [535, 218] on button "Done" at bounding box center [533, 225] width 24 height 15
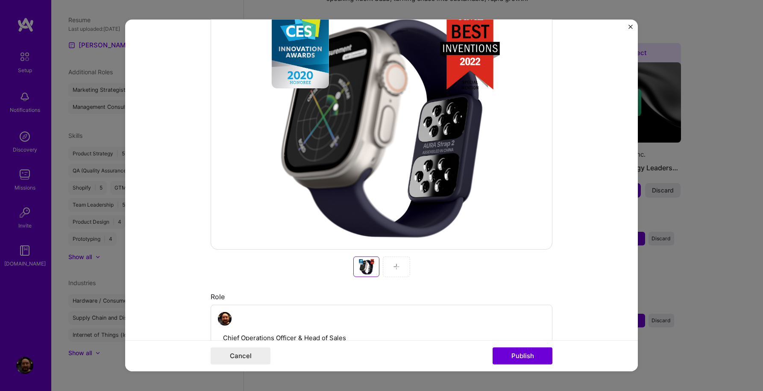
scroll to position [252, 0]
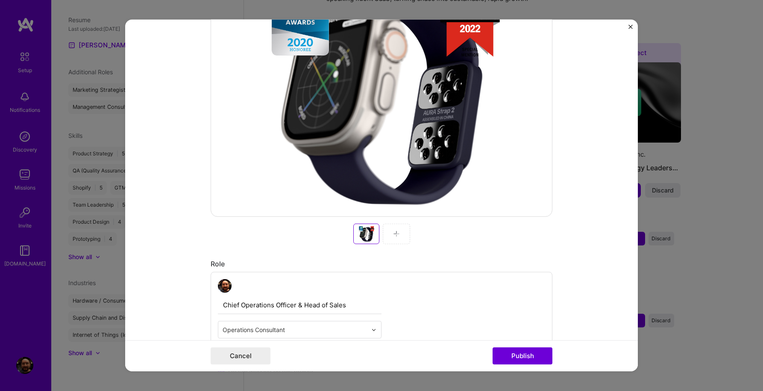
click at [398, 238] on div at bounding box center [396, 234] width 27 height 20
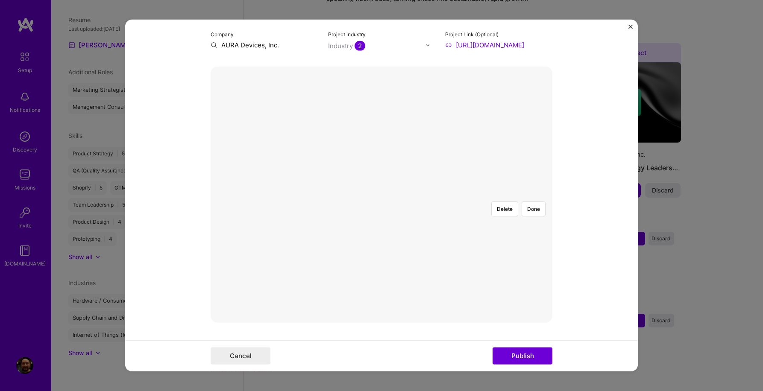
scroll to position [103, 0]
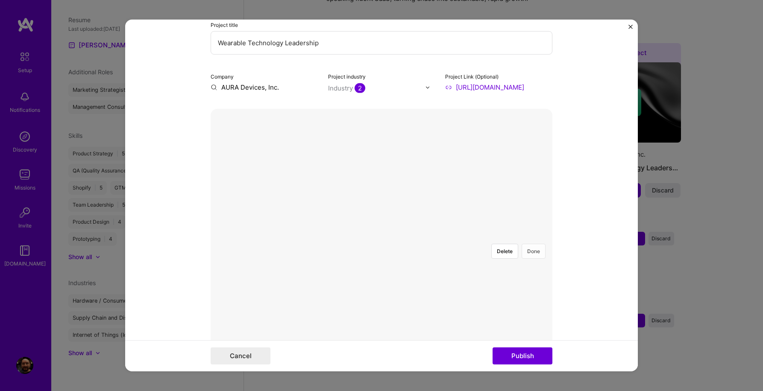
click at [535, 244] on button "Done" at bounding box center [533, 251] width 24 height 15
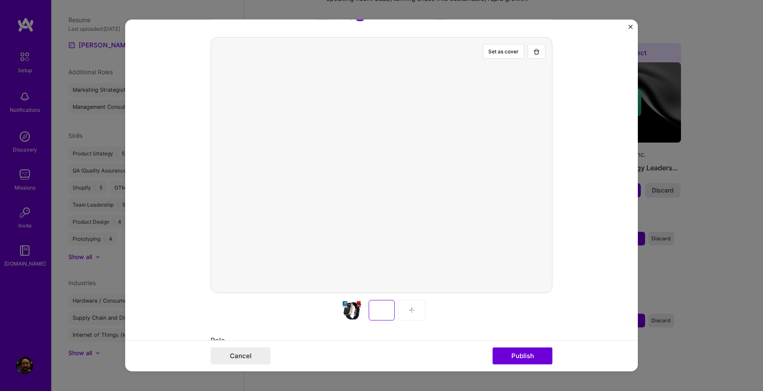
scroll to position [177, 0]
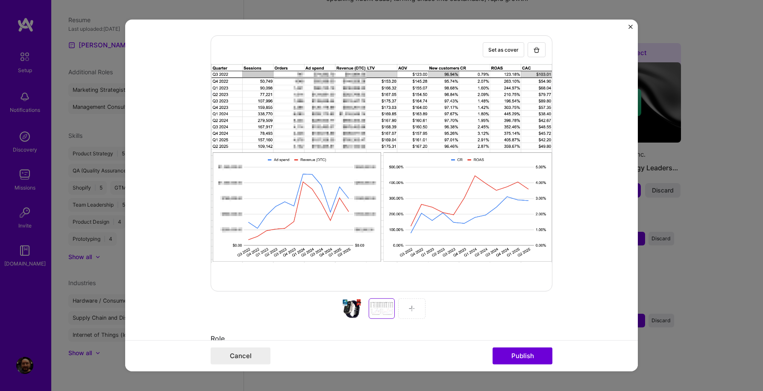
click at [346, 312] on div at bounding box center [351, 308] width 27 height 20
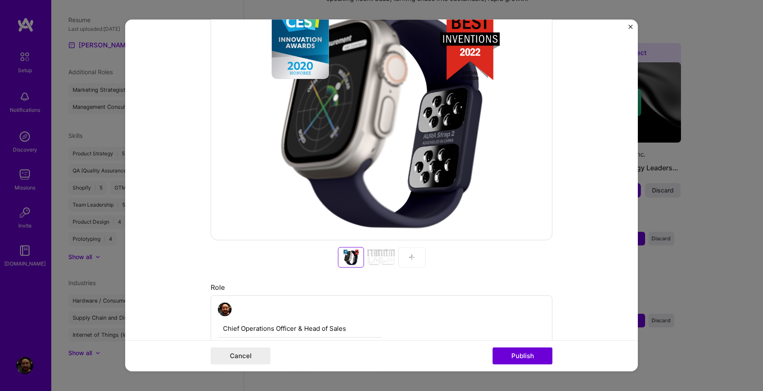
scroll to position [264, 0]
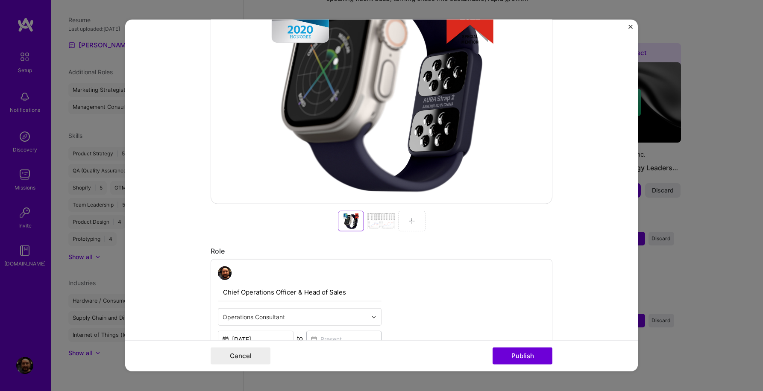
click at [374, 218] on div at bounding box center [380, 221] width 27 height 20
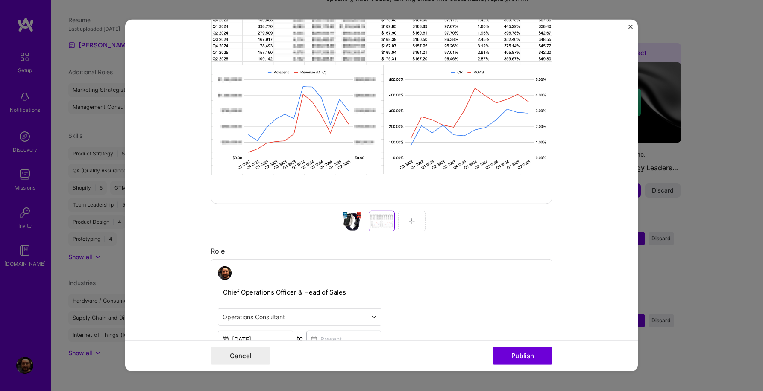
click at [409, 222] on img at bounding box center [411, 221] width 7 height 7
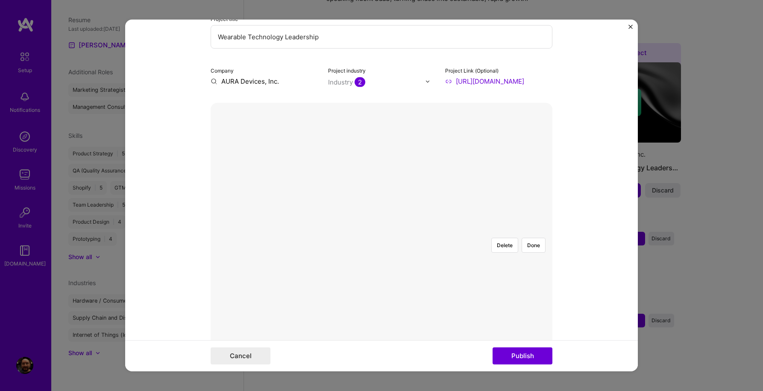
scroll to position [111, 0]
click at [535, 236] on button "Done" at bounding box center [533, 243] width 24 height 15
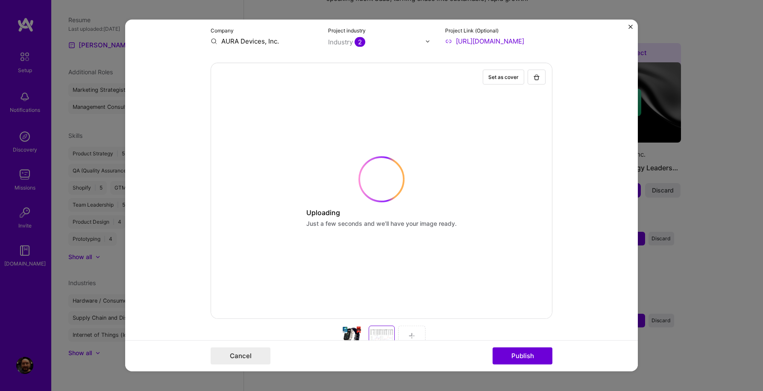
scroll to position [169, 0]
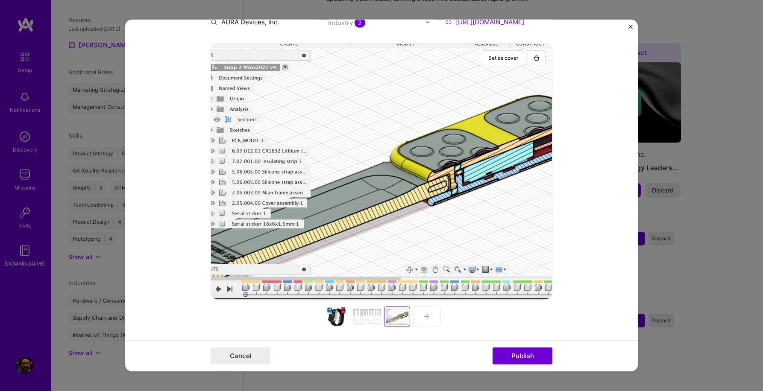
click at [431, 321] on div at bounding box center [426, 317] width 27 height 20
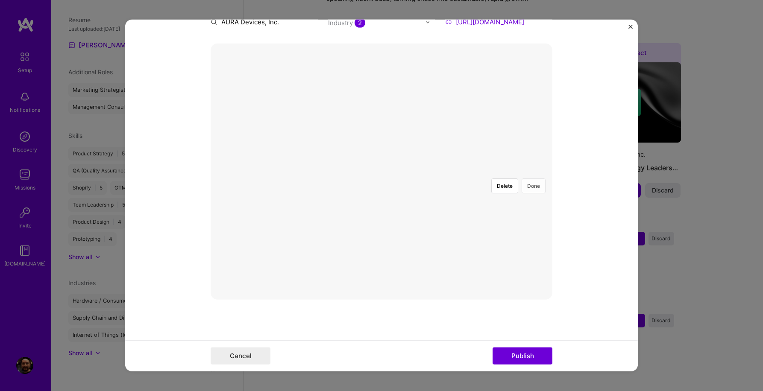
click at [535, 178] on button "Done" at bounding box center [533, 185] width 24 height 15
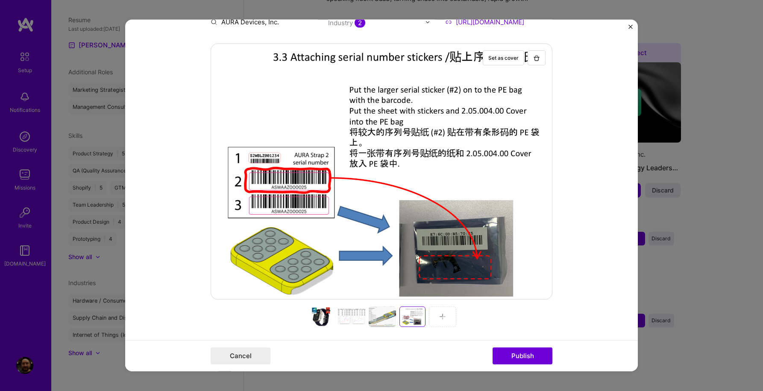
click at [443, 321] on div at bounding box center [442, 317] width 27 height 20
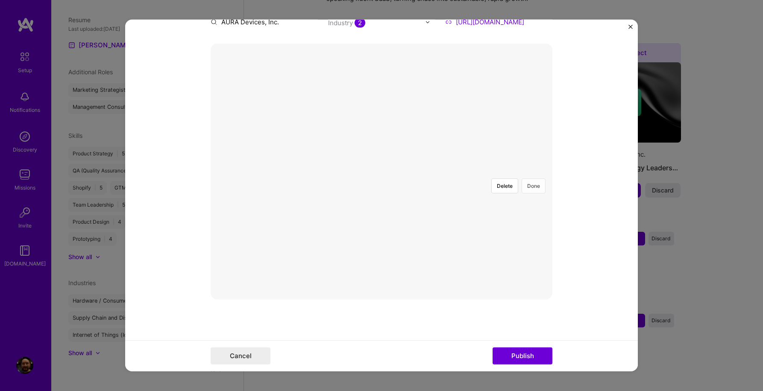
click at [534, 178] on button "Done" at bounding box center [533, 185] width 24 height 15
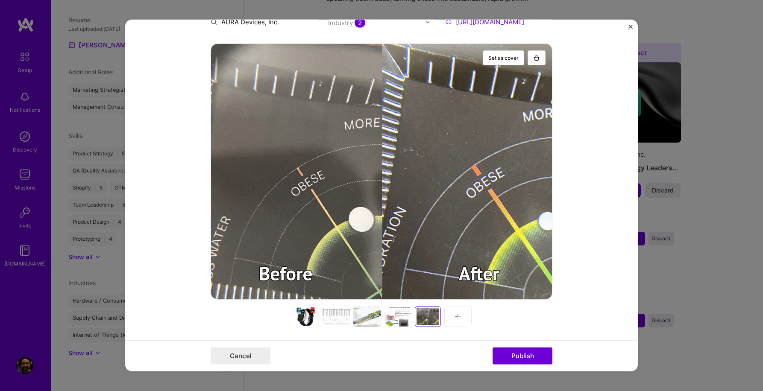
click at [457, 316] on img at bounding box center [457, 316] width 7 height 7
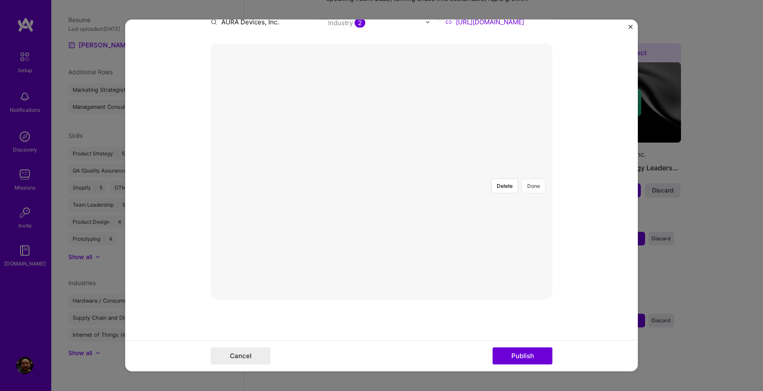
click at [537, 178] on button "Done" at bounding box center [533, 185] width 24 height 15
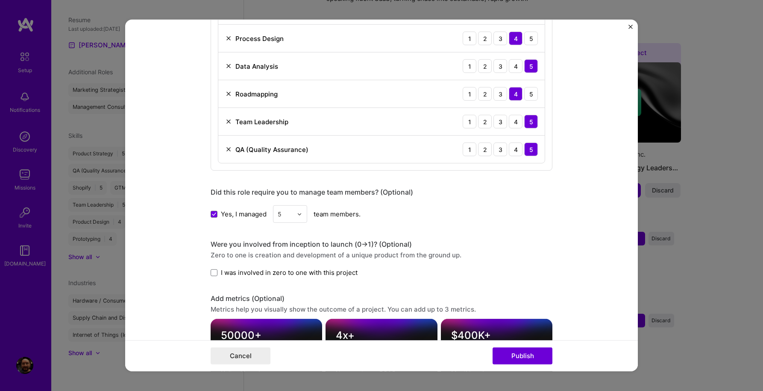
scroll to position [922, 0]
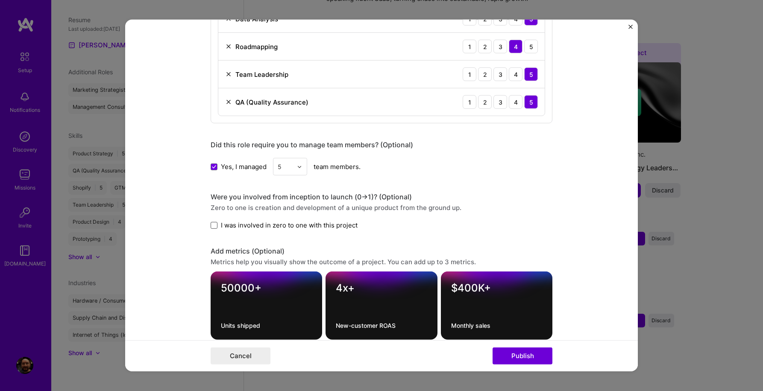
click at [214, 226] on span at bounding box center [214, 225] width 7 height 7
click at [0, 0] on input "I was involved in zero to one with this project" at bounding box center [0, 0] width 0 height 0
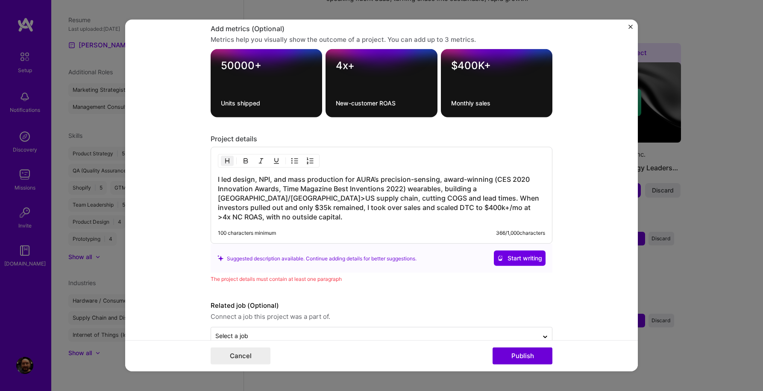
scroll to position [1156, 0]
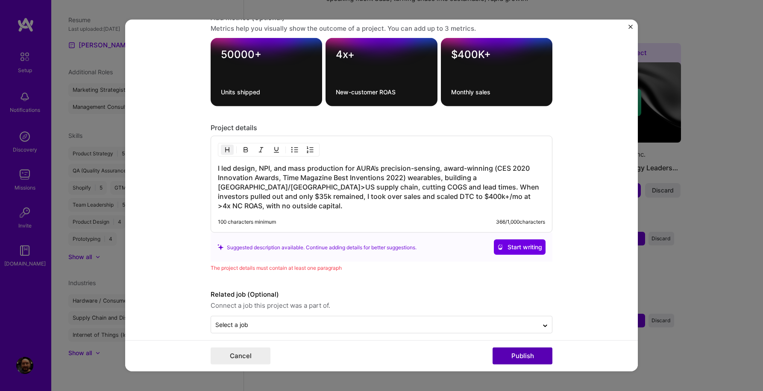
click at [512, 355] on button "Publish" at bounding box center [522, 356] width 60 height 17
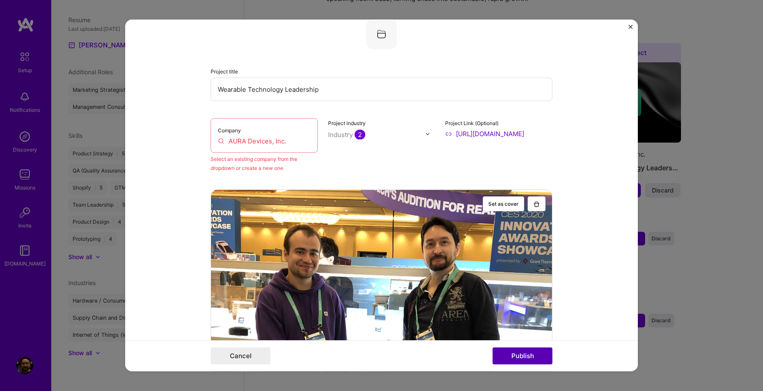
scroll to position [56, 0]
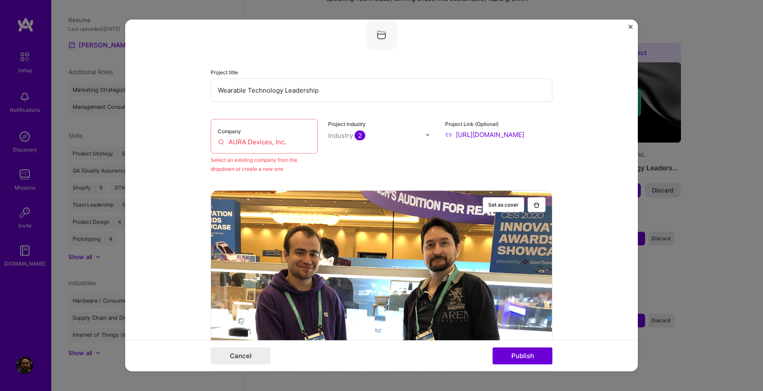
click at [259, 144] on input "AURA Devices, Inc." at bounding box center [264, 141] width 93 height 9
click at [297, 142] on input "AURA Devices, Inc." at bounding box center [264, 141] width 93 height 9
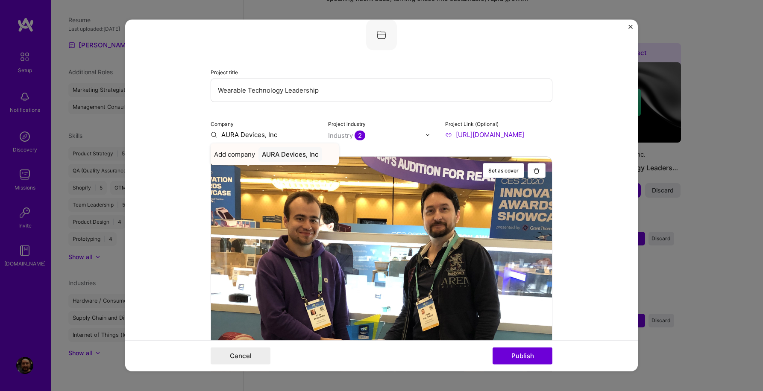
type input "AURA Devices, Inc"
click at [282, 158] on div "AURA Devices, Inc" at bounding box center [290, 154] width 64 height 15
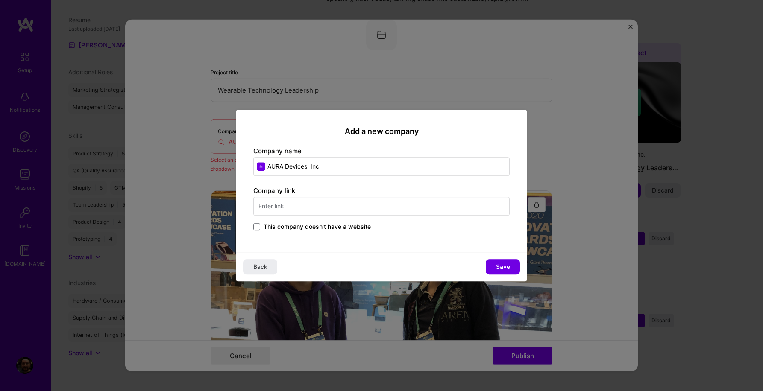
click at [360, 208] on input "text" at bounding box center [381, 206] width 256 height 19
type input "[DOMAIN_NAME]"
click at [392, 245] on div "Add a new company Company name AURA Devices, Inc Company link [DOMAIN_NAME] Thi…" at bounding box center [381, 181] width 290 height 142
click at [508, 269] on span "Save" at bounding box center [503, 267] width 14 height 9
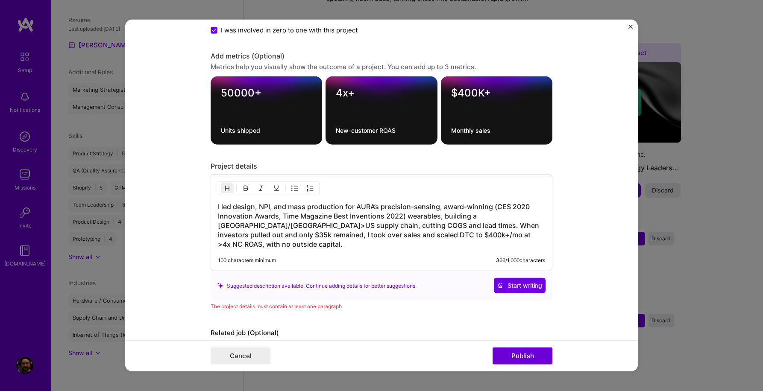
scroll to position [1156, 0]
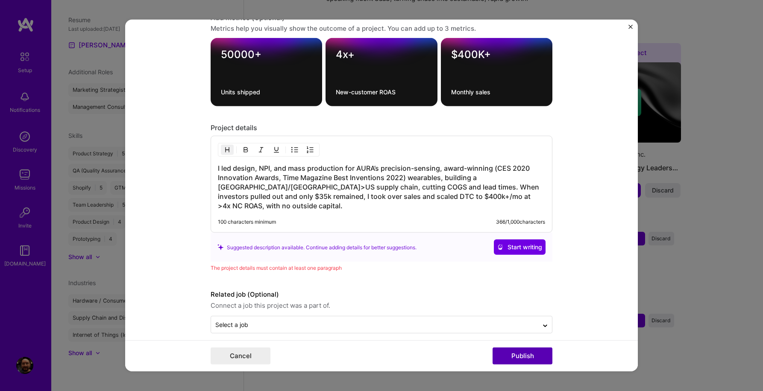
click at [507, 356] on button "Publish" at bounding box center [522, 356] width 60 height 17
click at [524, 357] on button "Publish" at bounding box center [522, 356] width 60 height 17
click at [511, 198] on h3 "I led design, NPI, and mass production for AURA’s precision-sensing, award-winn…" at bounding box center [381, 187] width 327 height 47
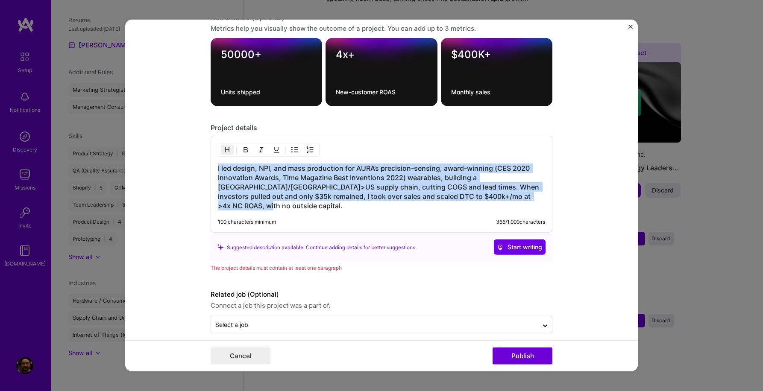
copy h3 "I led design, NPI, and mass production for AURA’s precision-sensing, award-winn…"
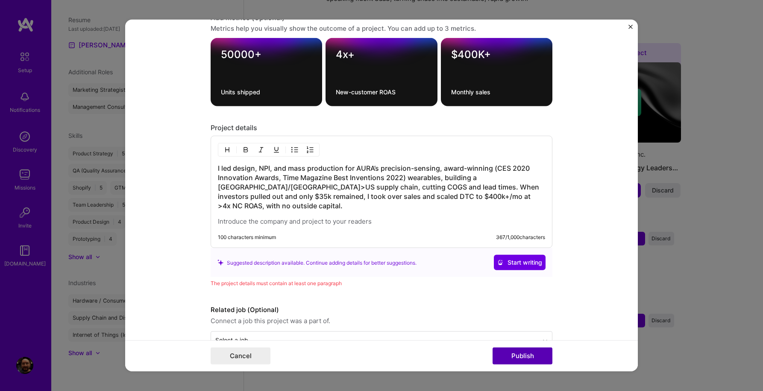
click at [508, 356] on button "Publish" at bounding box center [522, 356] width 60 height 17
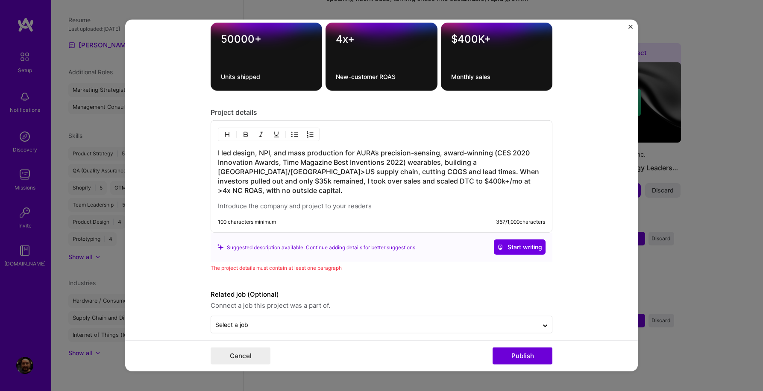
click at [252, 263] on div "The project details must contain at least one paragraph" at bounding box center [382, 267] width 342 height 9
click at [310, 202] on div "I led design, NPI, and mass production for AURA’s precision-sensing, award-winn…" at bounding box center [382, 176] width 342 height 112
click at [311, 202] on p at bounding box center [381, 206] width 327 height 9
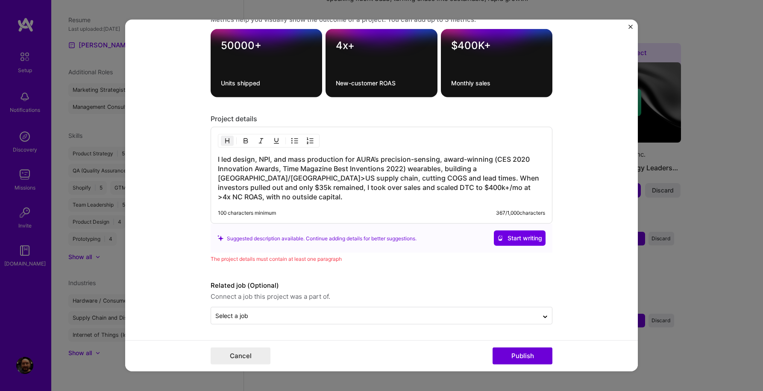
scroll to position [1156, 0]
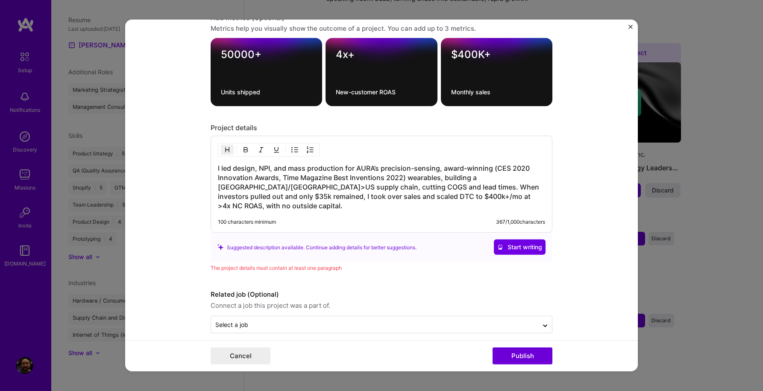
click at [361, 187] on h3 "I led design, NPI, and mass production for AURA’s precision-sensing, award-winn…" at bounding box center [381, 187] width 327 height 47
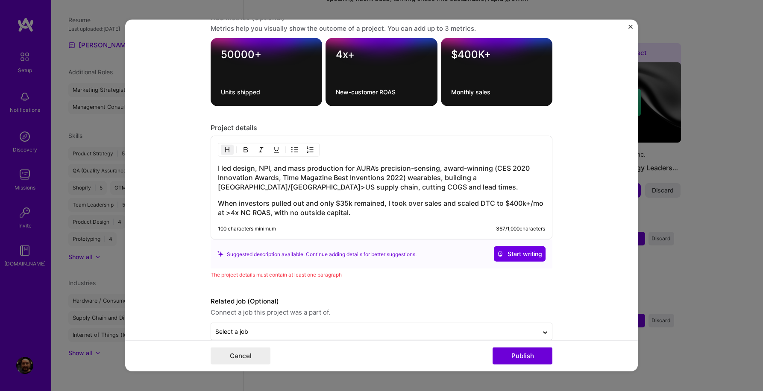
scroll to position [1171, 0]
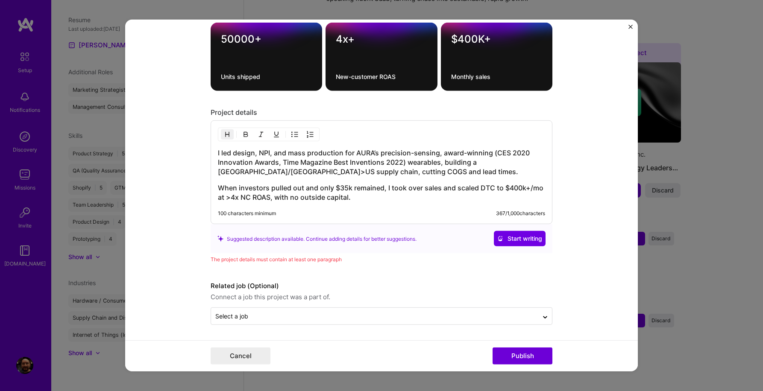
click at [383, 197] on h3 "When investors pulled out and only $35k remained, I took over sales and scaled …" at bounding box center [381, 192] width 327 height 19
click at [400, 208] on div "I led design, NPI, and mass production for AURA’s precision-sensing, award-winn…" at bounding box center [382, 172] width 342 height 104
drag, startPoint x: 363, startPoint y: 200, endPoint x: 131, endPoint y: 111, distance: 249.0
click at [131, 111] on form "Editing suggested project This project is suggested based on your LinkedIn, res…" at bounding box center [381, 196] width 512 height 352
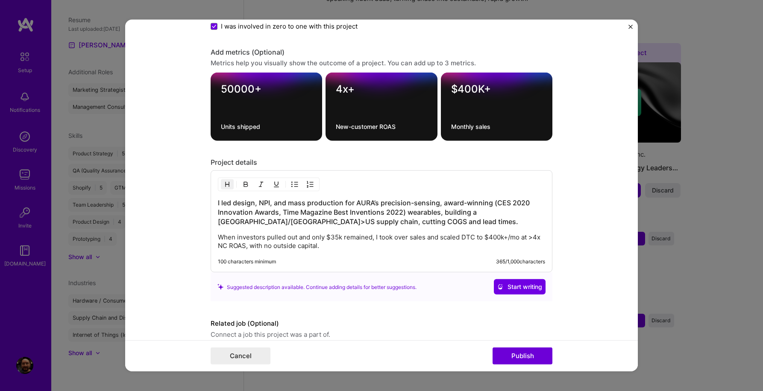
scroll to position [1160, 0]
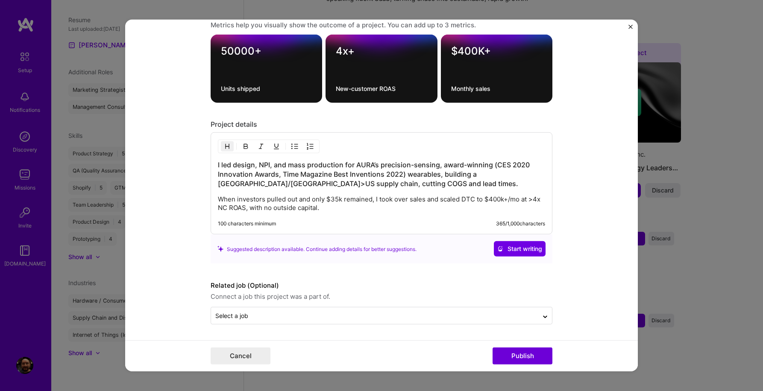
click at [396, 215] on div "I led design, NPI, and mass production for AURA’s precision-sensing, award-winn…" at bounding box center [382, 183] width 342 height 102
click at [515, 361] on button "Publish" at bounding box center [522, 356] width 60 height 17
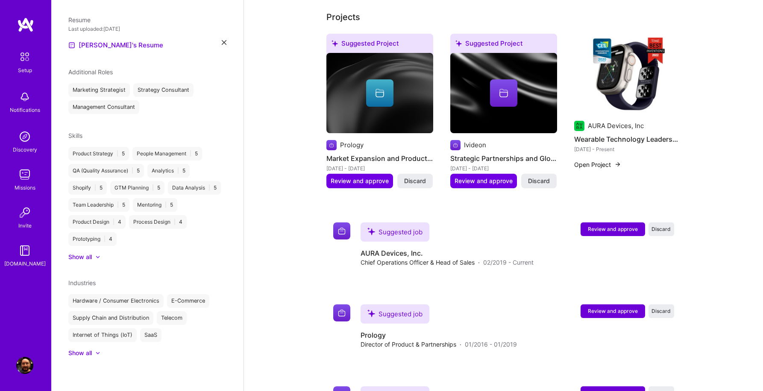
scroll to position [390, 0]
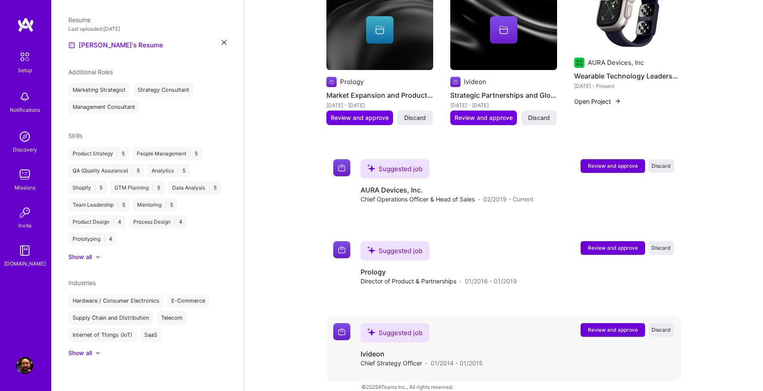
click at [607, 326] on span "Review and approve" at bounding box center [613, 329] width 50 height 7
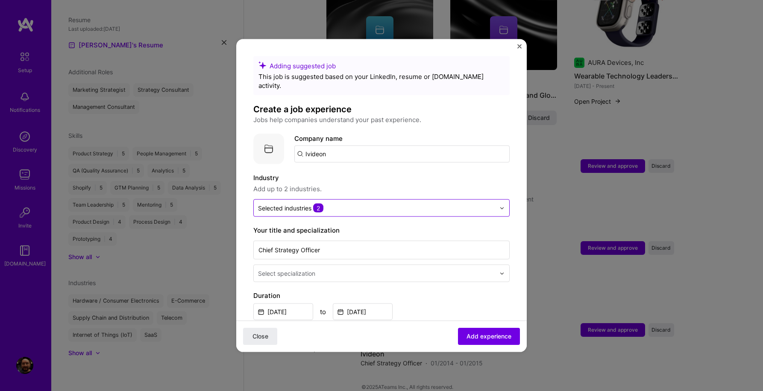
click at [500, 205] on img at bounding box center [501, 207] width 5 height 5
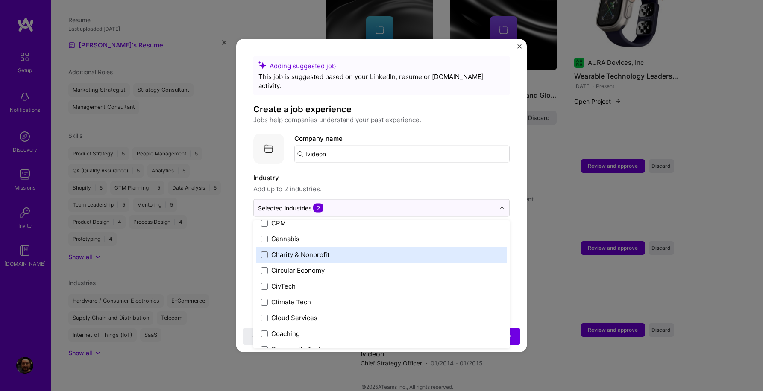
scroll to position [447, 0]
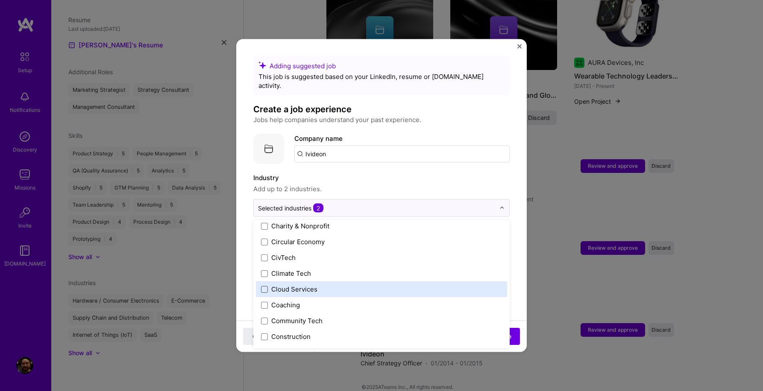
click at [265, 286] on span at bounding box center [264, 289] width 7 height 7
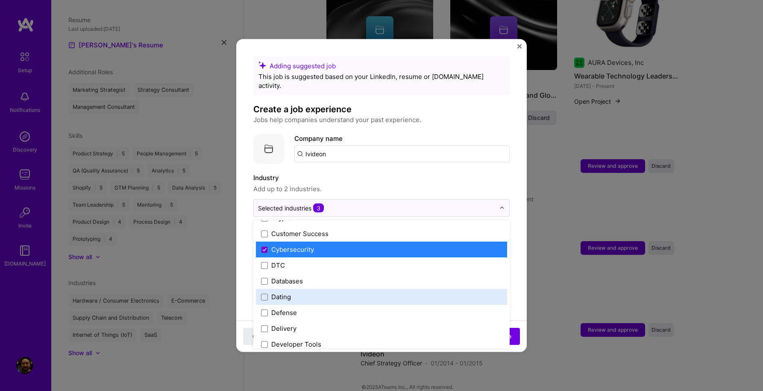
scroll to position [628, 0]
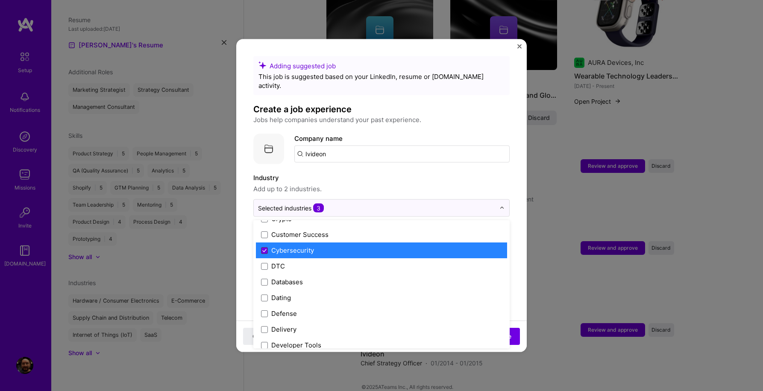
click at [264, 249] on icon at bounding box center [264, 250] width 4 height 3
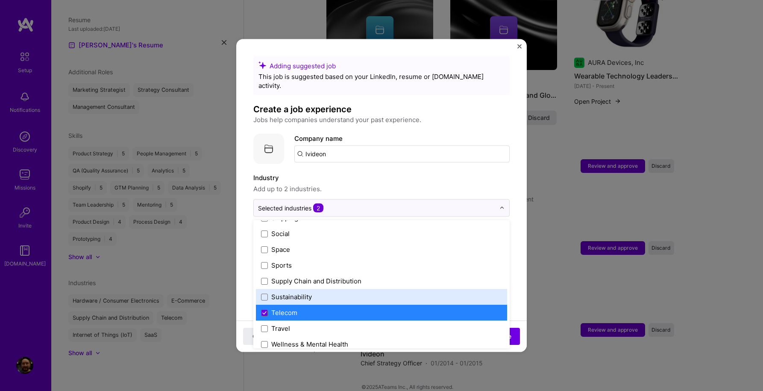
scroll to position [1773, 0]
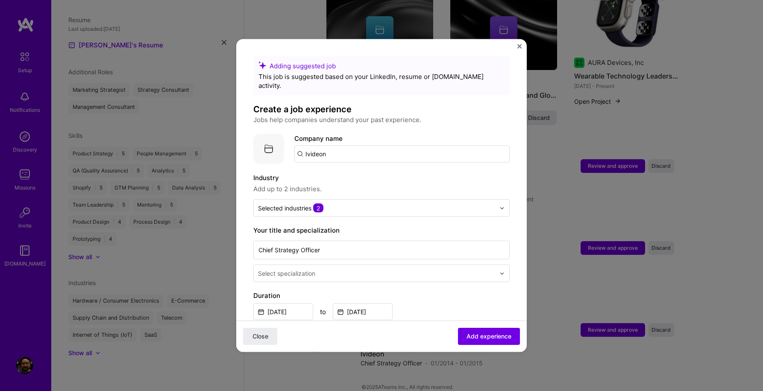
click at [522, 259] on form "Adding suggested job This job is suggested based on your LinkedIn, resume or [D…" at bounding box center [381, 373] width 290 height 635
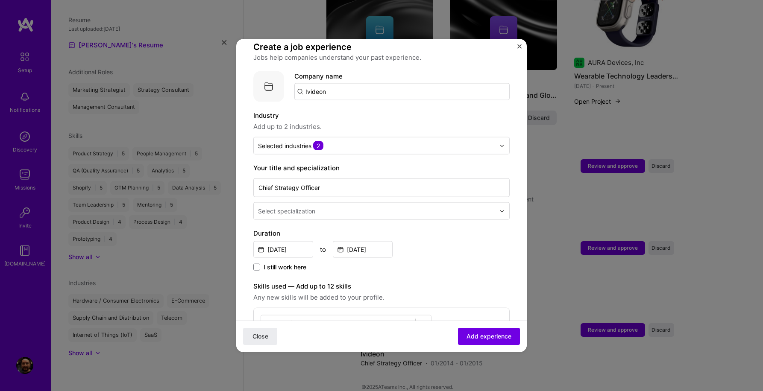
scroll to position [88, 0]
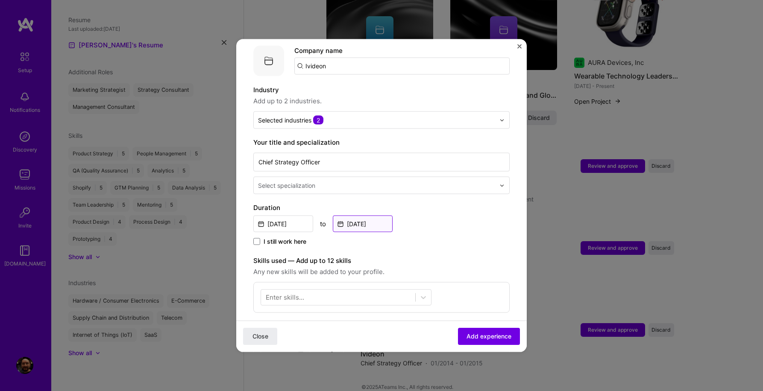
click at [361, 216] on input "[DATE]" at bounding box center [363, 224] width 60 height 17
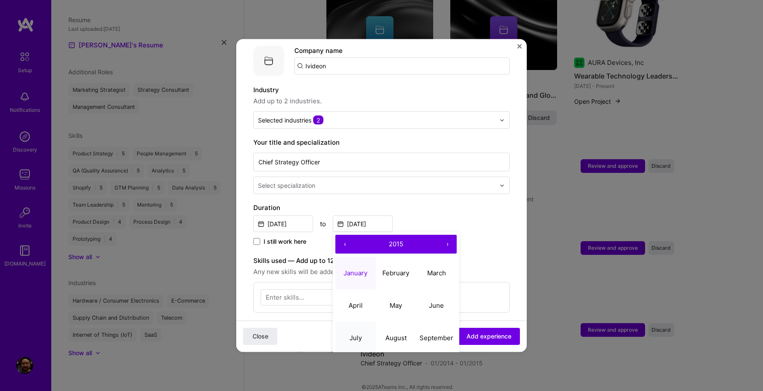
click at [351, 333] on abbr "July" at bounding box center [355, 337] width 12 height 8
type input "[DATE]"
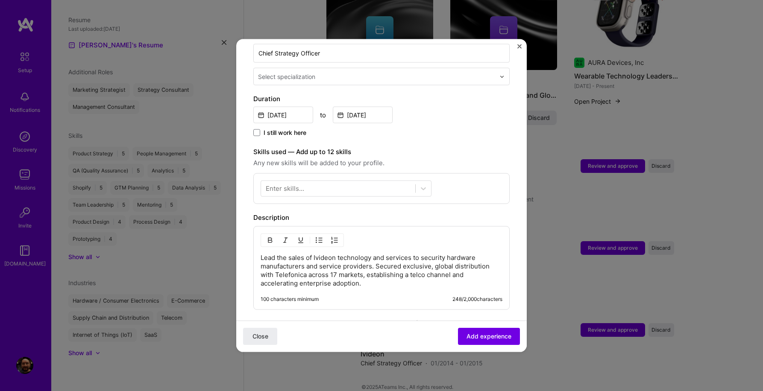
scroll to position [175, 0]
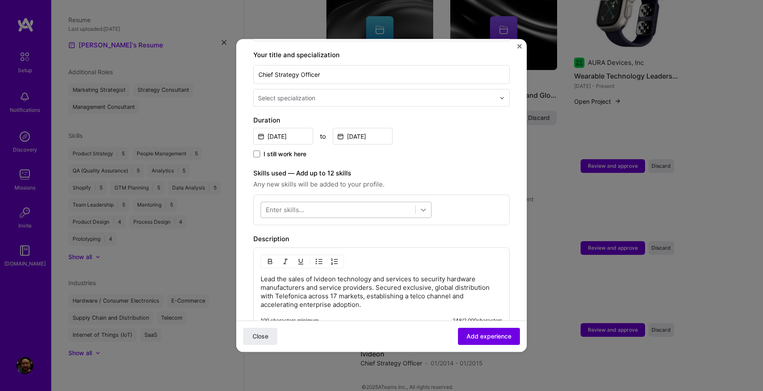
click at [421, 209] on icon at bounding box center [423, 210] width 5 height 3
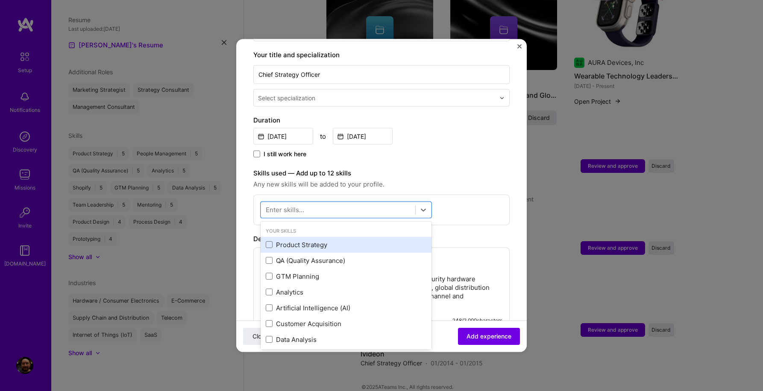
click at [325, 240] on div "Product Strategy" at bounding box center [346, 244] width 161 height 9
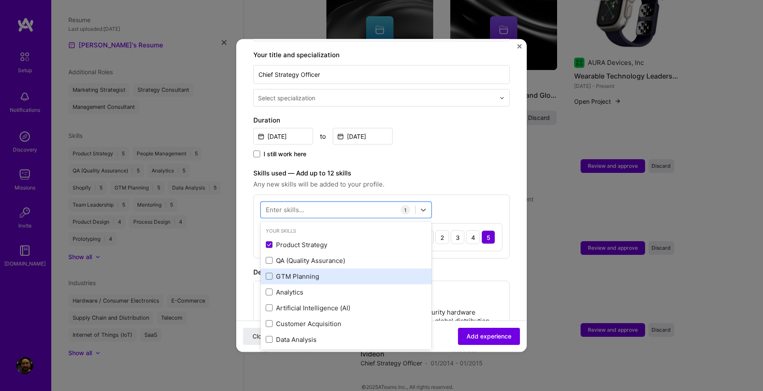
click at [306, 272] on div "GTM Planning" at bounding box center [346, 276] width 161 height 9
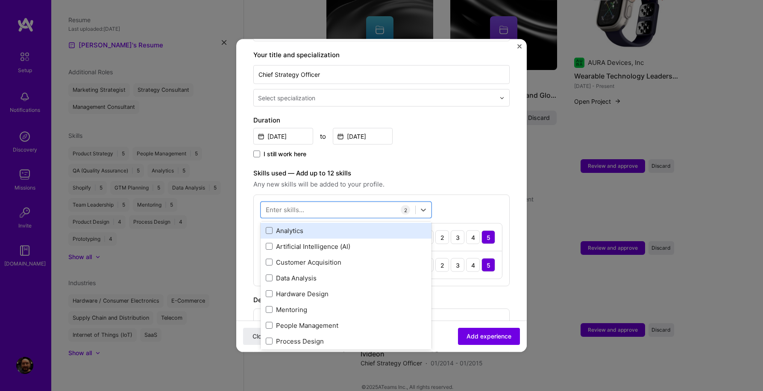
scroll to position [62, 0]
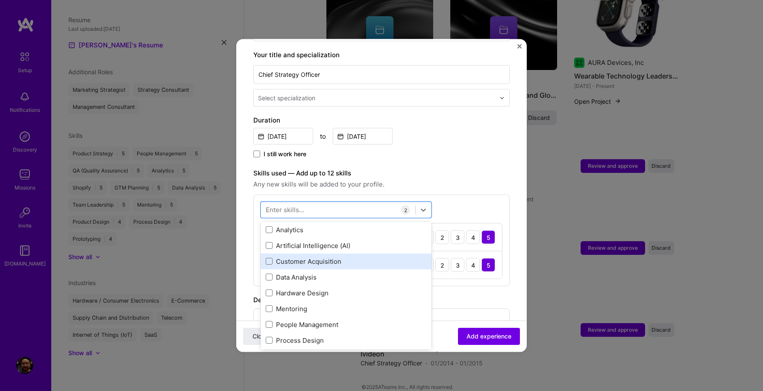
click at [324, 257] on div "Customer Acquisition" at bounding box center [346, 261] width 161 height 9
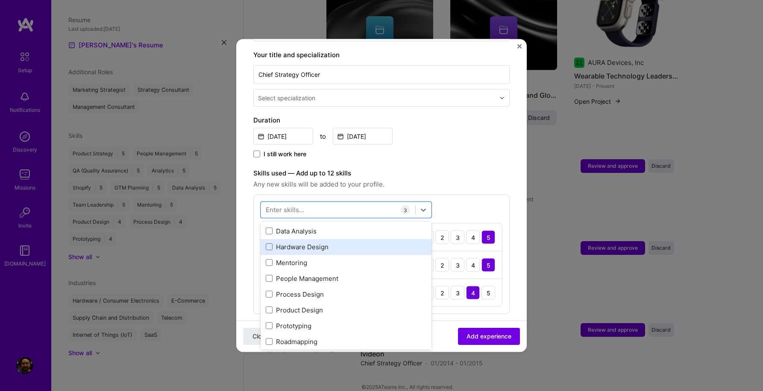
scroll to position [109, 0]
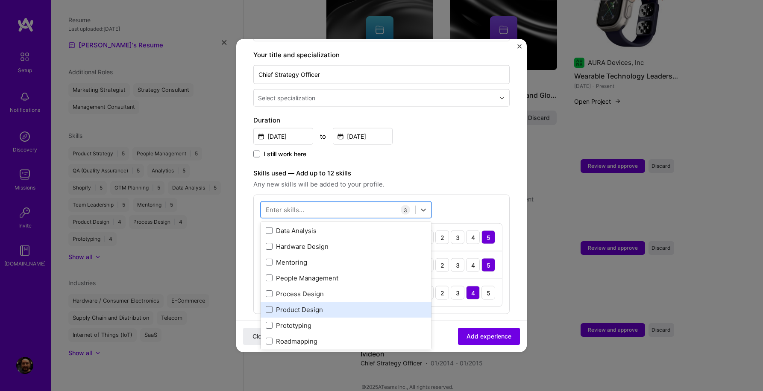
click at [314, 305] on div "Product Design" at bounding box center [346, 309] width 161 height 9
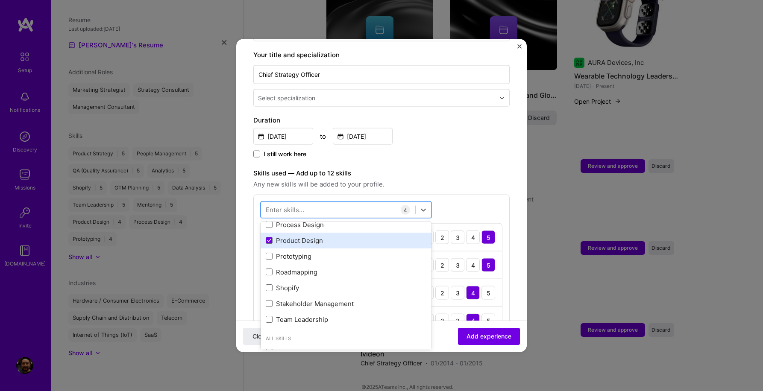
scroll to position [188, 0]
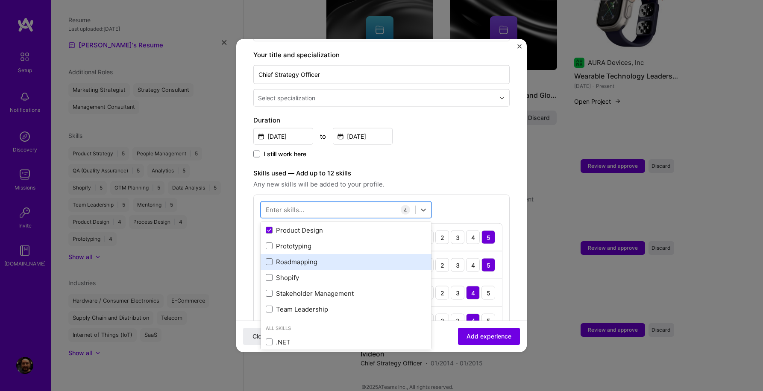
click at [310, 257] on div "Roadmapping" at bounding box center [346, 261] width 161 height 9
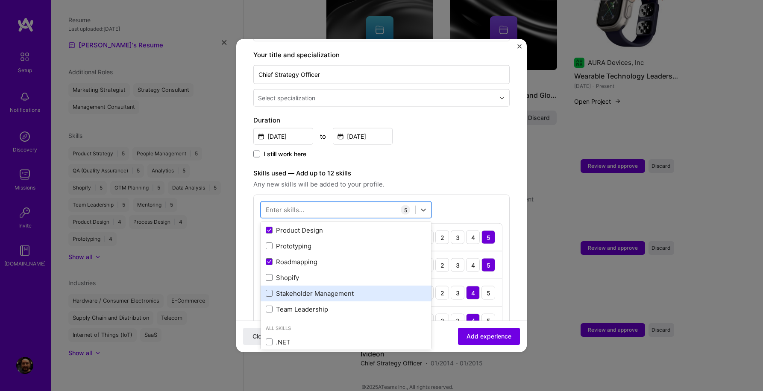
click at [319, 285] on div "Stakeholder Management" at bounding box center [345, 293] width 171 height 16
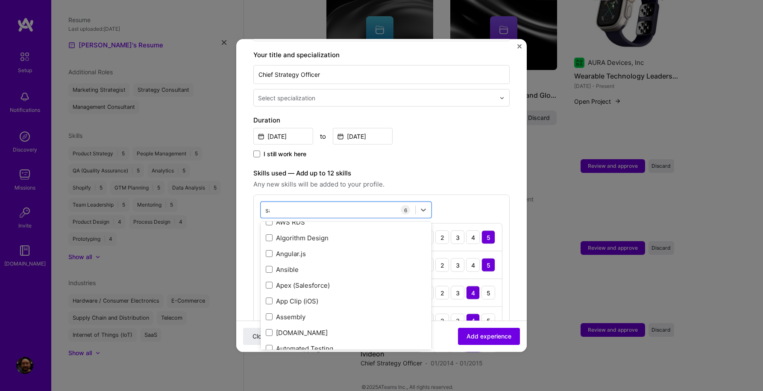
scroll to position [0, 0]
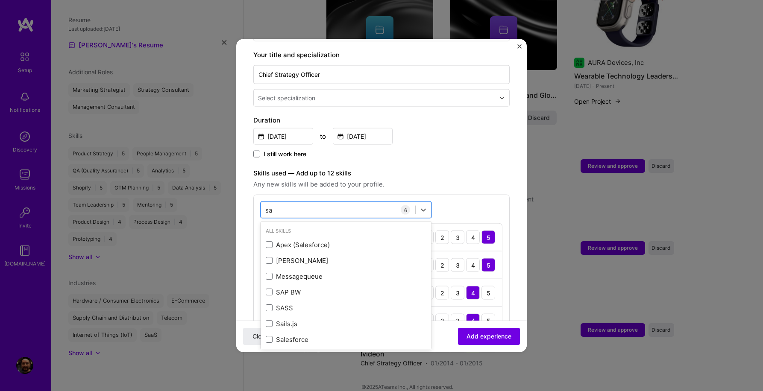
type input "s"
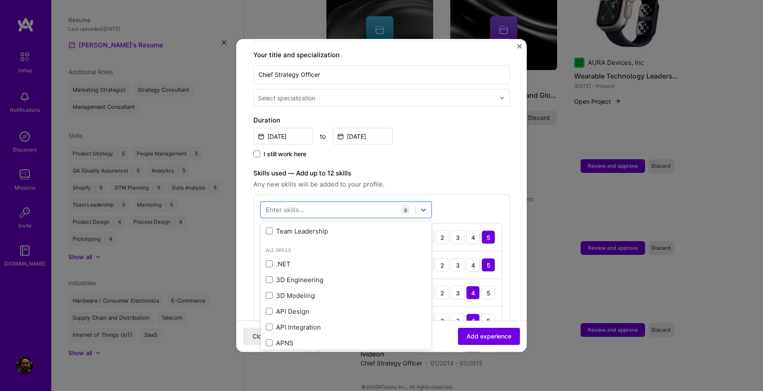
scroll to position [271, 0]
click at [472, 198] on div "option Stakeholder Management, selected. option 3D Modeling focused, 0 of 2. 37…" at bounding box center [381, 296] width 256 height 203
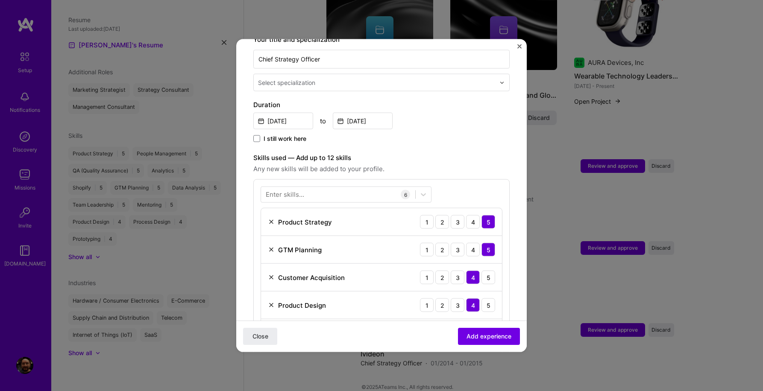
scroll to position [0, 0]
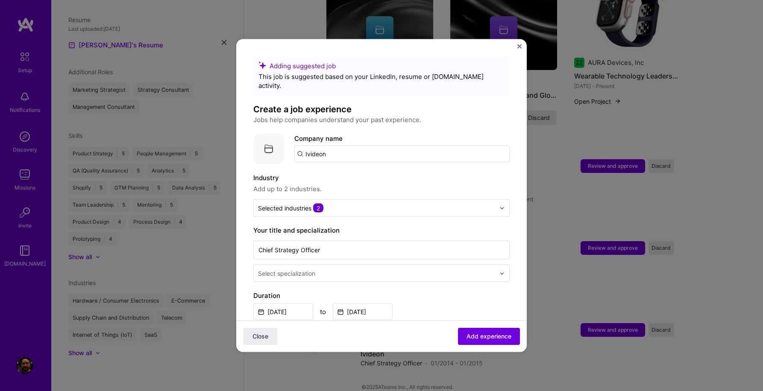
click at [502, 271] on img at bounding box center [501, 273] width 5 height 5
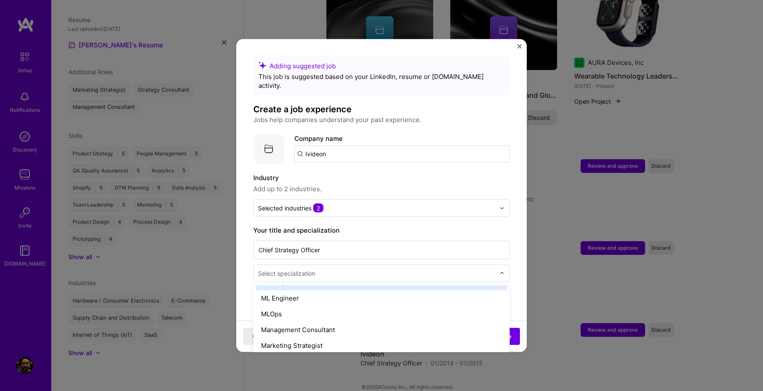
scroll to position [649, 0]
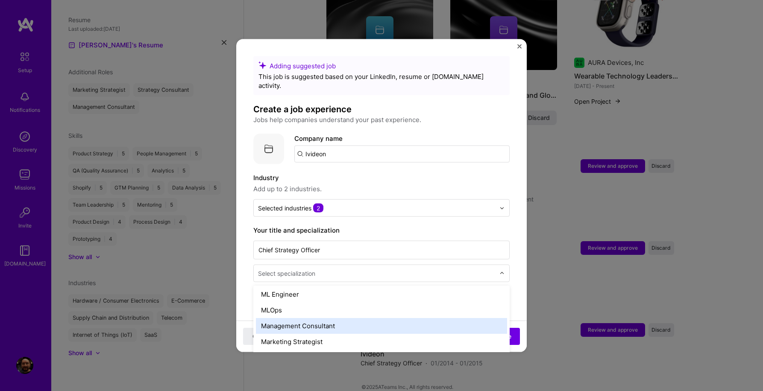
click at [477, 318] on div "Management Consultant" at bounding box center [381, 326] width 251 height 16
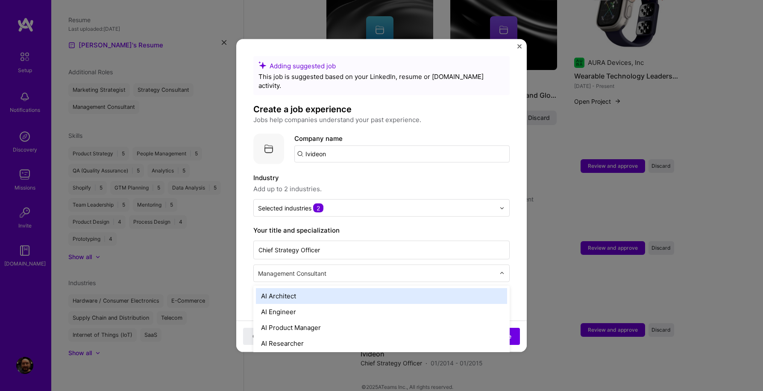
click at [495, 269] on input "text" at bounding box center [377, 273] width 239 height 9
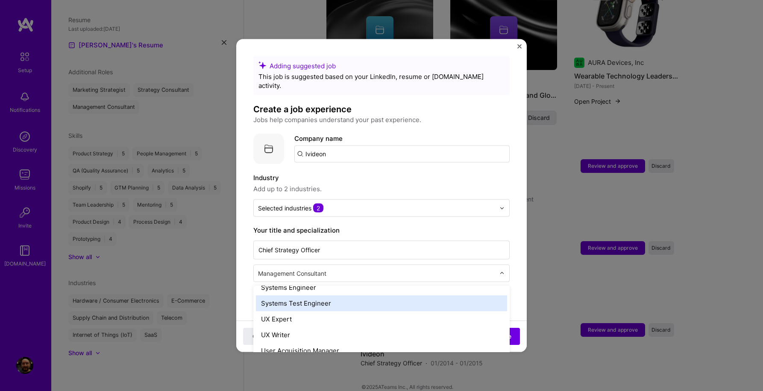
scroll to position [988, 0]
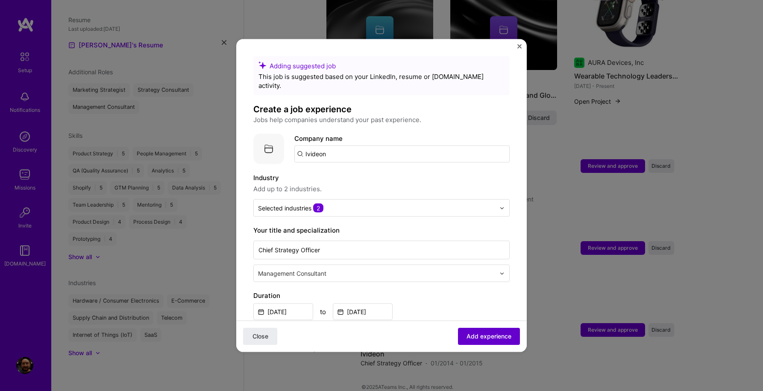
click at [493, 336] on span "Add experience" at bounding box center [488, 336] width 45 height 9
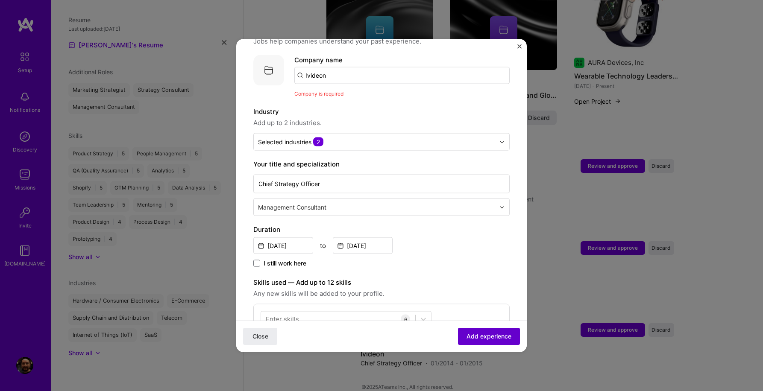
scroll to position [85, 0]
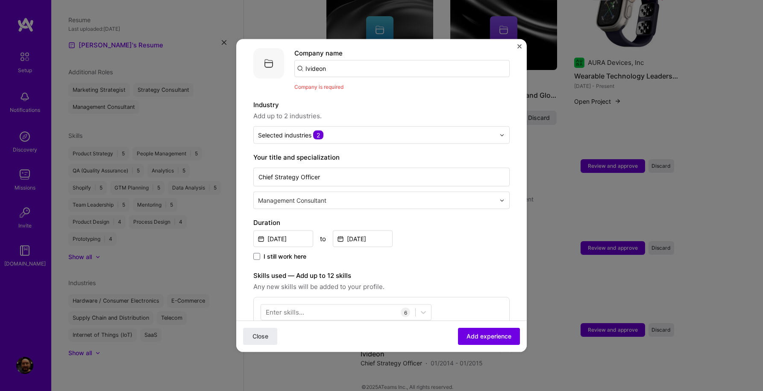
click at [395, 60] on input "Ivideon" at bounding box center [401, 68] width 215 height 17
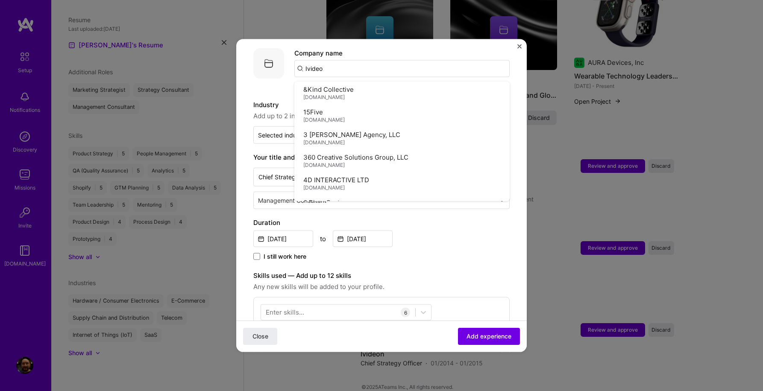
type input "Ivideon"
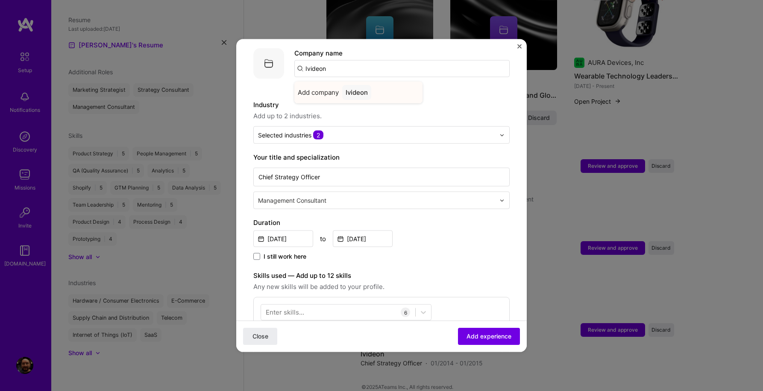
click at [360, 85] on div "Ivideon" at bounding box center [356, 92] width 29 height 15
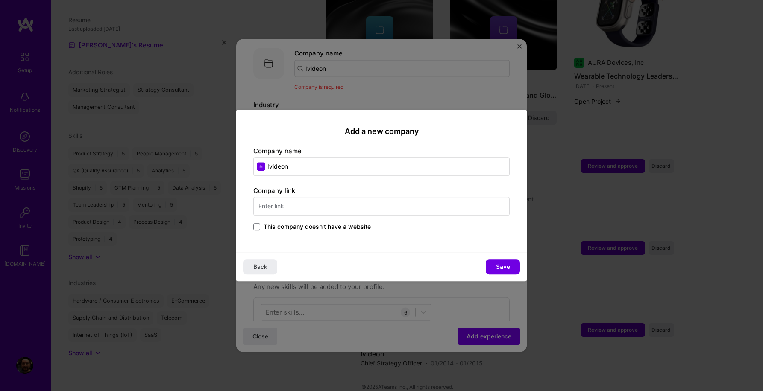
click at [298, 208] on input "text" at bounding box center [381, 206] width 256 height 19
type input "v"
type input "[DOMAIN_NAME]"
click at [511, 269] on button "Save" at bounding box center [503, 266] width 34 height 15
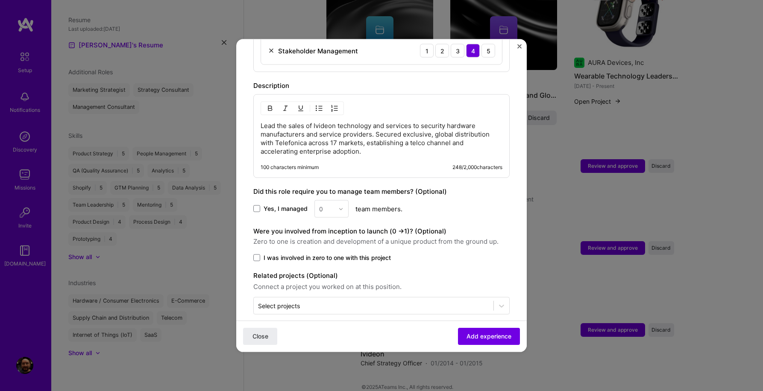
scroll to position [515, 0]
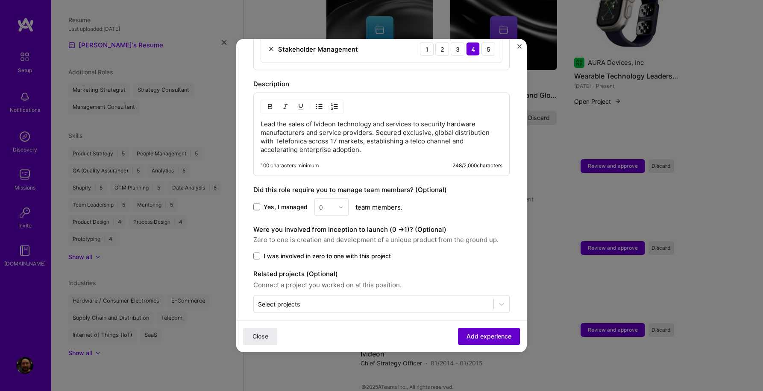
click at [479, 338] on span "Add experience" at bounding box center [488, 336] width 45 height 9
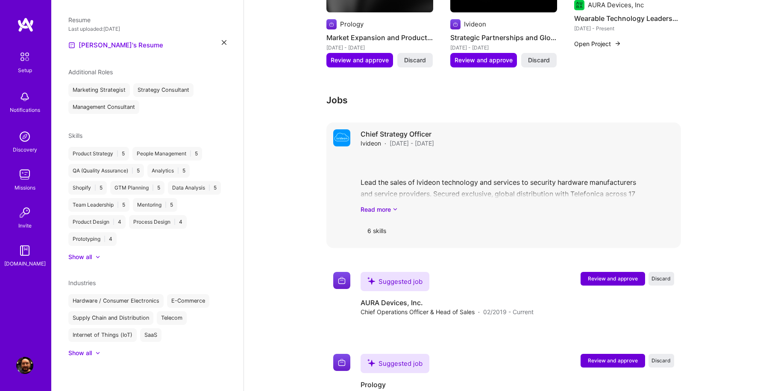
scroll to position [479, 0]
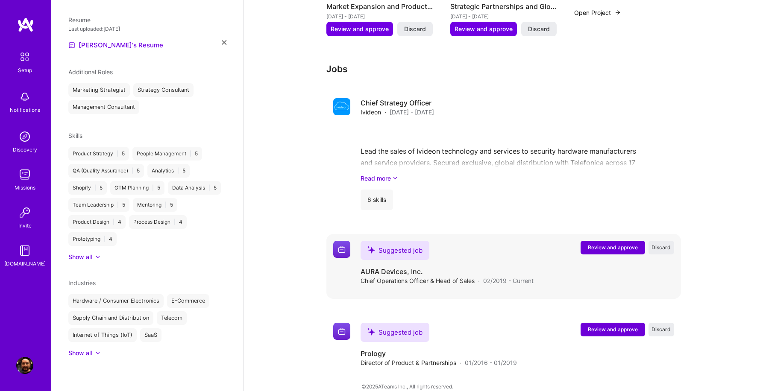
click at [613, 244] on span "Review and approve" at bounding box center [613, 247] width 50 height 7
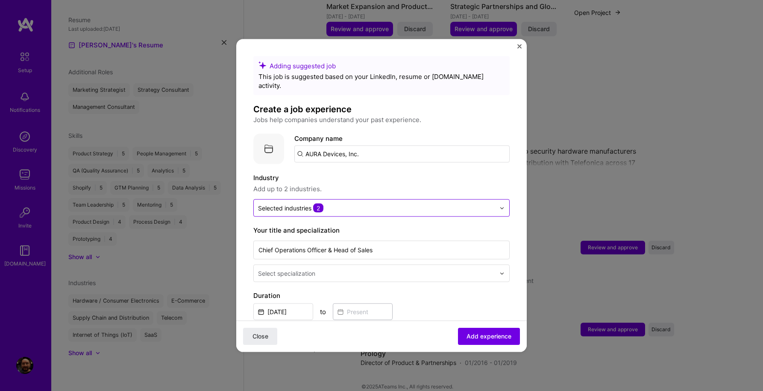
click at [500, 205] on img at bounding box center [501, 207] width 5 height 5
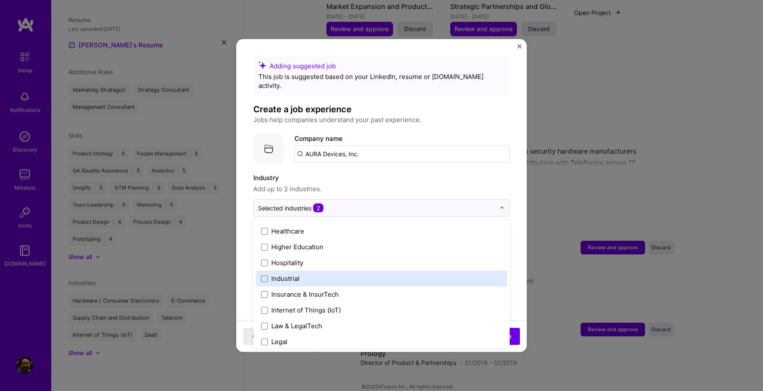
scroll to position [1052, 0]
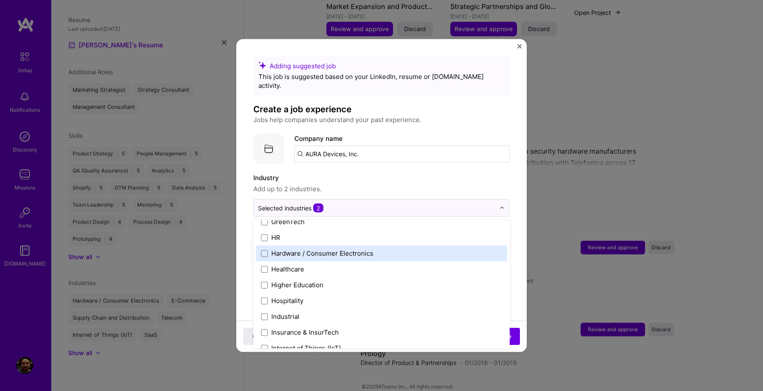
click at [449, 249] on label "Hardware / Consumer Electronics" at bounding box center [381, 253] width 241 height 9
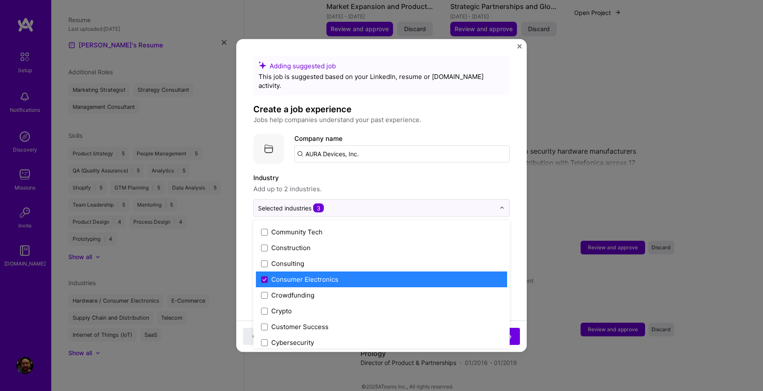
click at [265, 278] on icon at bounding box center [264, 279] width 3 height 3
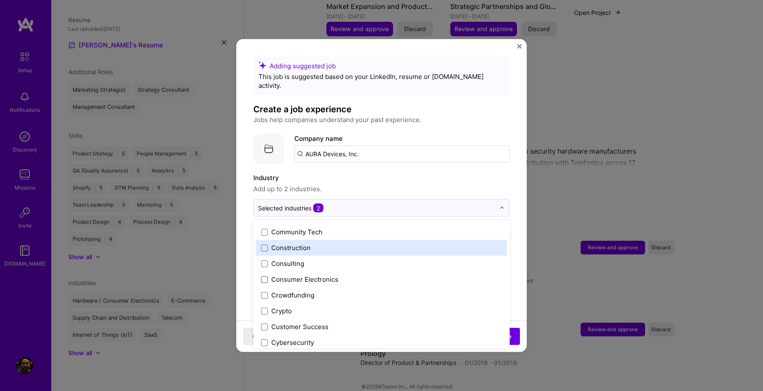
click at [475, 163] on div "Adding suggested job This job is suggested based on your LinkedIn, resume or [D…" at bounding box center [381, 362] width 256 height 613
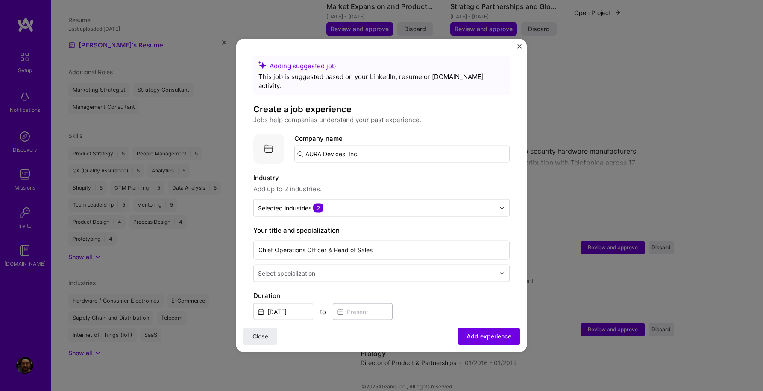
click at [414, 146] on input "AURA Devices, Inc." at bounding box center [401, 154] width 215 height 17
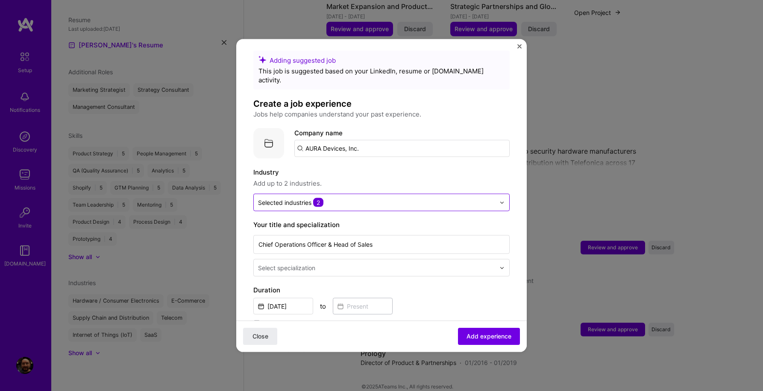
scroll to position [8, 0]
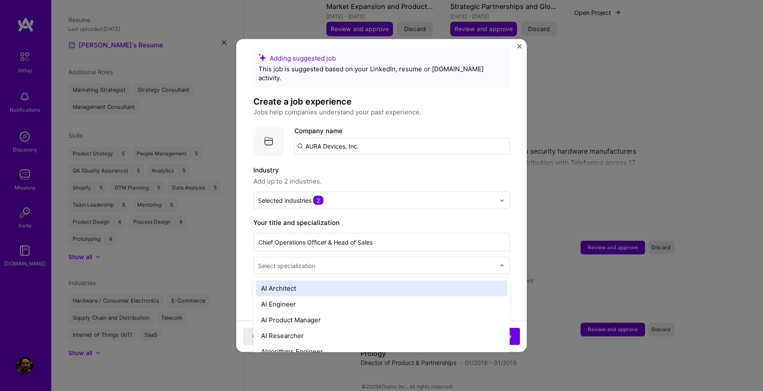
click at [501, 263] on img at bounding box center [501, 265] width 5 height 5
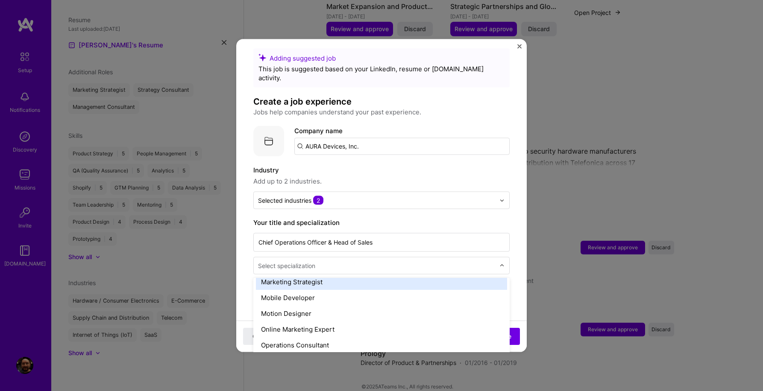
scroll to position [715, 0]
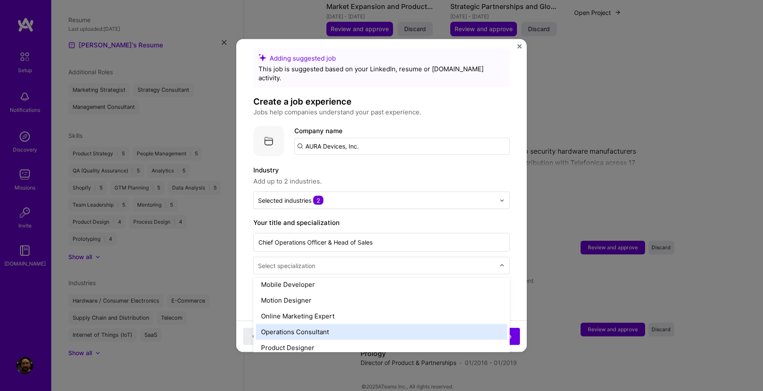
click at [427, 324] on div "Operations Consultant" at bounding box center [381, 332] width 251 height 16
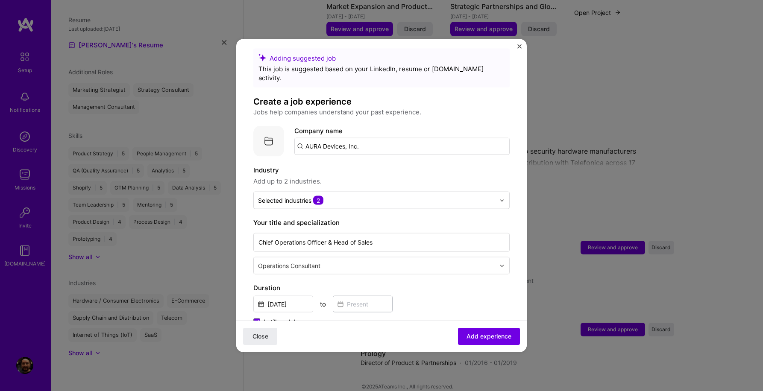
click at [506, 283] on label "Duration" at bounding box center [381, 288] width 256 height 10
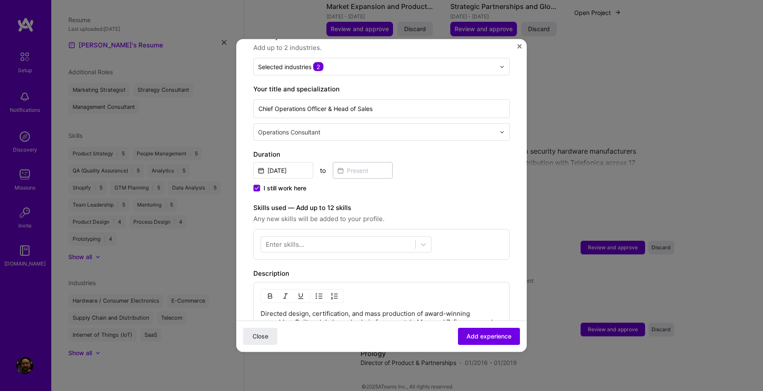
scroll to position [142, 0]
click at [425, 240] on icon at bounding box center [423, 244] width 9 height 9
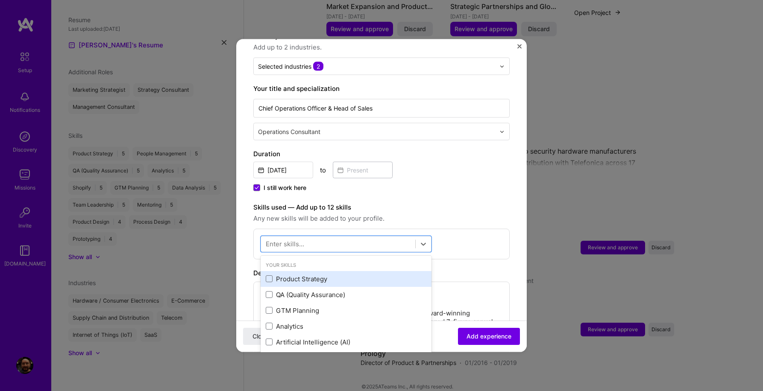
click at [369, 274] on div "Product Strategy" at bounding box center [346, 278] width 161 height 9
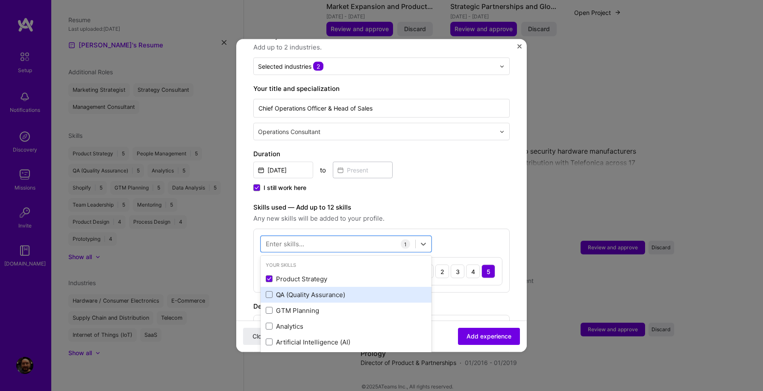
click at [363, 290] on div "QA (Quality Assurance)" at bounding box center [346, 294] width 161 height 9
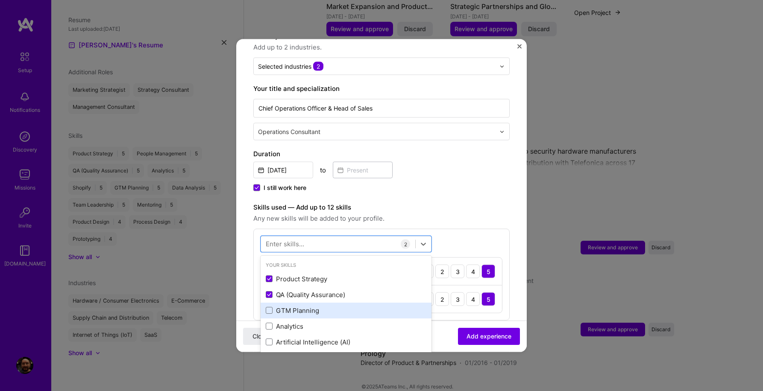
click at [351, 306] on div "GTM Planning" at bounding box center [346, 310] width 161 height 9
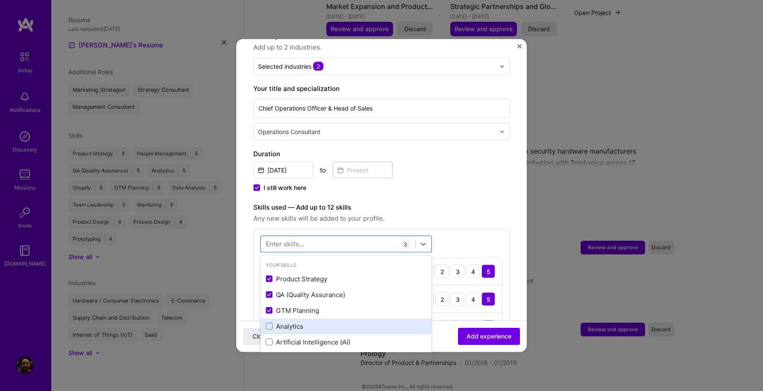
click at [348, 322] on div "Analytics" at bounding box center [346, 326] width 161 height 9
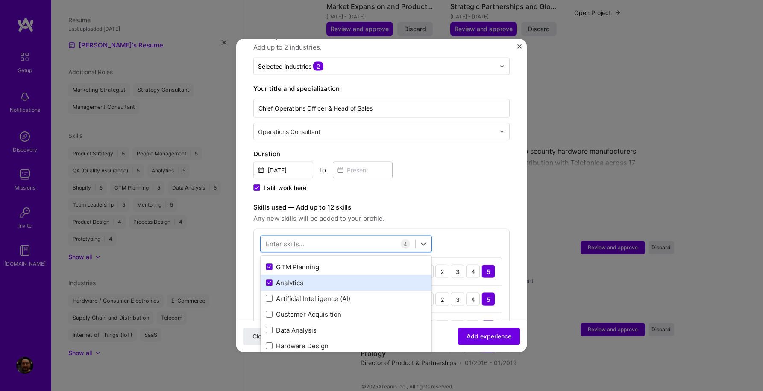
scroll to position [74, 0]
click at [348, 279] on div "Customer Acquisition" at bounding box center [346, 283] width 161 height 9
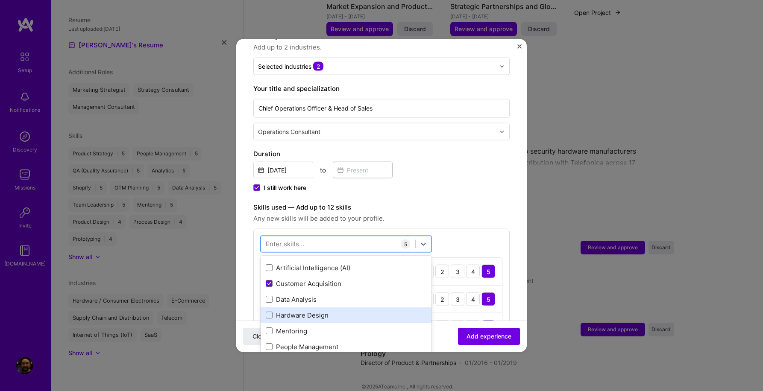
click at [333, 310] on div "Hardware Design" at bounding box center [346, 314] width 161 height 9
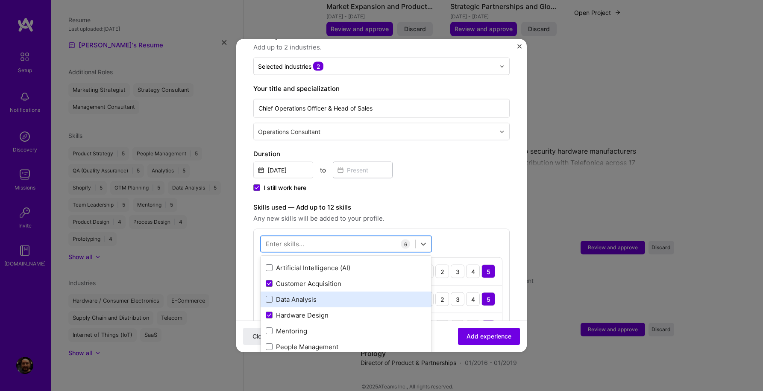
click at [336, 295] on div "Data Analysis" at bounding box center [346, 299] width 161 height 9
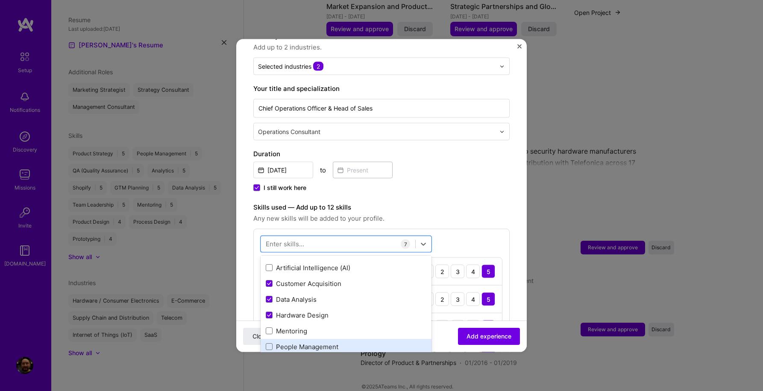
click at [325, 342] on div "People Management" at bounding box center [346, 346] width 161 height 9
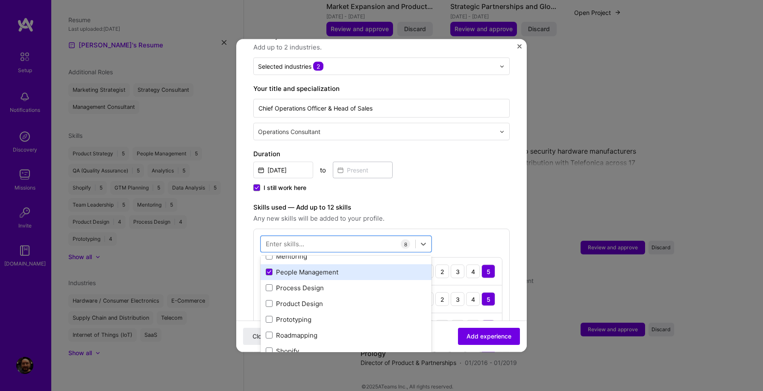
scroll to position [155, 0]
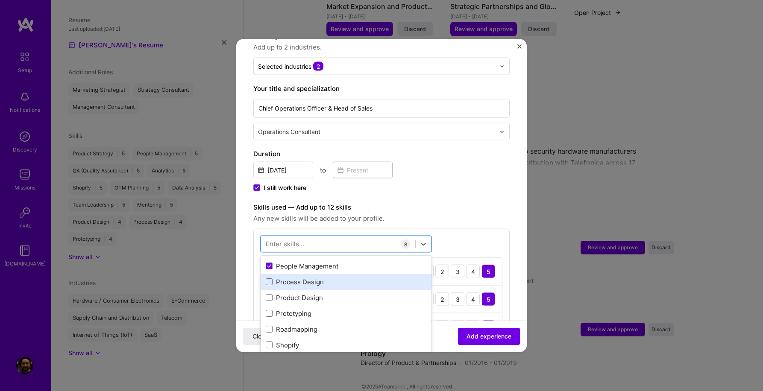
click at [342, 277] on div "Process Design" at bounding box center [346, 281] width 161 height 9
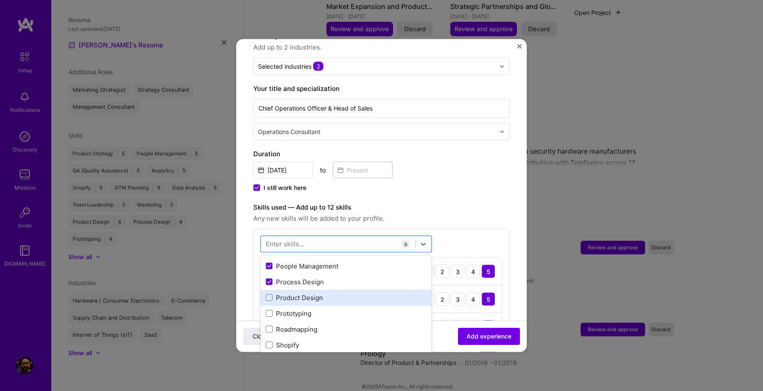
click at [333, 293] on div "Product Design" at bounding box center [346, 297] width 161 height 9
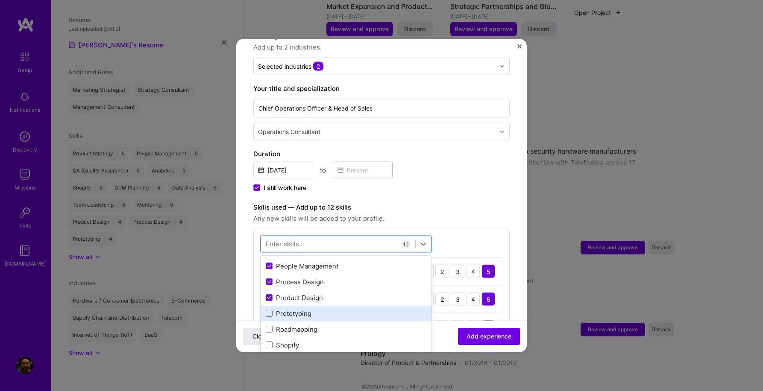
click at [329, 309] on div "Prototyping" at bounding box center [346, 313] width 161 height 9
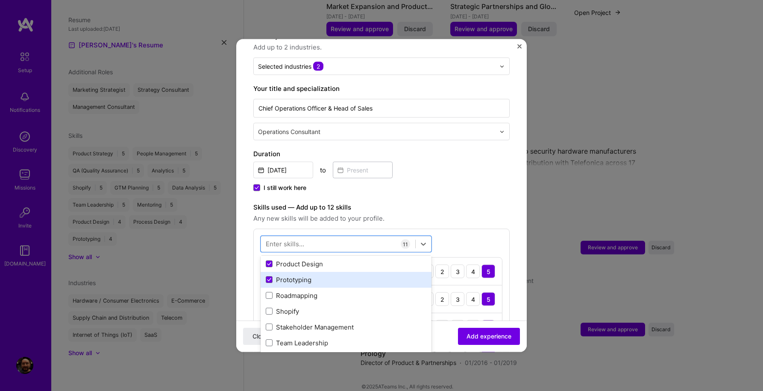
scroll to position [199, 0]
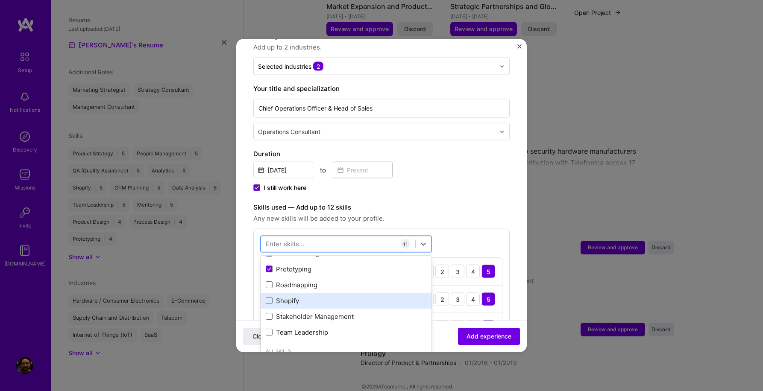
click at [326, 296] on div "Shopify" at bounding box center [346, 300] width 161 height 9
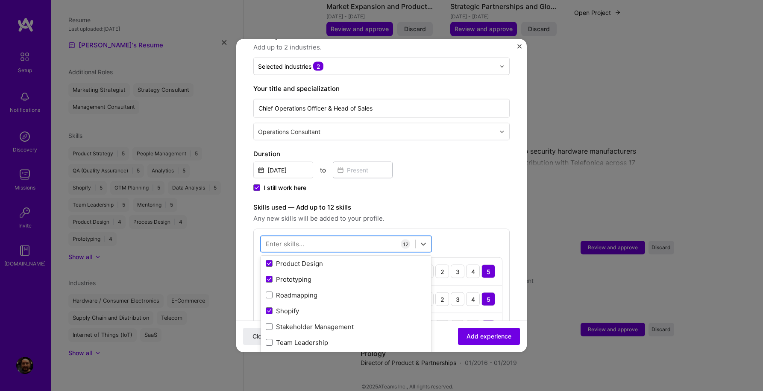
scroll to position [185, 0]
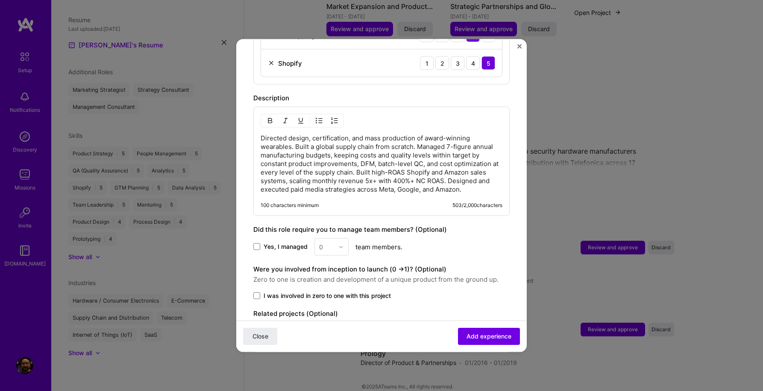
scroll to position [660, 0]
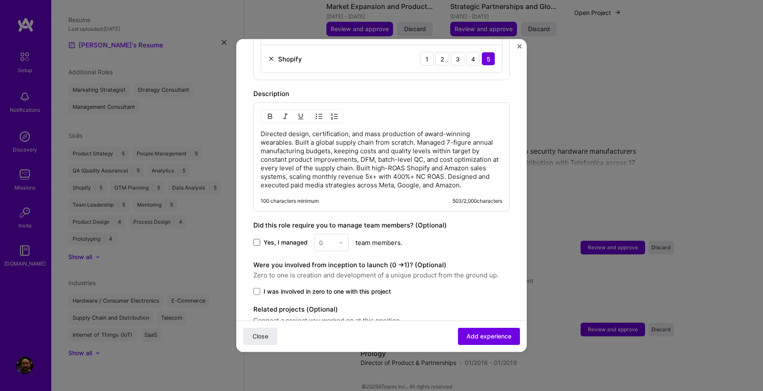
click at [258, 239] on span at bounding box center [256, 242] width 7 height 7
click at [0, 0] on input "Yes, I managed" at bounding box center [0, 0] width 0 height 0
click at [340, 240] on img at bounding box center [340, 242] width 5 height 5
click at [333, 321] on div "5" at bounding box center [331, 329] width 29 height 16
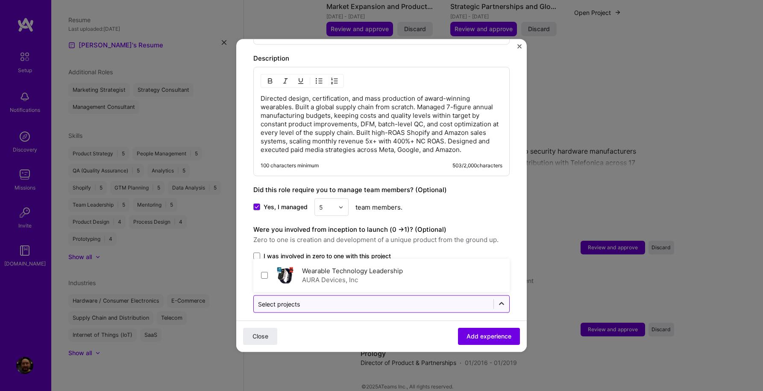
click at [502, 302] on icon at bounding box center [501, 303] width 5 height 3
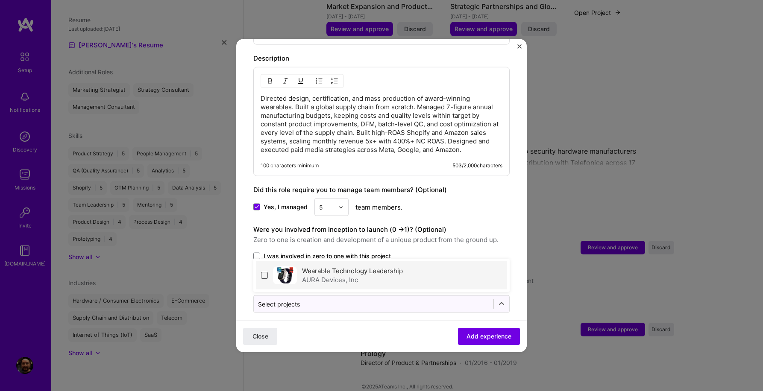
click at [264, 272] on span at bounding box center [264, 275] width 7 height 7
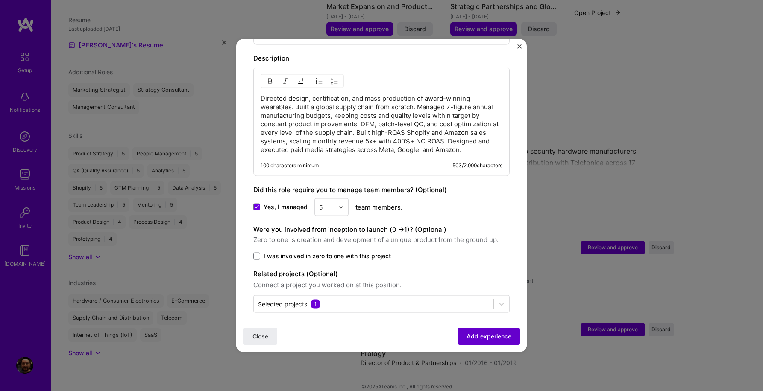
click at [487, 337] on span "Add experience" at bounding box center [488, 336] width 45 height 9
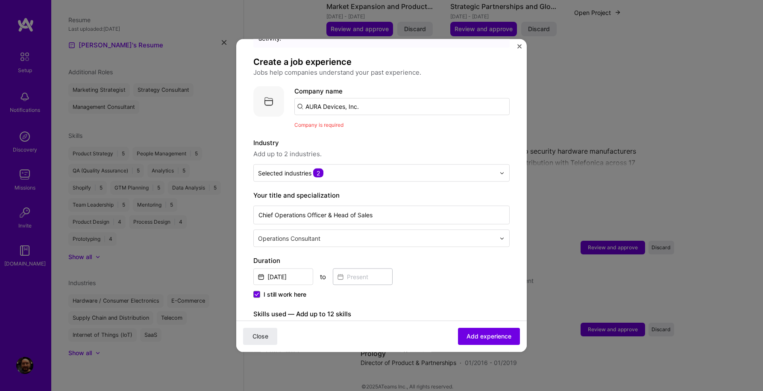
scroll to position [0, 0]
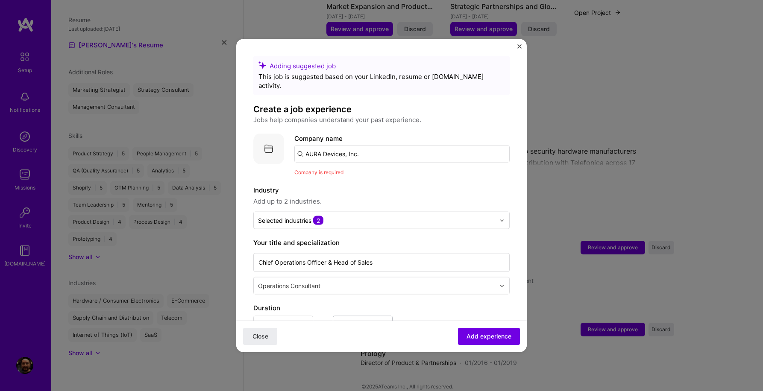
click at [388, 146] on input "AURA Devices, Inc." at bounding box center [401, 154] width 215 height 17
click at [388, 146] on input "text" at bounding box center [401, 154] width 215 height 17
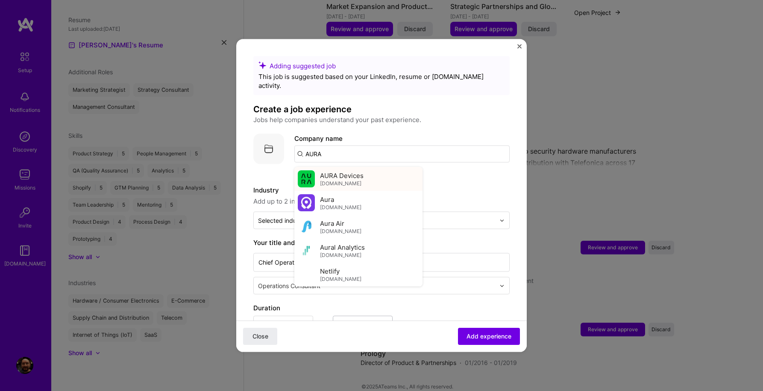
click at [331, 171] on span "AURA Devices" at bounding box center [342, 175] width 44 height 9
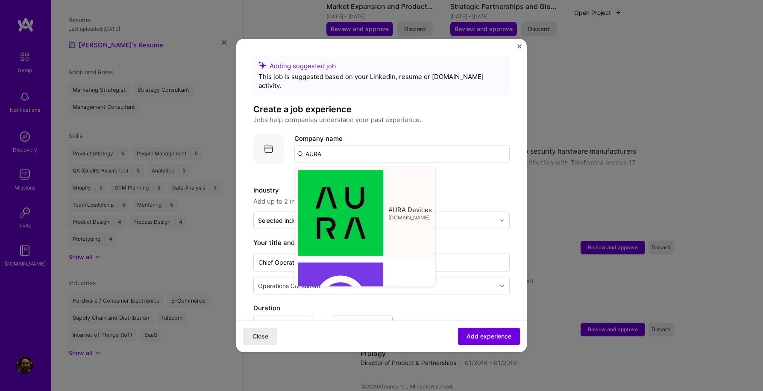
type input "AURA Devices"
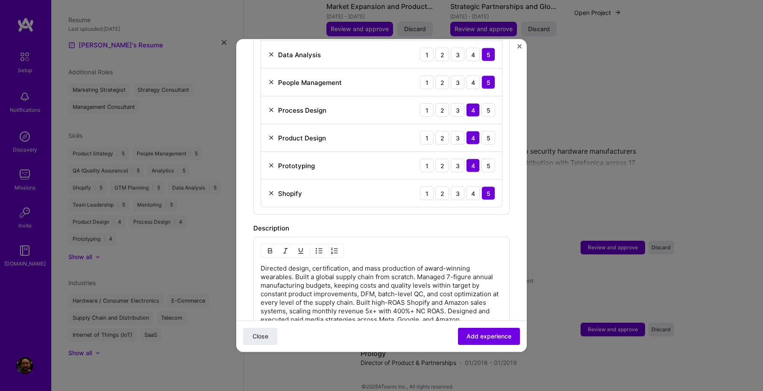
scroll to position [708, 0]
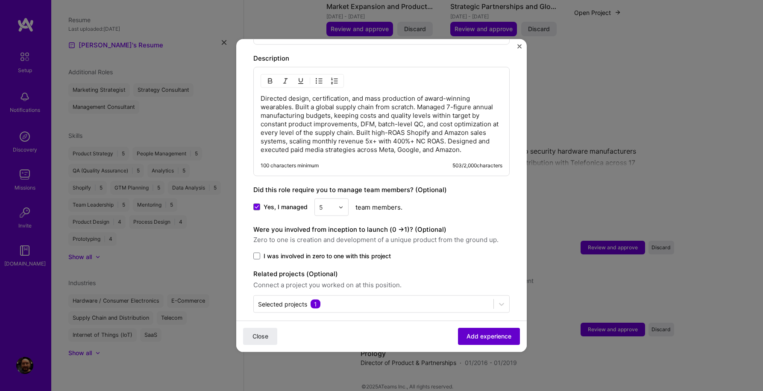
click at [490, 340] on span "Add experience" at bounding box center [488, 336] width 45 height 9
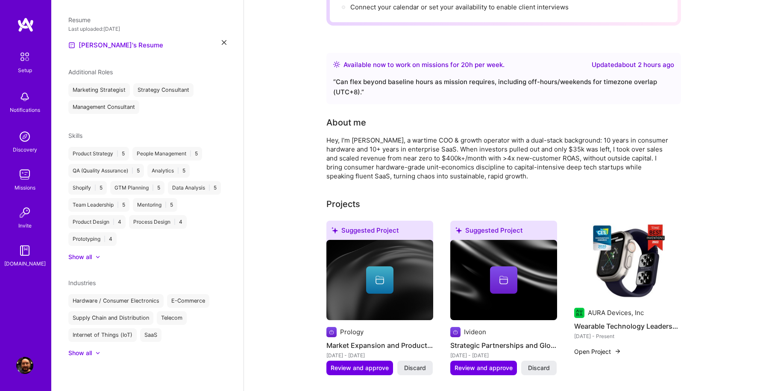
scroll to position [140, 0]
click at [584, 347] on button "Open Project" at bounding box center [597, 351] width 47 height 9
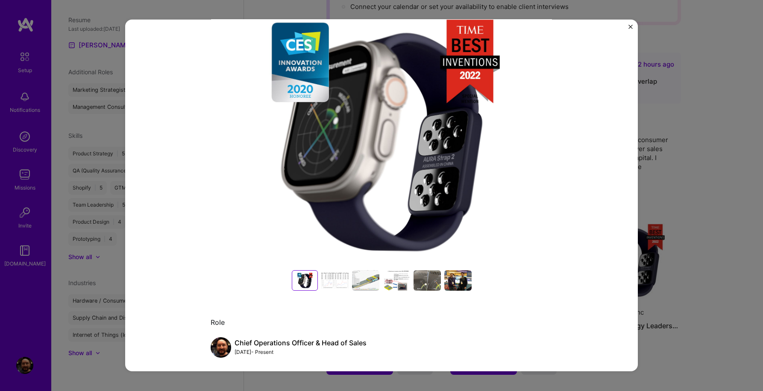
scroll to position [103, 0]
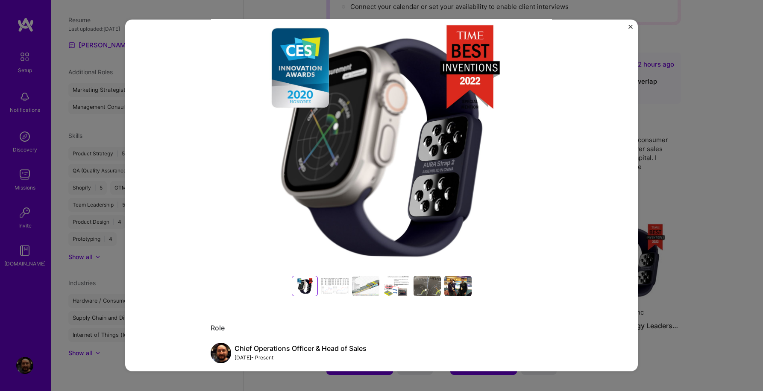
click at [336, 288] on div at bounding box center [334, 286] width 27 height 20
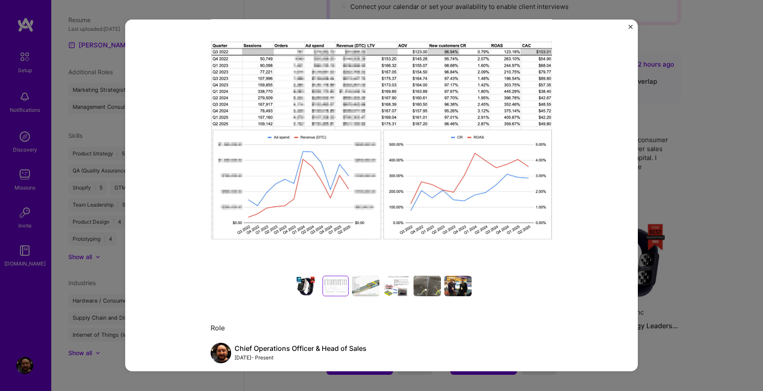
click at [371, 175] on img at bounding box center [382, 141] width 342 height 256
click at [360, 284] on div at bounding box center [365, 286] width 27 height 20
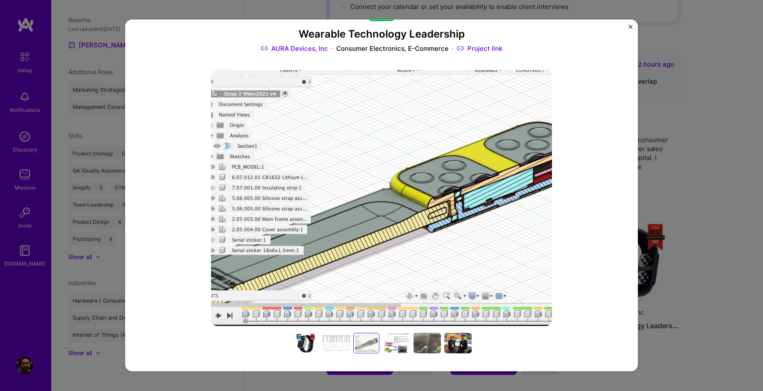
scroll to position [79, 0]
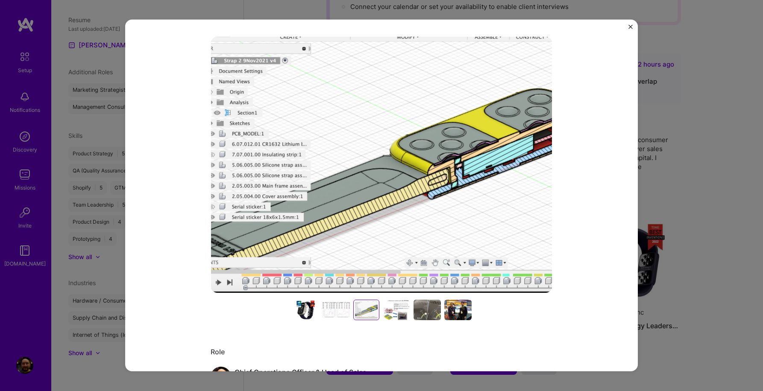
click at [394, 307] on div at bounding box center [396, 310] width 27 height 20
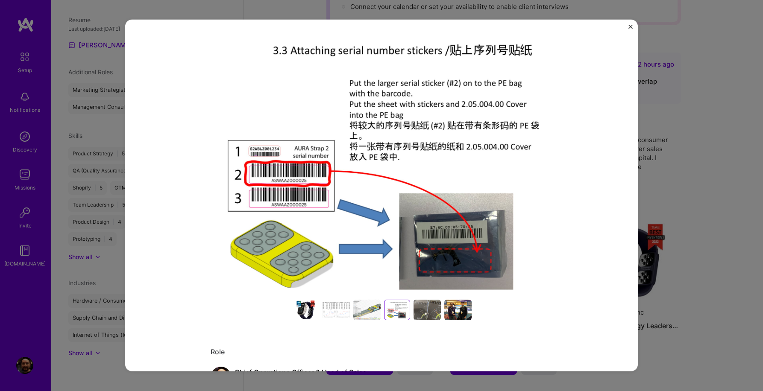
click at [428, 305] on div at bounding box center [426, 310] width 27 height 20
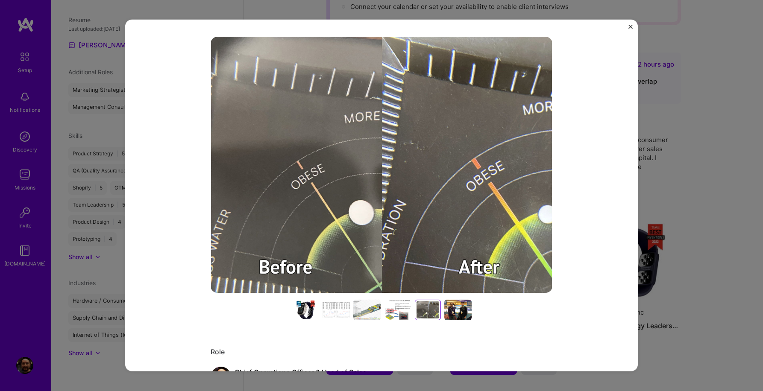
click at [456, 311] on div at bounding box center [457, 310] width 27 height 20
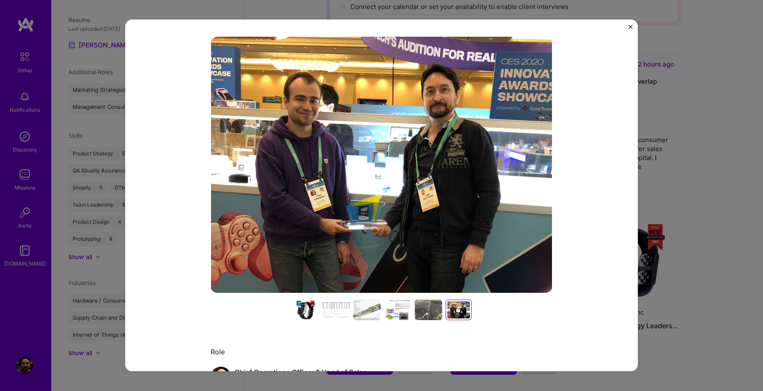
scroll to position [82, 0]
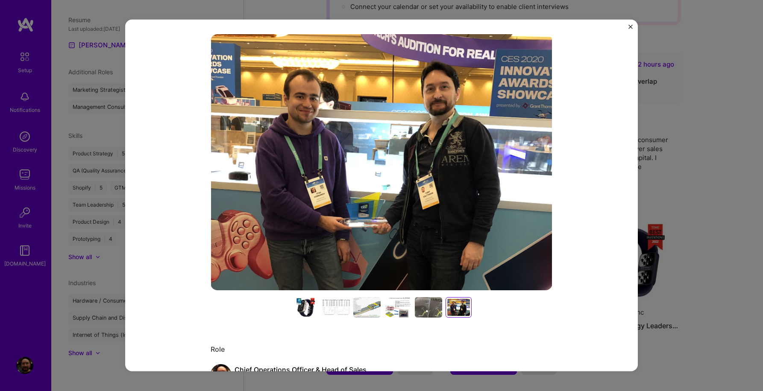
click at [629, 26] on img "Close" at bounding box center [630, 27] width 4 height 4
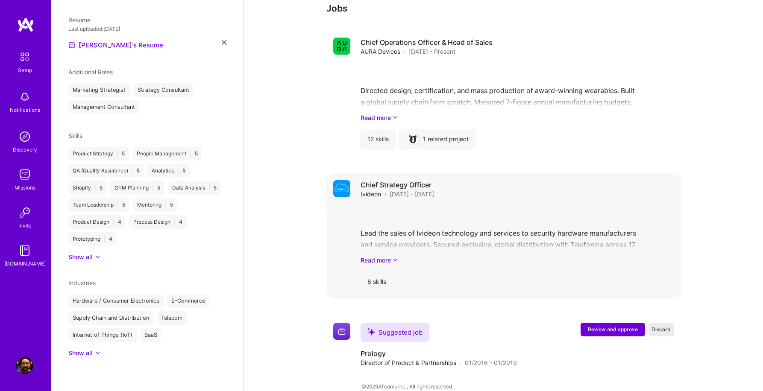
scroll to position [538, 0]
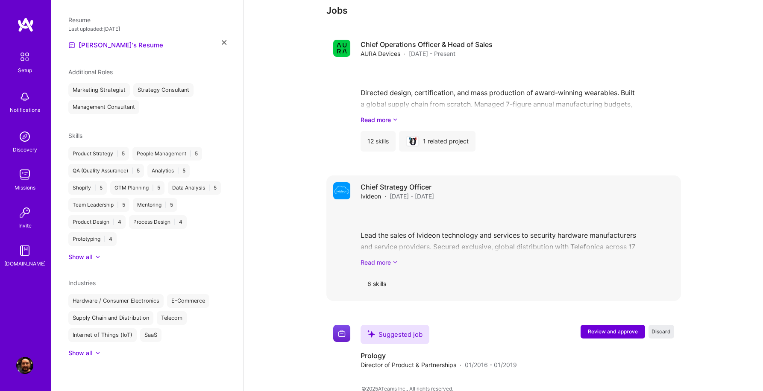
click at [395, 258] on icon at bounding box center [394, 262] width 5 height 9
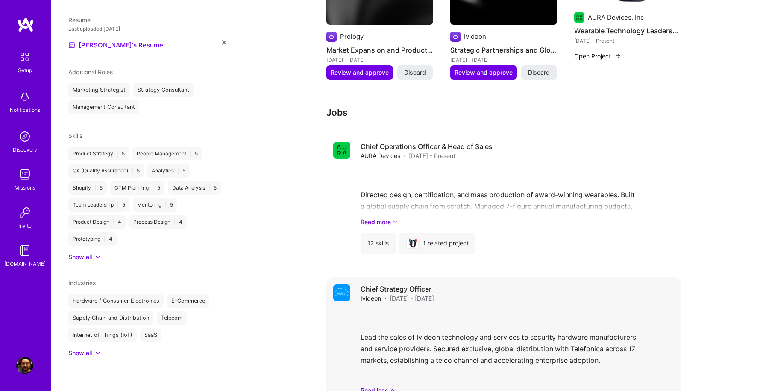
scroll to position [417, 0]
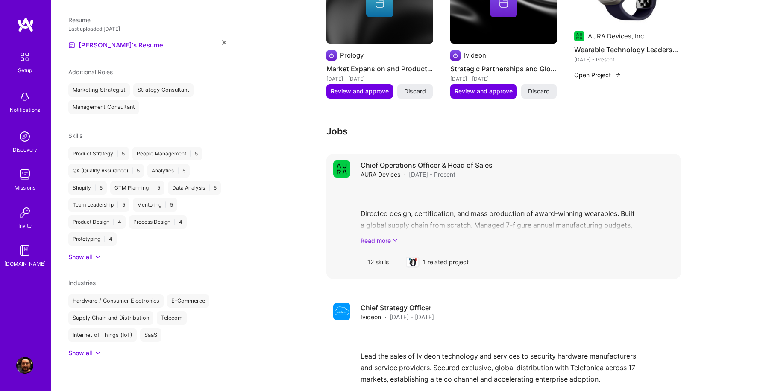
click at [390, 236] on link "Read more" at bounding box center [516, 240] width 313 height 9
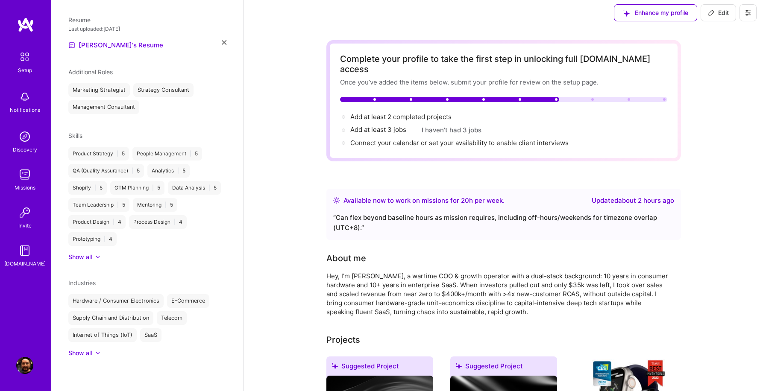
scroll to position [5, 0]
click at [99, 353] on icon at bounding box center [98, 353] width 4 height 3
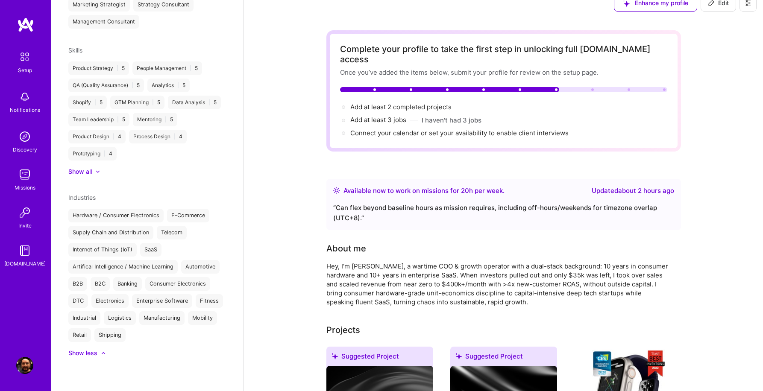
scroll to position [0, 0]
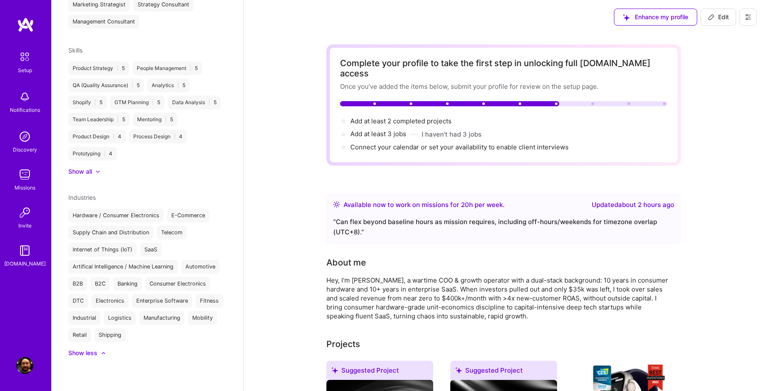
click at [713, 14] on icon at bounding box center [711, 17] width 7 height 7
select select "Right Now"
select select "TW"
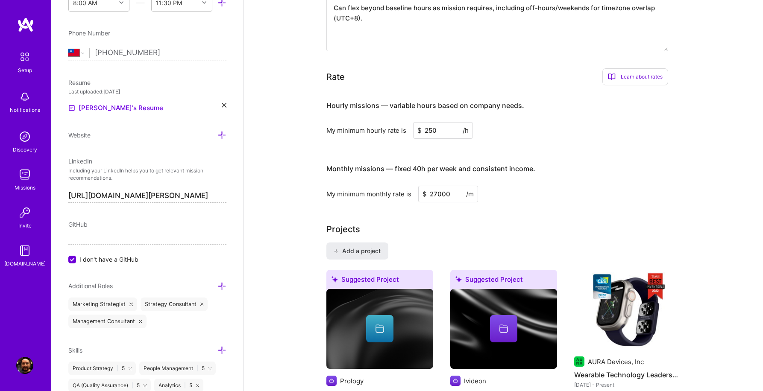
scroll to position [477, 0]
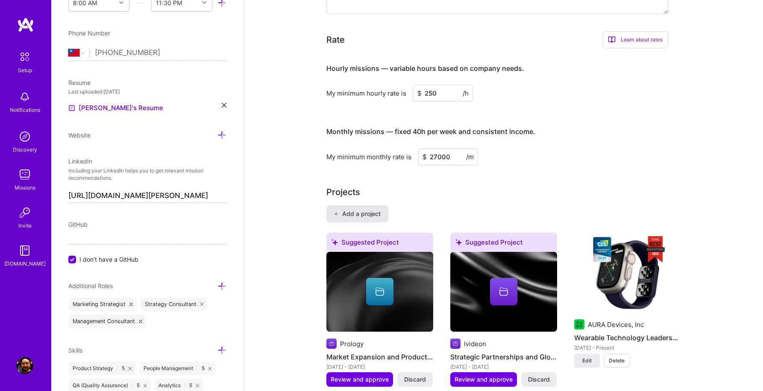
click at [354, 210] on span "Add a project" at bounding box center [356, 214] width 47 height 9
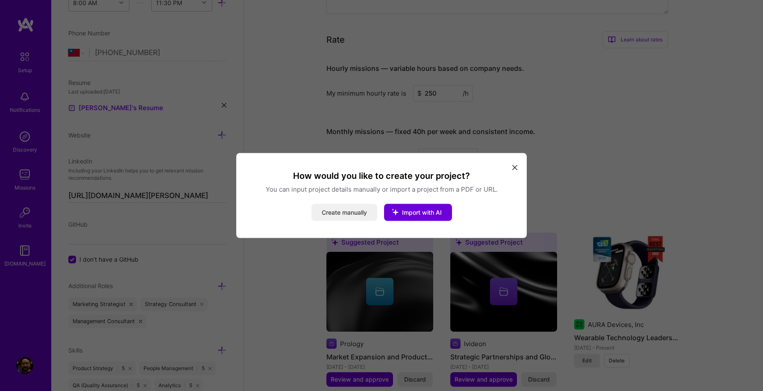
click at [345, 214] on button "Create manually" at bounding box center [344, 212] width 66 height 17
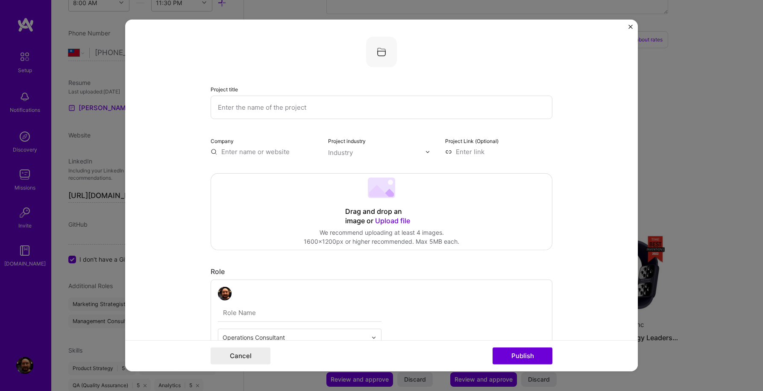
click at [266, 106] on input "text" at bounding box center [382, 107] width 342 height 23
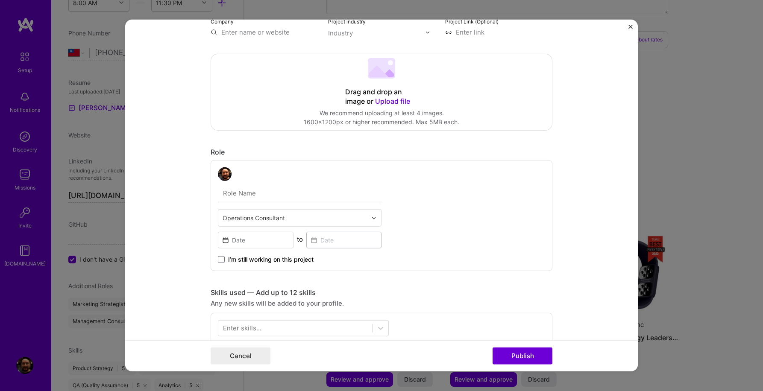
scroll to position [145, 0]
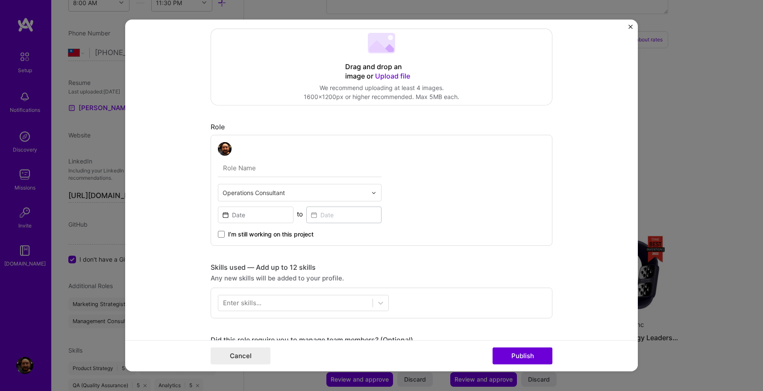
click at [263, 190] on input "text" at bounding box center [294, 192] width 144 height 9
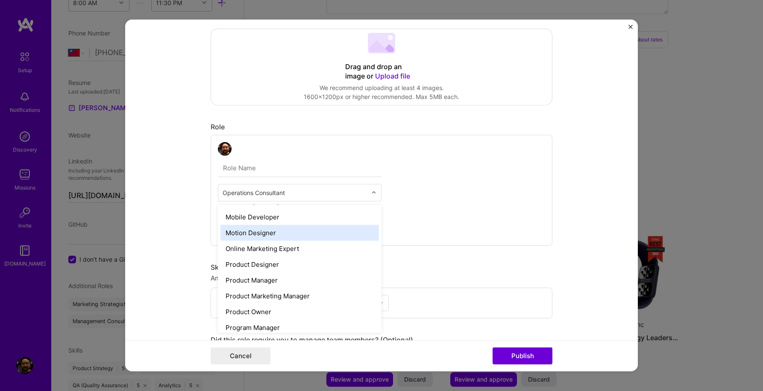
scroll to position [711, 0]
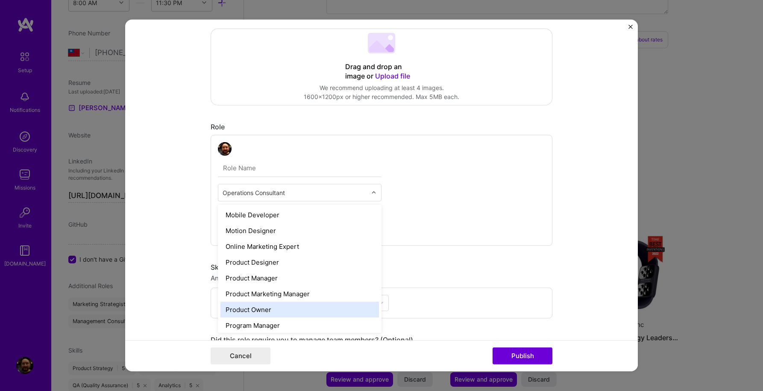
click at [287, 304] on div "Product Owner" at bounding box center [299, 310] width 158 height 16
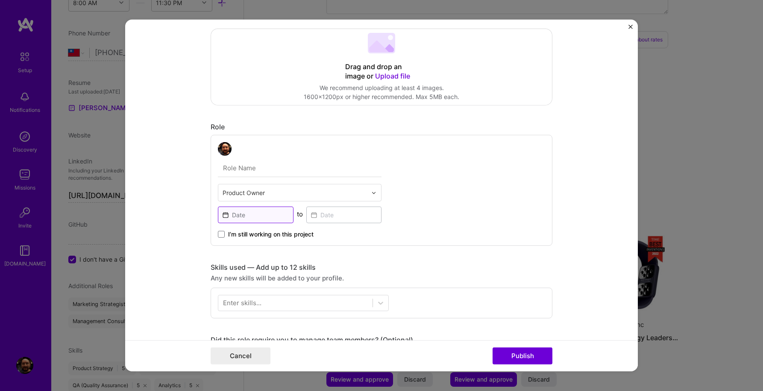
click at [267, 216] on input at bounding box center [256, 215] width 76 height 17
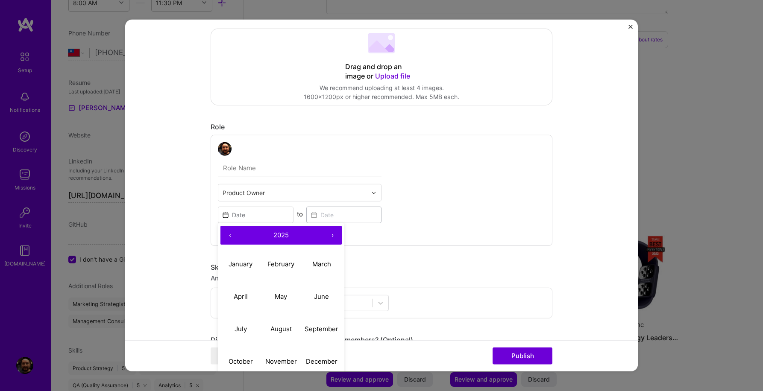
click at [232, 234] on button "‹" at bounding box center [229, 235] width 19 height 19
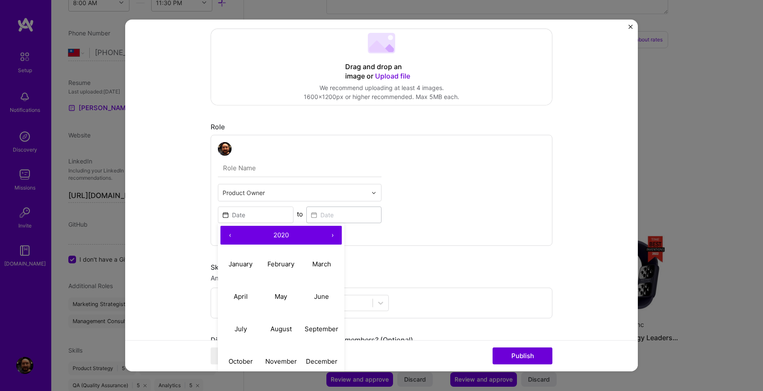
click at [232, 234] on button "‹" at bounding box center [229, 235] width 19 height 19
click at [231, 234] on button "‹" at bounding box center [229, 235] width 19 height 19
click at [316, 358] on abbr "December" at bounding box center [322, 361] width 32 height 8
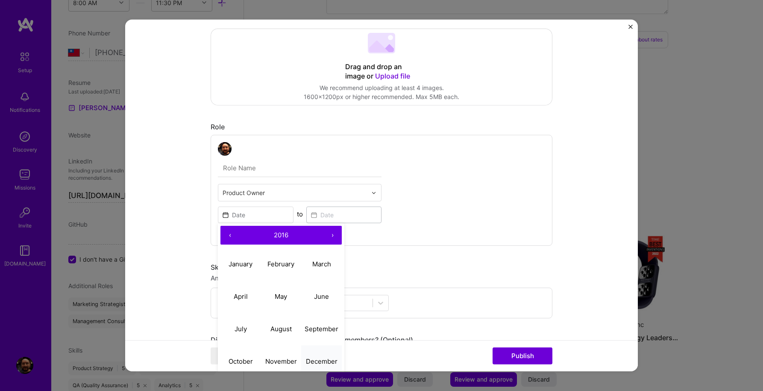
type input "[DATE]"
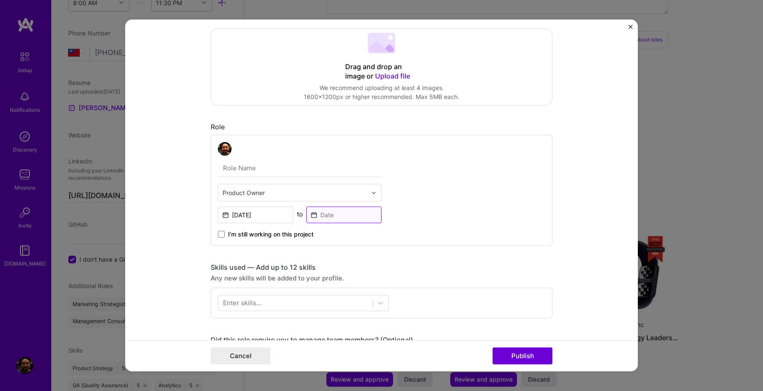
click at [344, 222] on input at bounding box center [344, 215] width 76 height 17
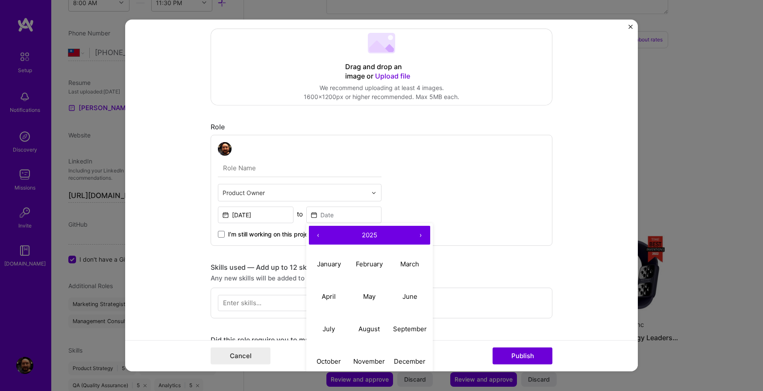
click at [421, 235] on button "›" at bounding box center [420, 235] width 19 height 19
click at [319, 237] on button "‹" at bounding box center [318, 235] width 19 height 19
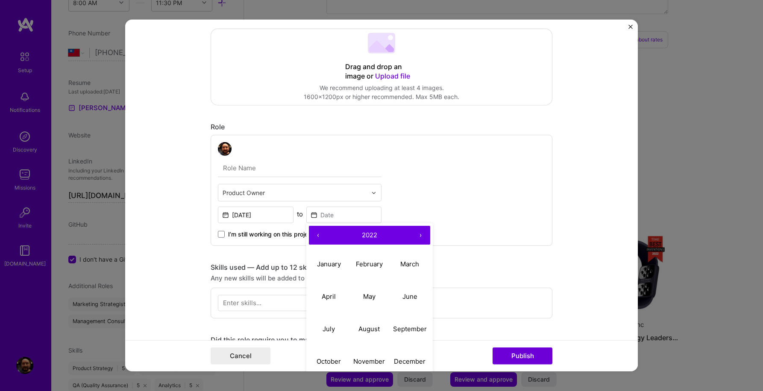
click at [319, 237] on button "‹" at bounding box center [318, 235] width 19 height 19
click at [368, 324] on button "August" at bounding box center [369, 329] width 41 height 32
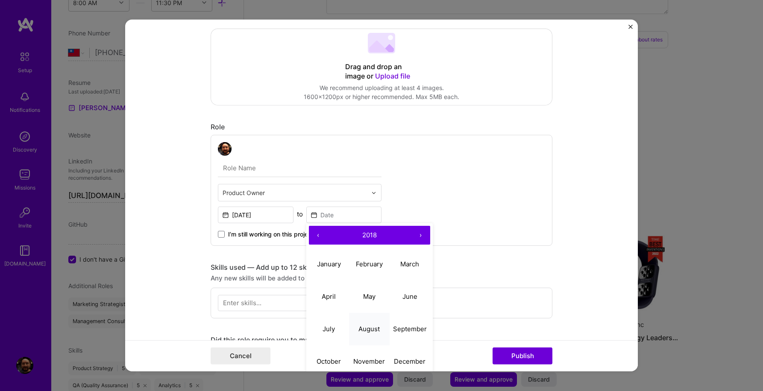
type input "[DATE]"
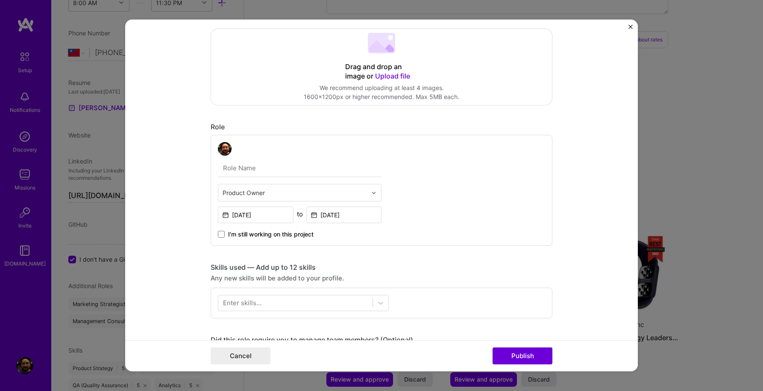
click at [253, 168] on input "text" at bounding box center [300, 168] width 164 height 18
type input "Product Owner"
click at [382, 301] on icon at bounding box center [380, 303] width 9 height 9
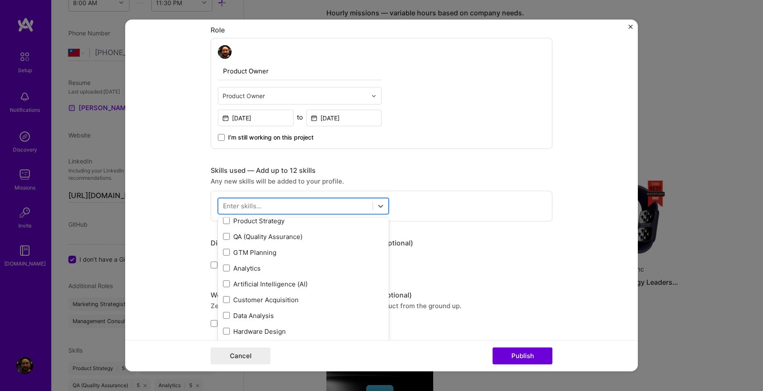
scroll to position [0, 0]
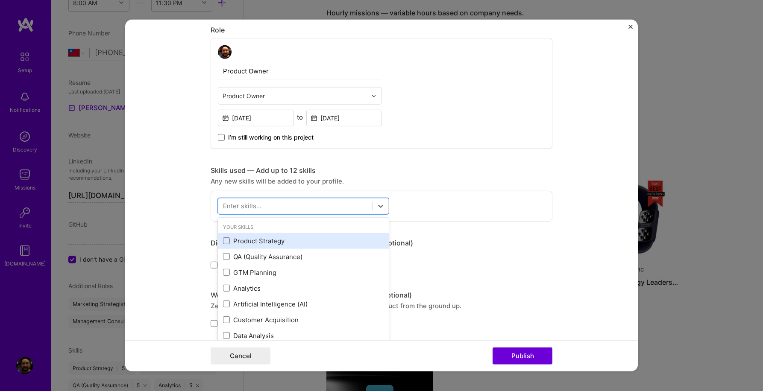
click at [265, 242] on div "Product Strategy" at bounding box center [303, 241] width 161 height 9
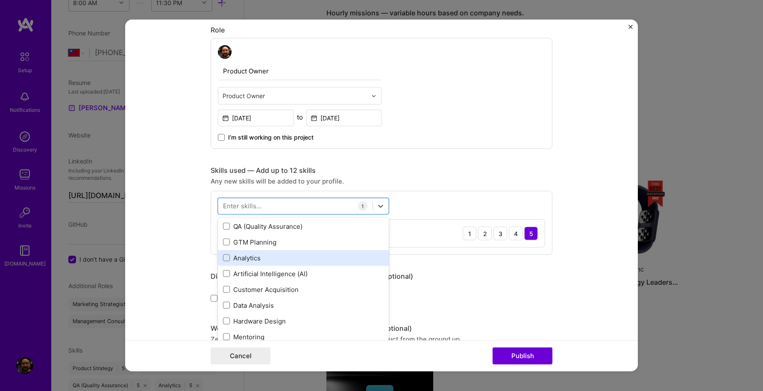
scroll to position [39, 0]
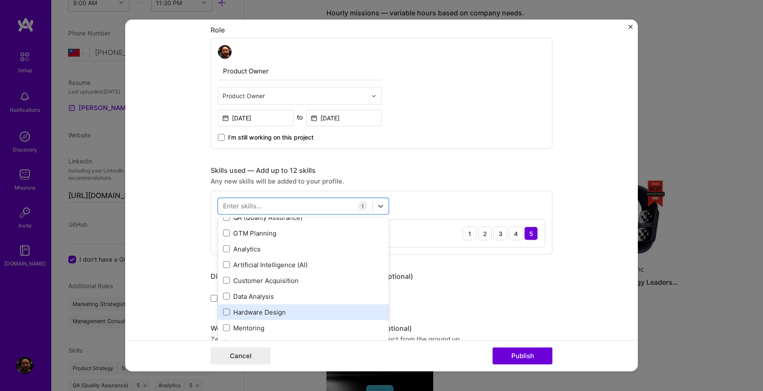
click at [241, 313] on div "Hardware Design" at bounding box center [303, 312] width 161 height 9
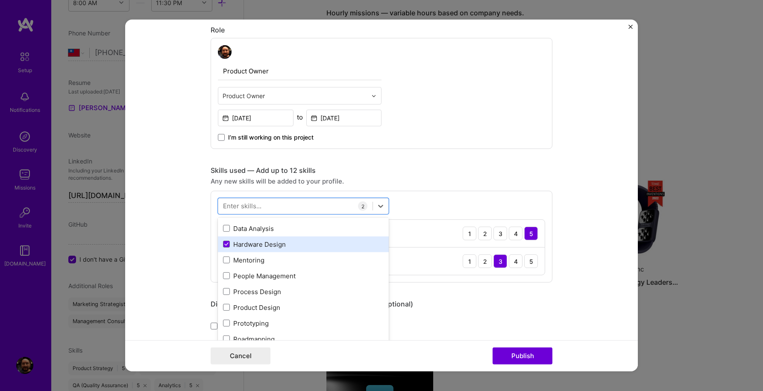
scroll to position [127, 0]
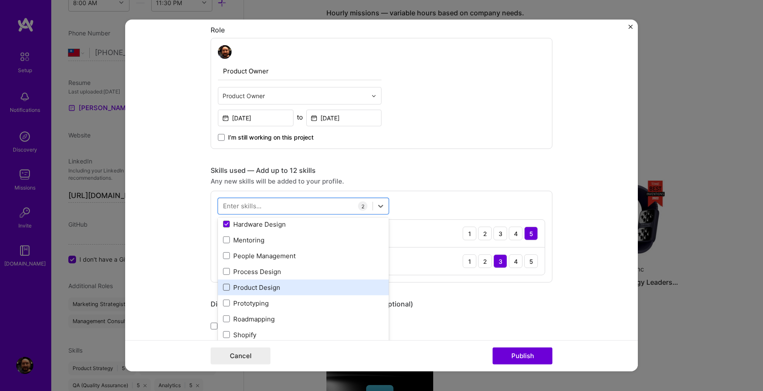
click at [226, 288] on span at bounding box center [226, 287] width 7 height 7
click at [0, 0] on input "checkbox" at bounding box center [0, 0] width 0 height 0
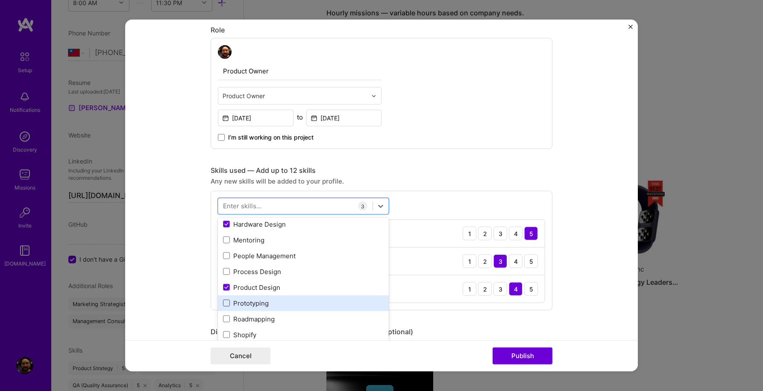
click at [226, 303] on span at bounding box center [226, 303] width 7 height 7
click at [0, 0] on input "checkbox" at bounding box center [0, 0] width 0 height 0
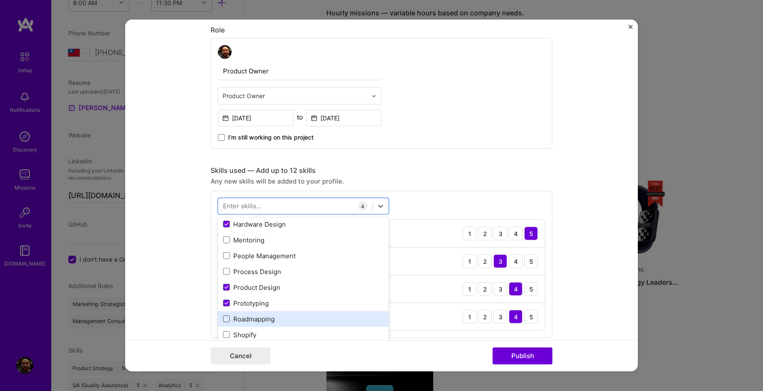
click at [228, 321] on span at bounding box center [226, 319] width 7 height 7
click at [0, 0] on input "checkbox" at bounding box center [0, 0] width 0 height 0
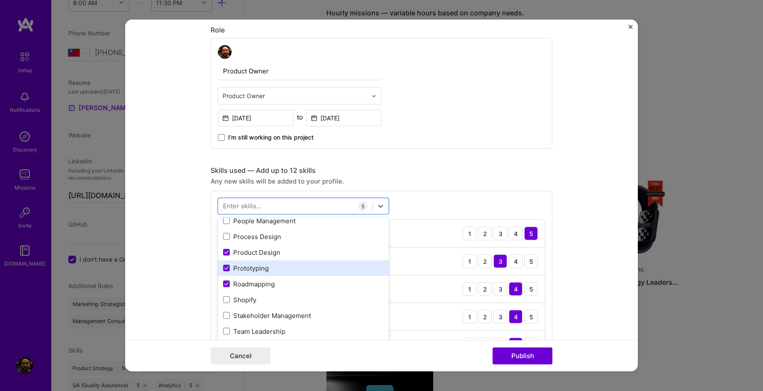
scroll to position [169, 0]
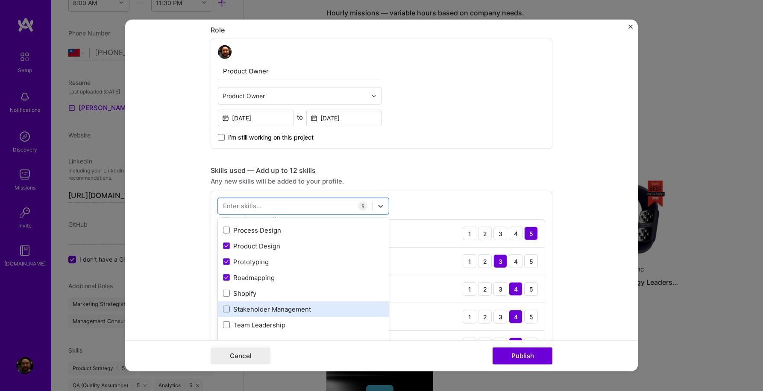
click at [268, 309] on div "Stakeholder Management" at bounding box center [303, 309] width 161 height 9
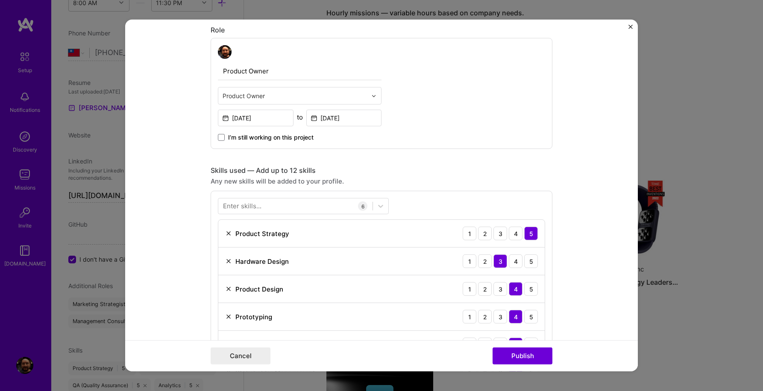
click at [453, 167] on div "Skills used — Add up to 12 skills" at bounding box center [382, 170] width 342 height 9
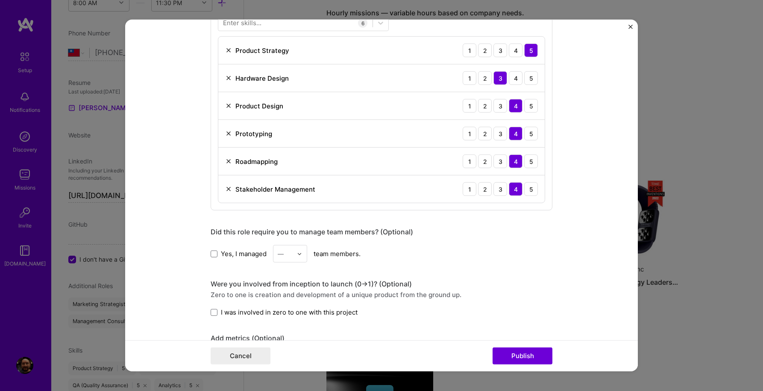
scroll to position [459, 0]
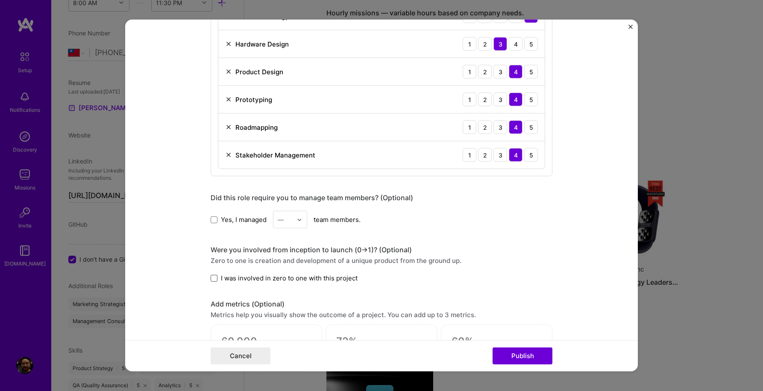
click at [214, 279] on span at bounding box center [214, 278] width 7 height 7
click at [0, 0] on input "I was involved in zero to one with this project" at bounding box center [0, 0] width 0 height 0
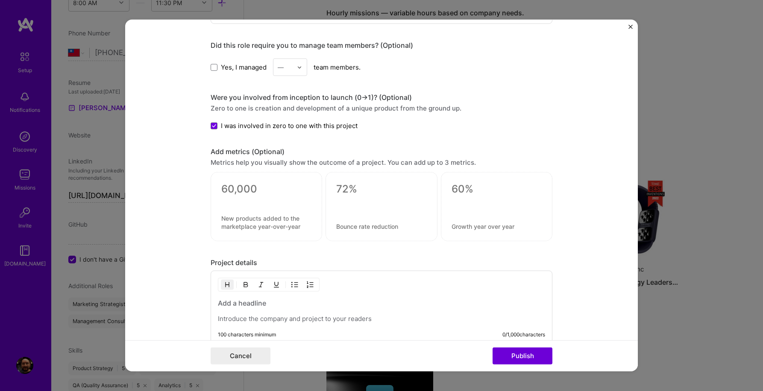
scroll to position [661, 0]
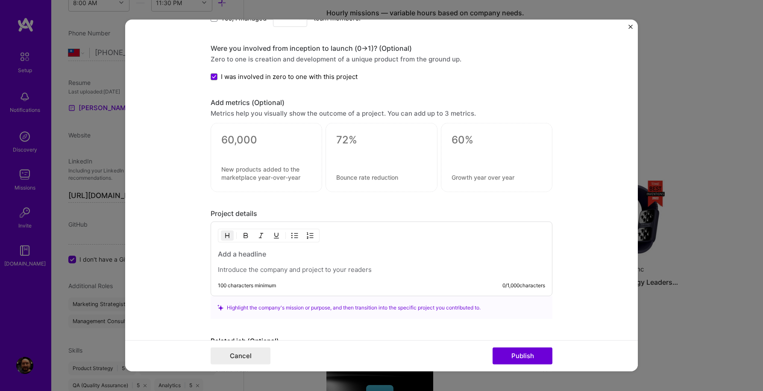
click at [279, 254] on h3 at bounding box center [381, 253] width 327 height 9
click at [233, 272] on p at bounding box center [381, 270] width 327 height 9
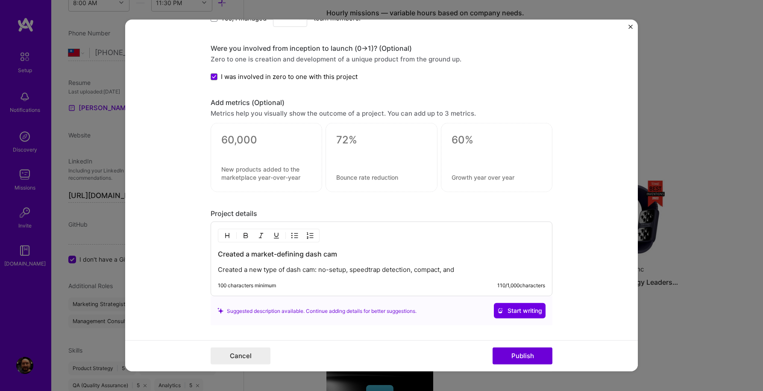
click at [468, 272] on p "Created a new type of dash cam: no-setup, speedtrap detection, compact, and" at bounding box center [381, 270] width 327 height 9
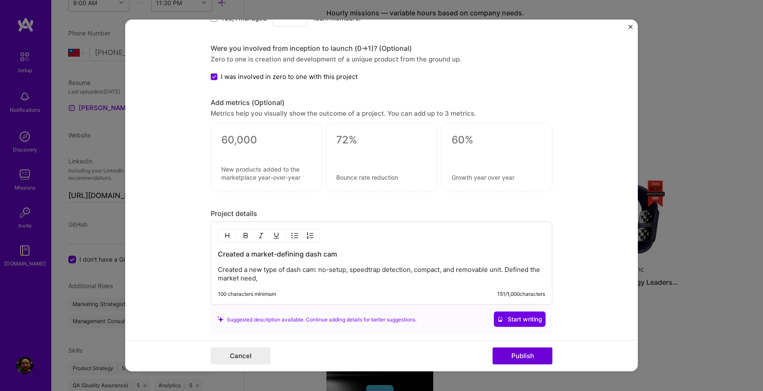
click at [412, 269] on p "Created a new type of dash cam: no-setup, speedtrap detection, compact, and rem…" at bounding box center [381, 274] width 327 height 17
click at [407, 280] on p "Created a new type of dash cam: no-setup, speedtrap detecting, compact, and rem…" at bounding box center [381, 274] width 327 height 17
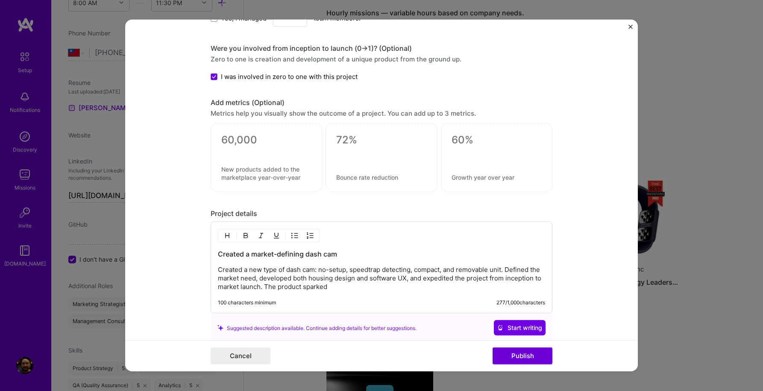
click at [362, 286] on p "Created a new type of dash cam: no-setup, speedtrap detecting, compact, and rem…" at bounding box center [381, 279] width 327 height 26
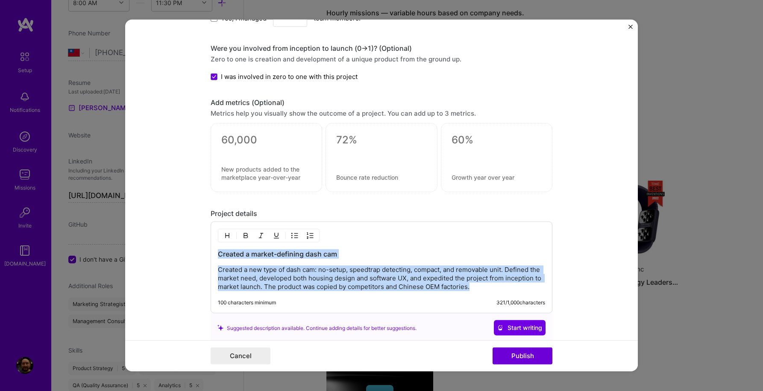
drag, startPoint x: 218, startPoint y: 254, endPoint x: 462, endPoint y: 304, distance: 248.8
click at [462, 304] on div "Created a market-defining dash cam Created a new type of dash cam: no-setup, sp…" at bounding box center [382, 268] width 342 height 92
copy div "Created a market-defining dash cam Created a new type of dash cam: no-setup, sp…"
click at [290, 272] on p "Created a new type of dash cam: no-setup, speedtrap detecting, compact, and rem…" at bounding box center [381, 279] width 327 height 26
drag, startPoint x: 219, startPoint y: 271, endPoint x: 508, endPoint y: 287, distance: 289.9
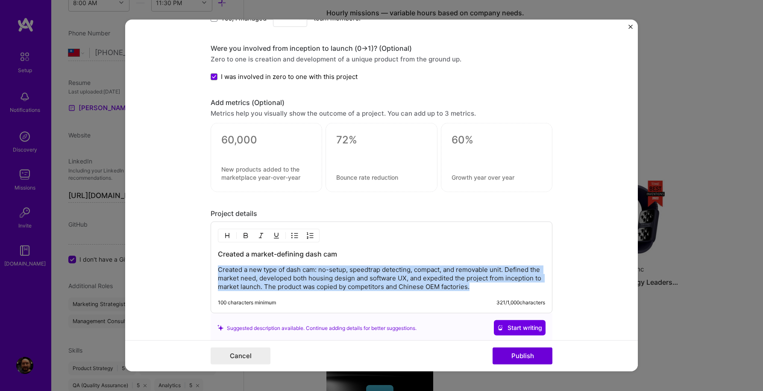
click at [508, 287] on p "Created a new type of dash cam: no-setup, speedtrap detecting, compact, and rem…" at bounding box center [381, 279] width 327 height 26
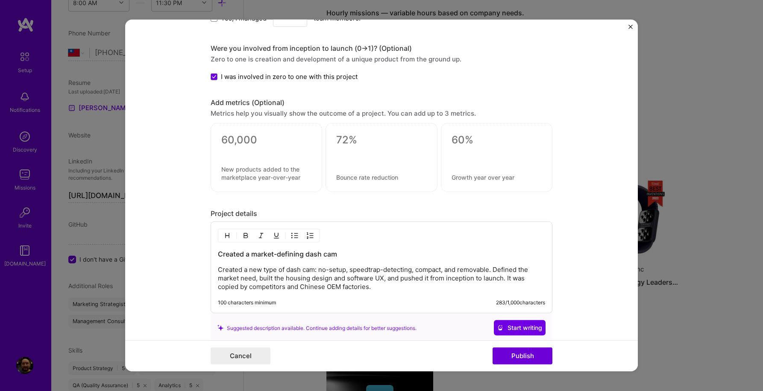
click at [476, 272] on p "Created a new type of dash cam: no-setup, speedtrap-detecting, compact, and rem…" at bounding box center [381, 279] width 327 height 26
click at [303, 281] on p "Created a new type of dash cam: no-setup, speedtrap-detecting, compact, with ma…" at bounding box center [381, 279] width 327 height 26
click at [380, 279] on p "Created a new type of dash cam: no-setup, speedtrap-detecting, compact, with ma…" at bounding box center [381, 279] width 327 height 26
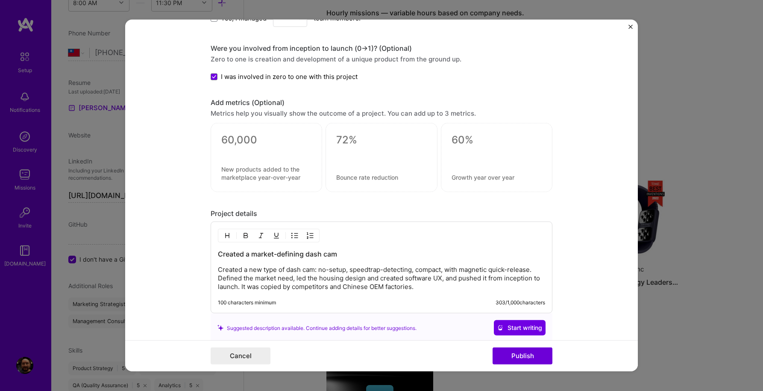
click at [370, 280] on p "Created a new type of dash cam: no-setup, speedtrap-detecting, compact, with ma…" at bounding box center [381, 279] width 327 height 26
drag, startPoint x: 256, startPoint y: 256, endPoint x: 206, endPoint y: 255, distance: 50.0
click at [206, 255] on form "Project title Company Project industry Industry Project Link (Optional) Drag an…" at bounding box center [381, 196] width 512 height 352
click at [319, 254] on h3 "Market-defining dash cam" at bounding box center [381, 253] width 327 height 9
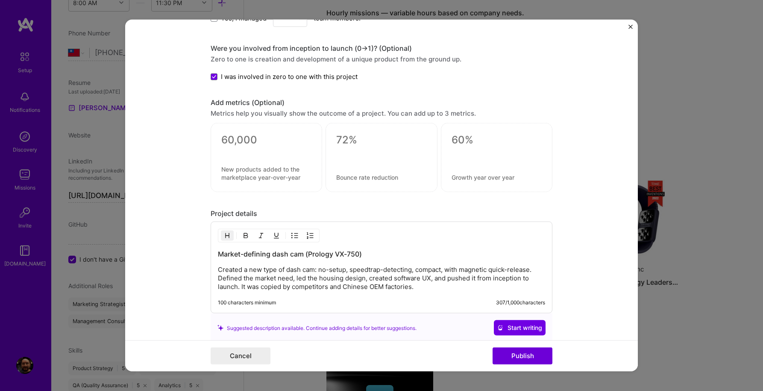
click at [440, 288] on p "Created a new type of dash cam: no-setup, speedtrap-detecting, compact, with ma…" at bounding box center [381, 279] width 327 height 26
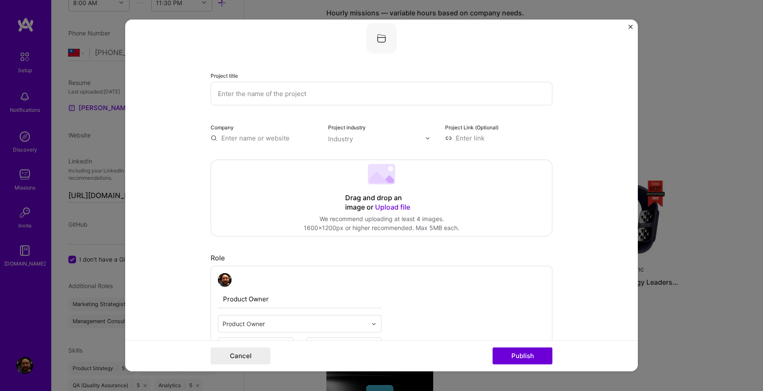
scroll to position [0, 0]
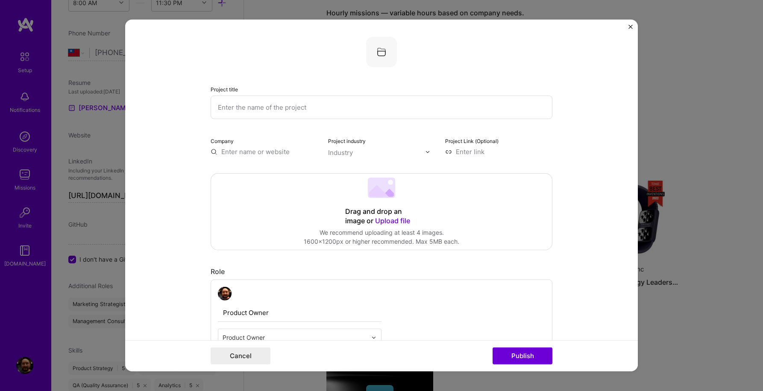
click at [335, 108] on input "text" at bounding box center [382, 107] width 342 height 23
type input "Market-defining dash cam (Prology VX-750)"
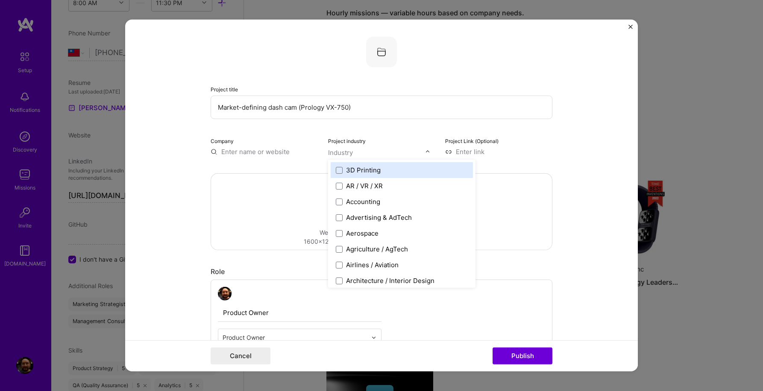
click at [428, 152] on img at bounding box center [427, 151] width 5 height 5
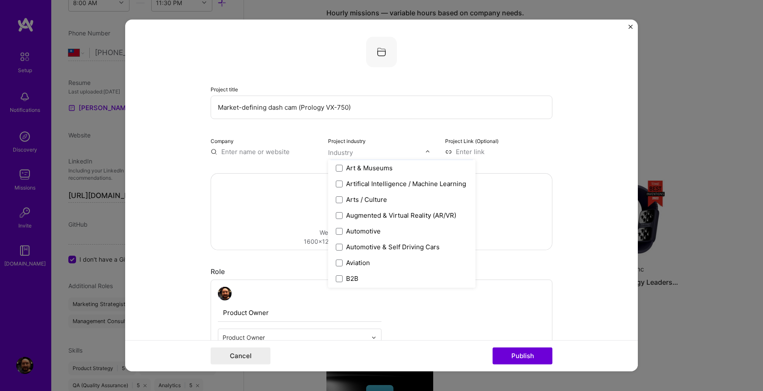
scroll to position [178, 0]
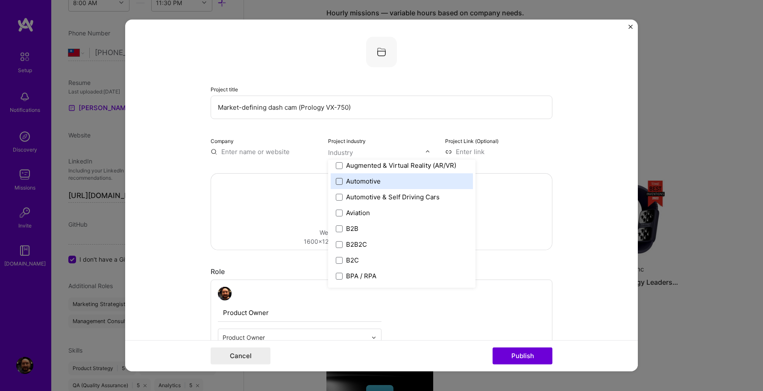
click at [337, 183] on span at bounding box center [339, 181] width 7 height 7
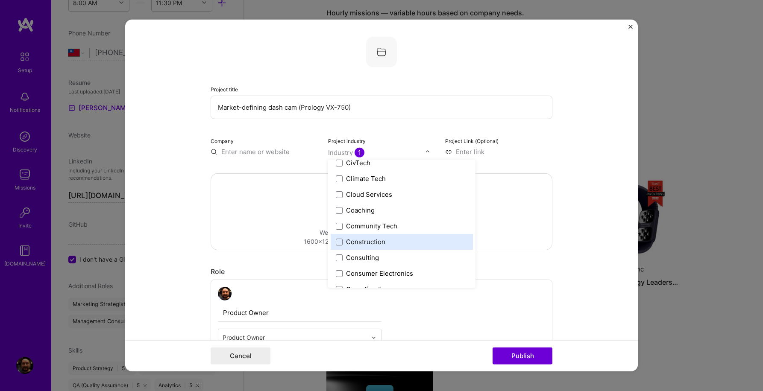
scroll to position [488, 0]
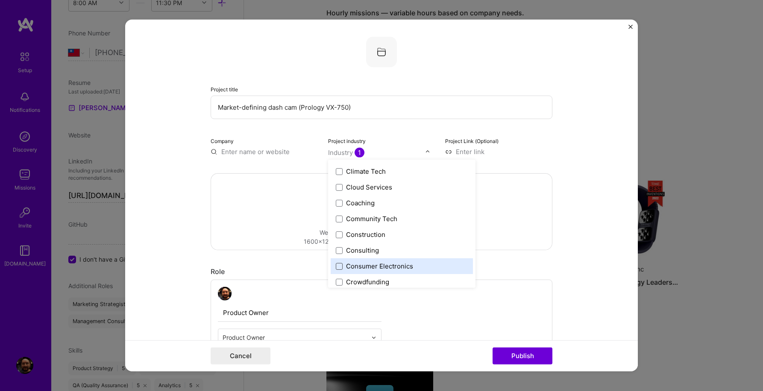
click at [337, 265] on span at bounding box center [339, 266] width 7 height 7
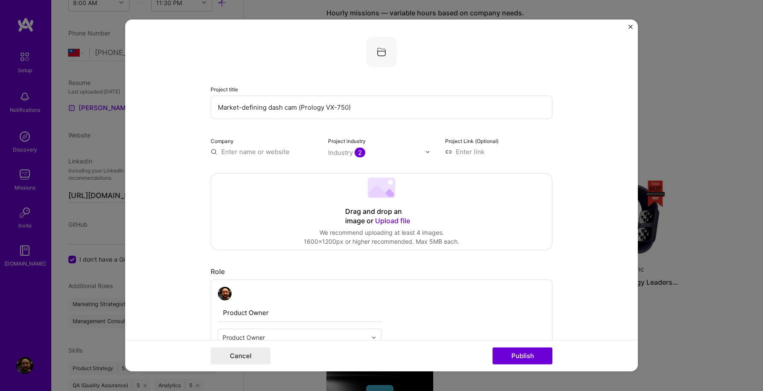
click at [228, 153] on input "text" at bounding box center [264, 151] width 107 height 9
type input "[DOMAIN_NAME]"
type input "Prology"
click at [272, 173] on div "Prology" at bounding box center [273, 171] width 31 height 15
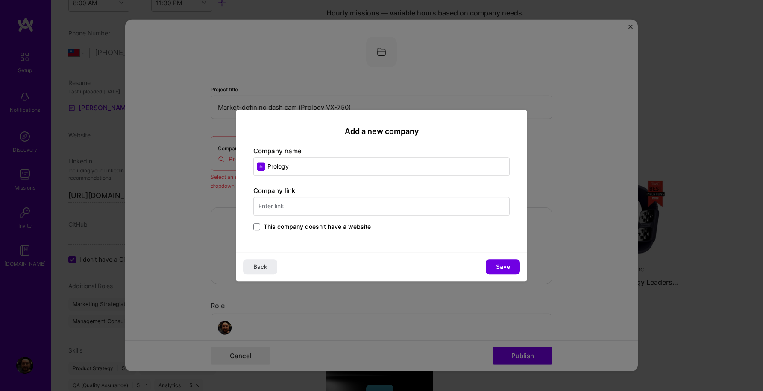
click at [286, 210] on input "text" at bounding box center [381, 206] width 256 height 19
type input "[DOMAIN_NAME]"
click at [499, 266] on span "Save" at bounding box center [503, 267] width 14 height 9
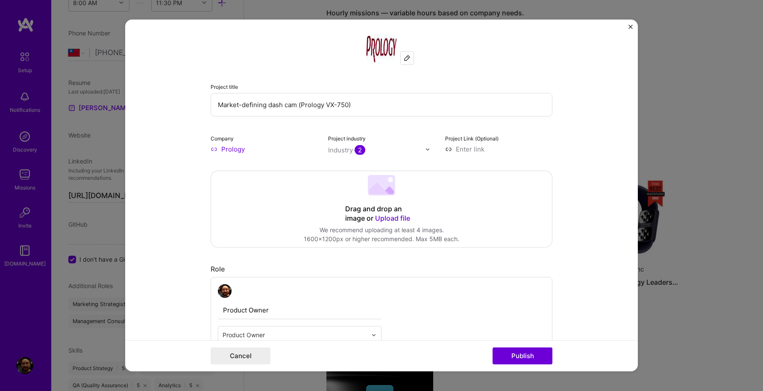
scroll to position [1, 0]
